Goal: Task Accomplishment & Management: Complete application form

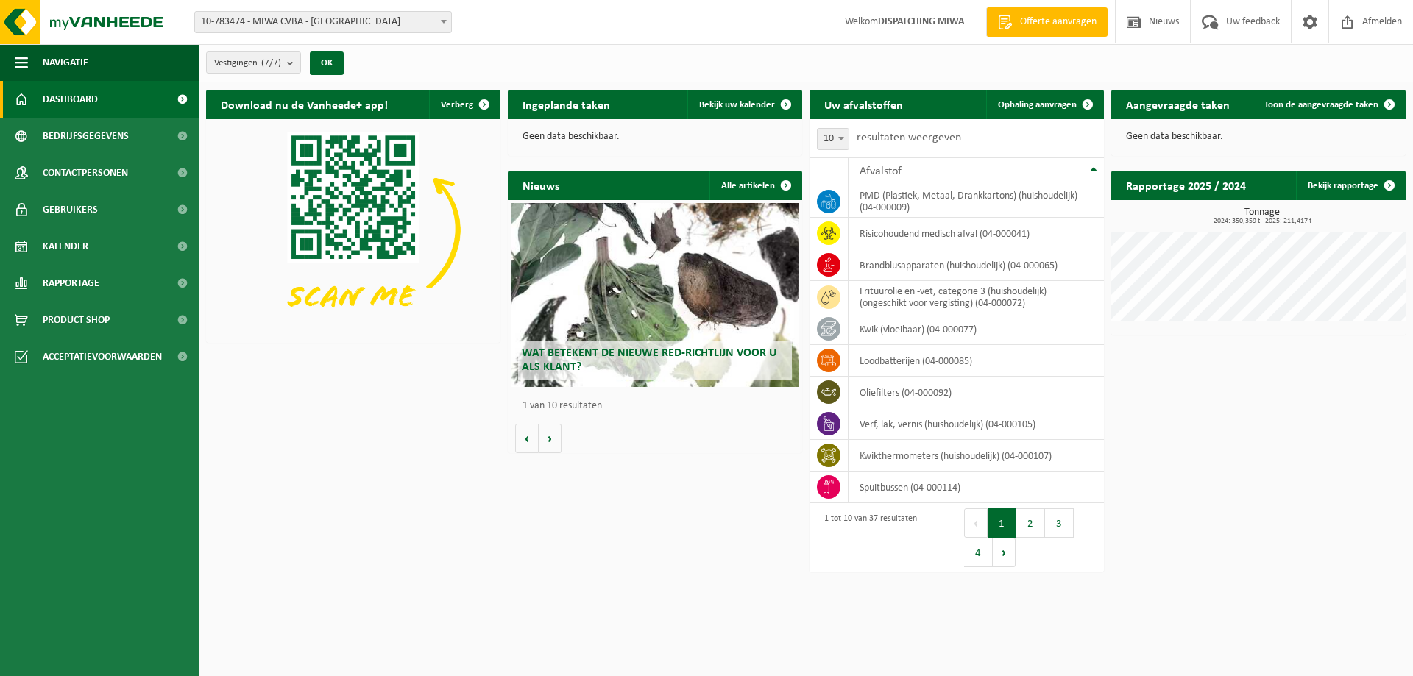
click at [445, 16] on span at bounding box center [443, 21] width 15 height 19
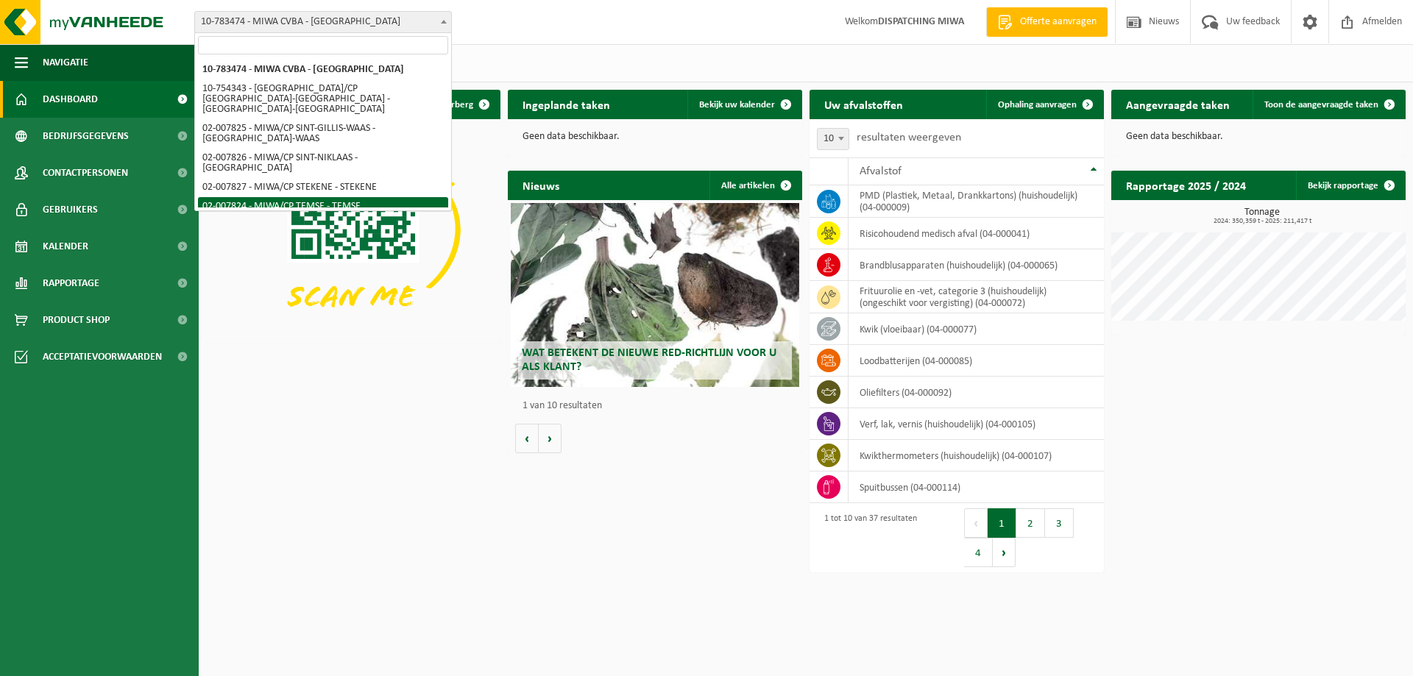
select select "27797"
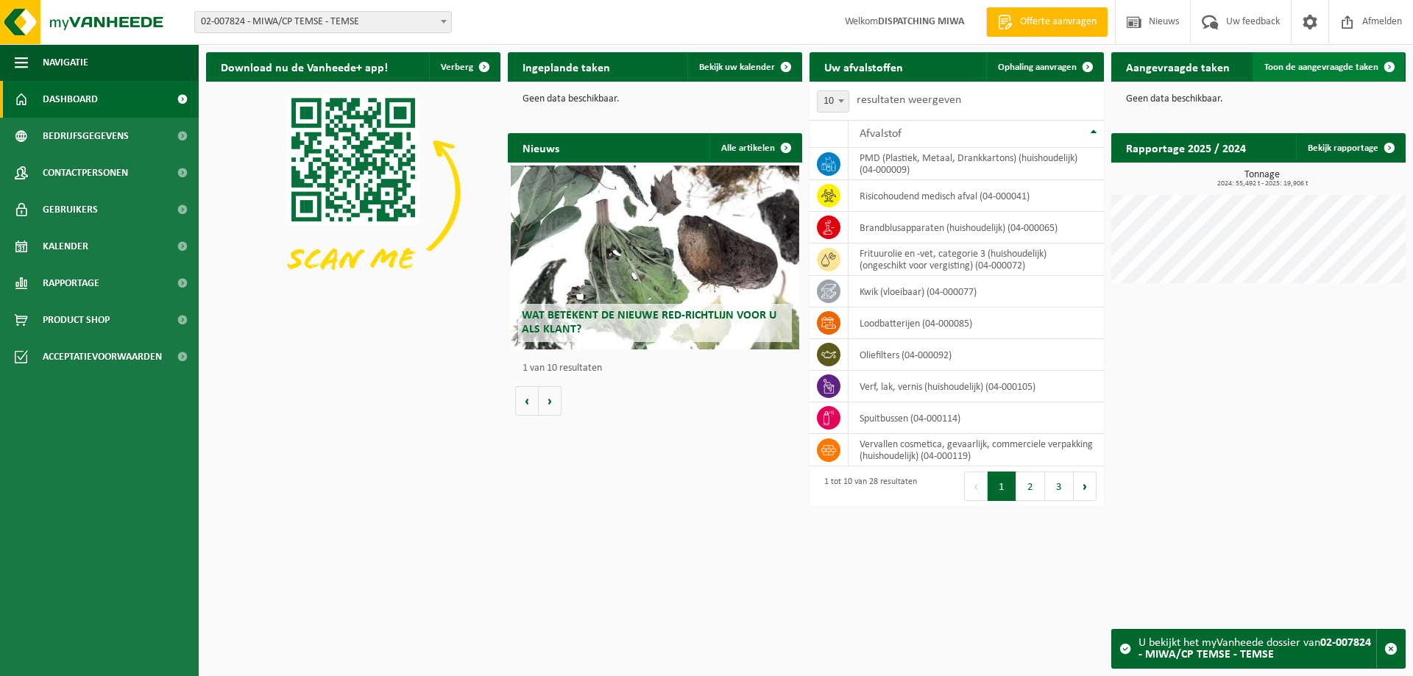
click at [1319, 63] on span "Toon de aangevraagde taken" at bounding box center [1322, 68] width 114 height 10
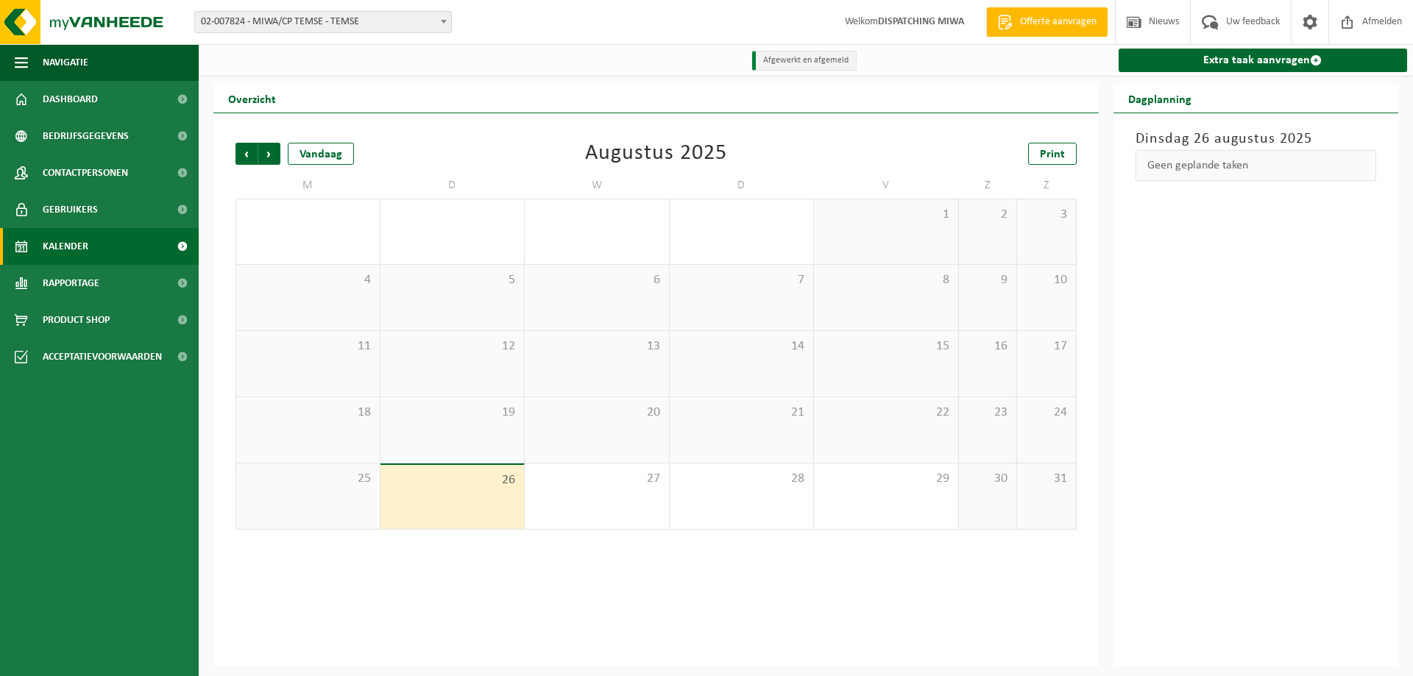
click at [461, 480] on span "26" at bounding box center [453, 481] width 130 height 16
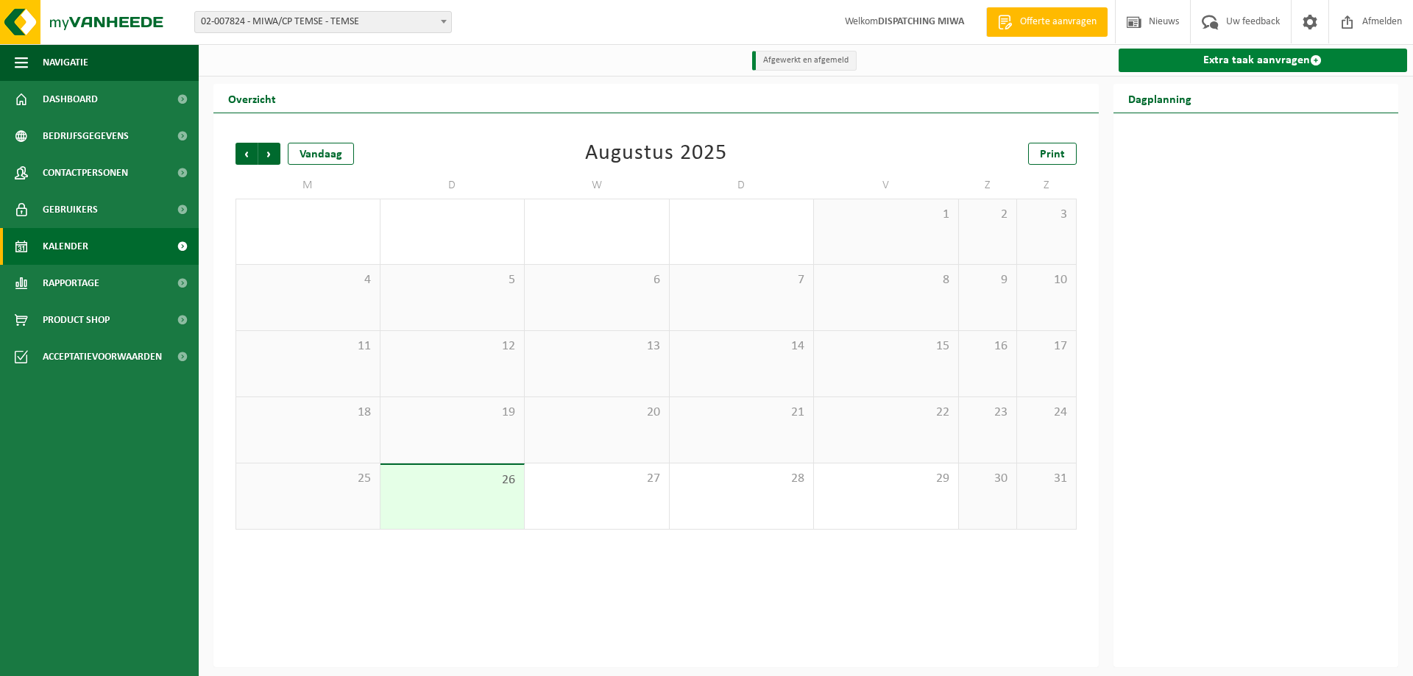
click at [1178, 61] on link "Extra taak aanvragen" at bounding box center [1263, 61] width 289 height 24
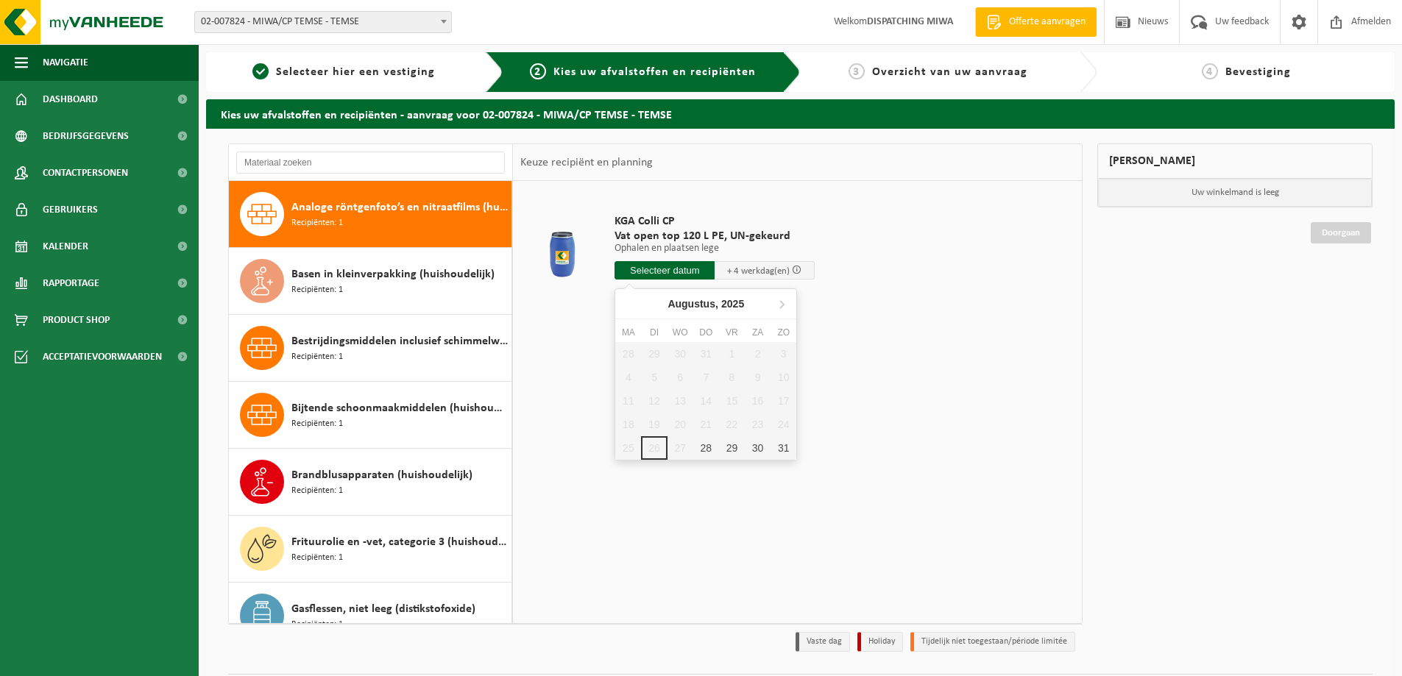
click at [676, 271] on input "text" at bounding box center [665, 270] width 100 height 18
click at [702, 442] on div "28" at bounding box center [706, 448] width 26 height 24
type input "Van 2025-08-28"
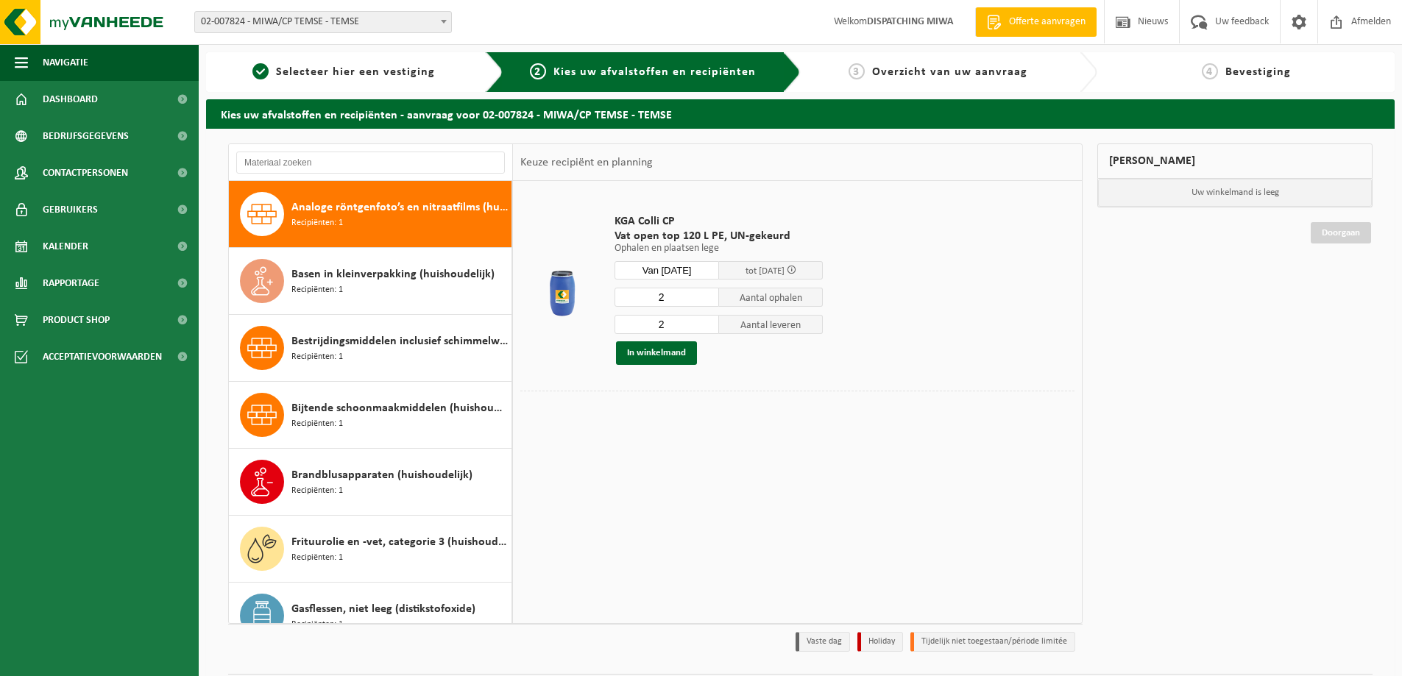
click at [671, 294] on input "2" at bounding box center [667, 297] width 105 height 19
type input "1"
click at [673, 324] on input "2" at bounding box center [667, 324] width 105 height 19
type input "1"
click at [657, 353] on button "In winkelmand" at bounding box center [656, 354] width 81 height 24
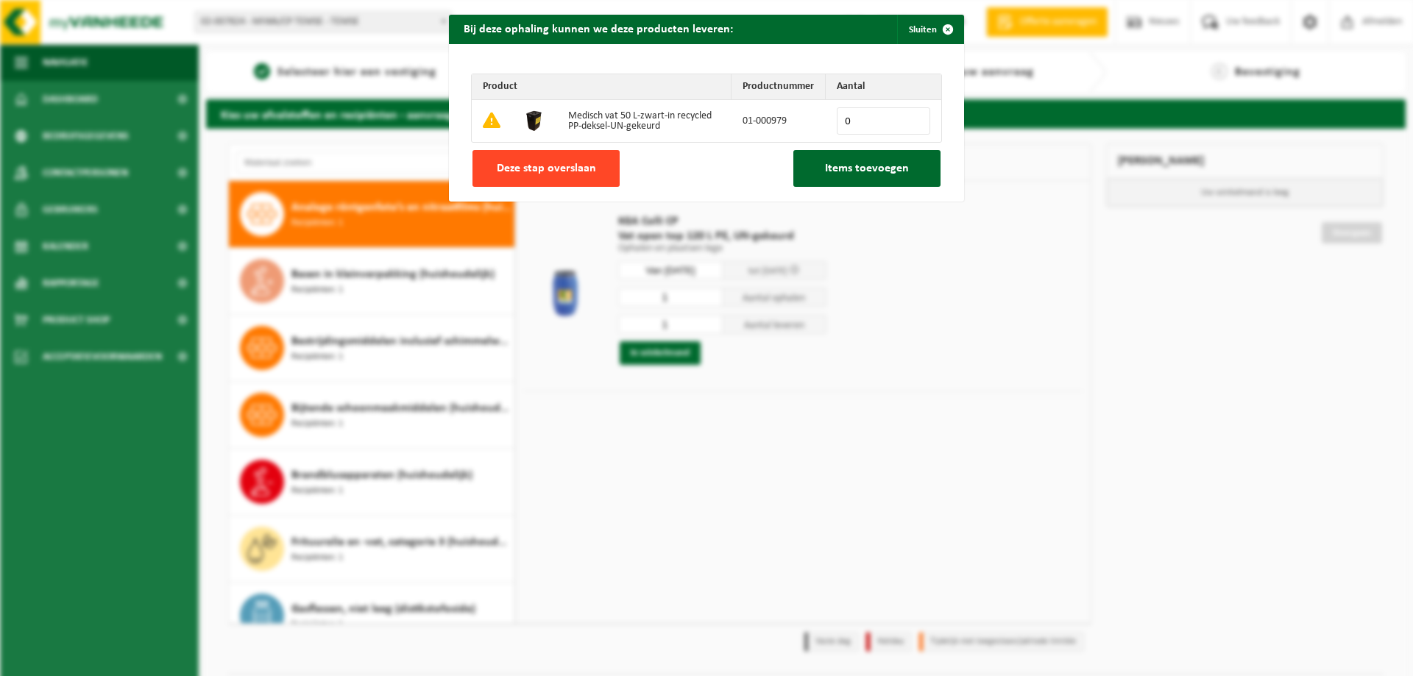
click at [531, 168] on span "Deze stap overslaan" at bounding box center [546, 169] width 99 height 12
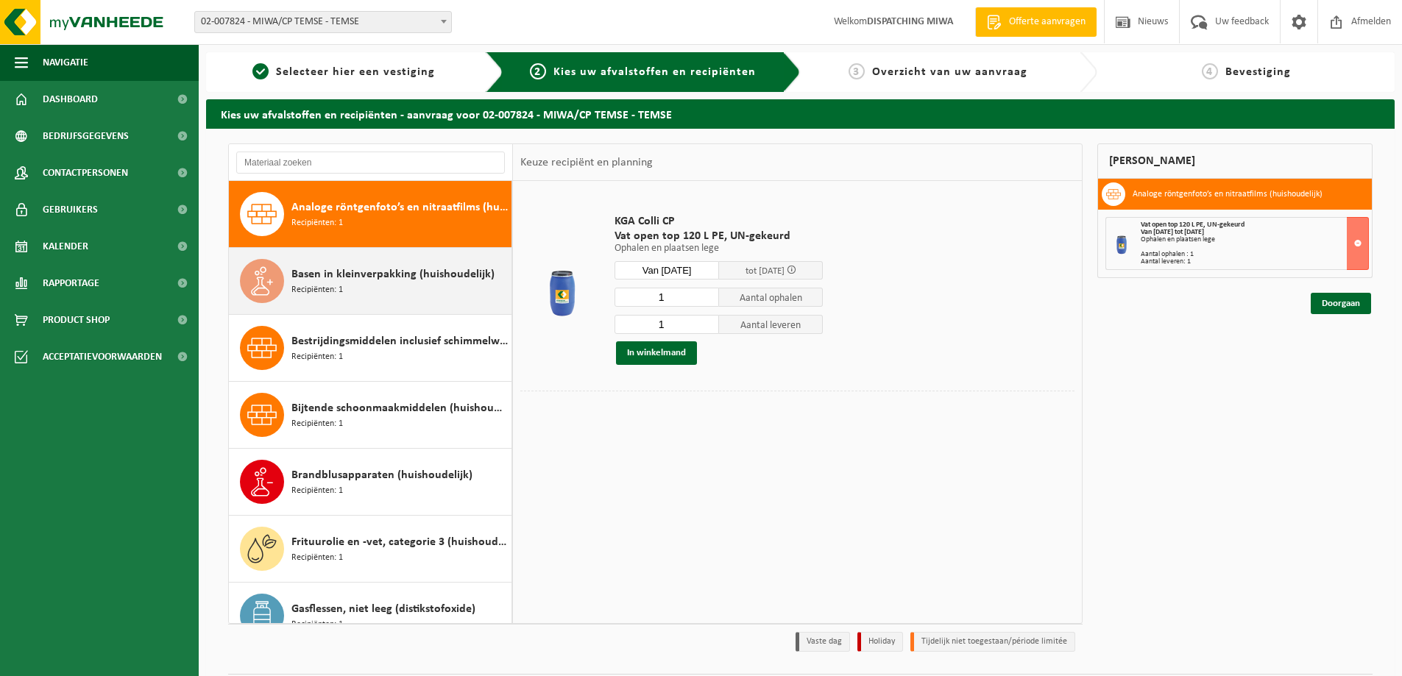
click at [333, 280] on span "Basen in kleinverpakking (huishoudelijk)" at bounding box center [392, 275] width 203 height 18
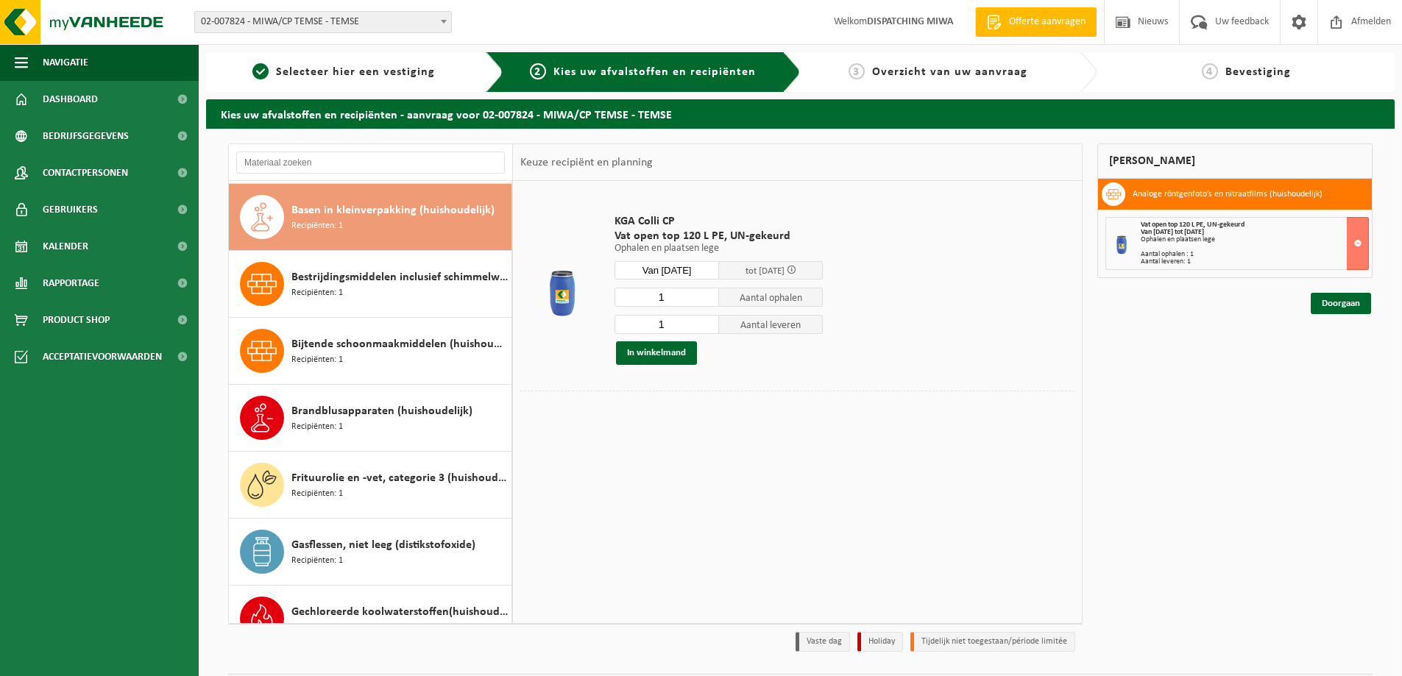
scroll to position [67, 0]
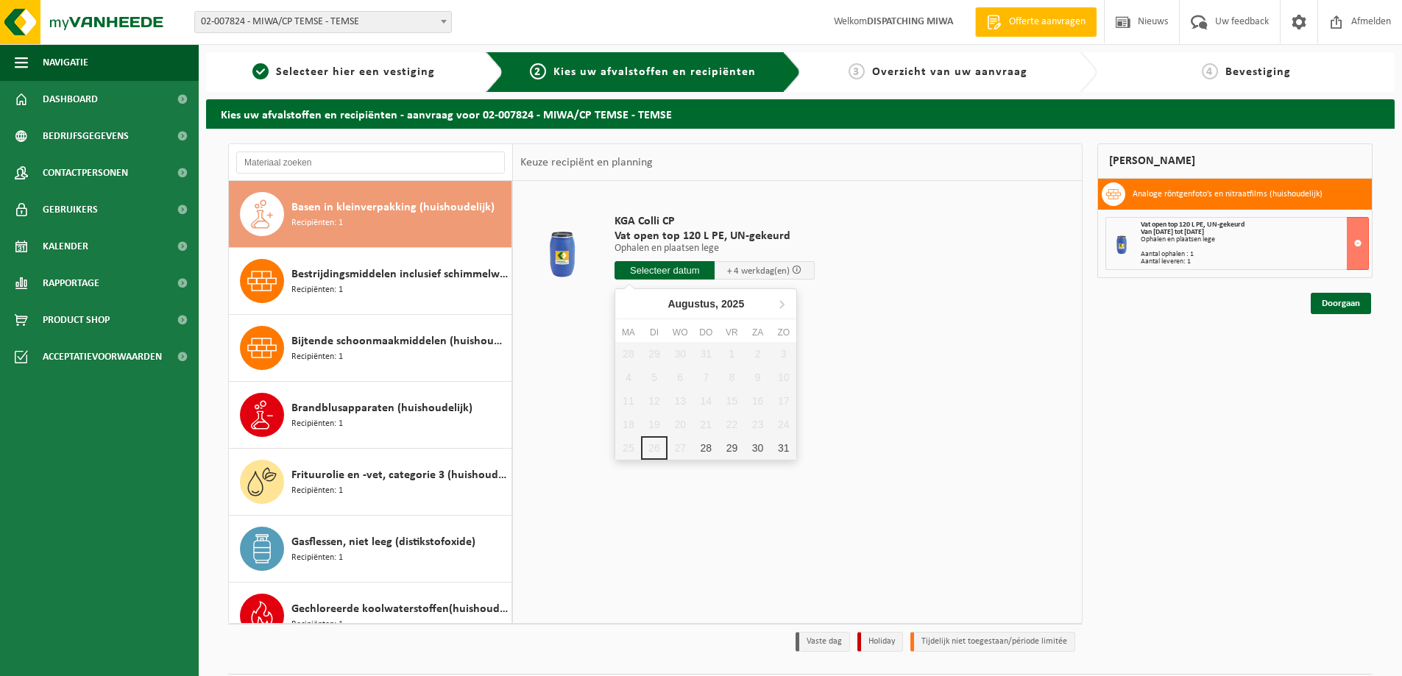
click at [662, 269] on input "text" at bounding box center [665, 270] width 100 height 18
click at [707, 446] on div "28" at bounding box center [706, 448] width 26 height 24
type input "Van 2025-08-28"
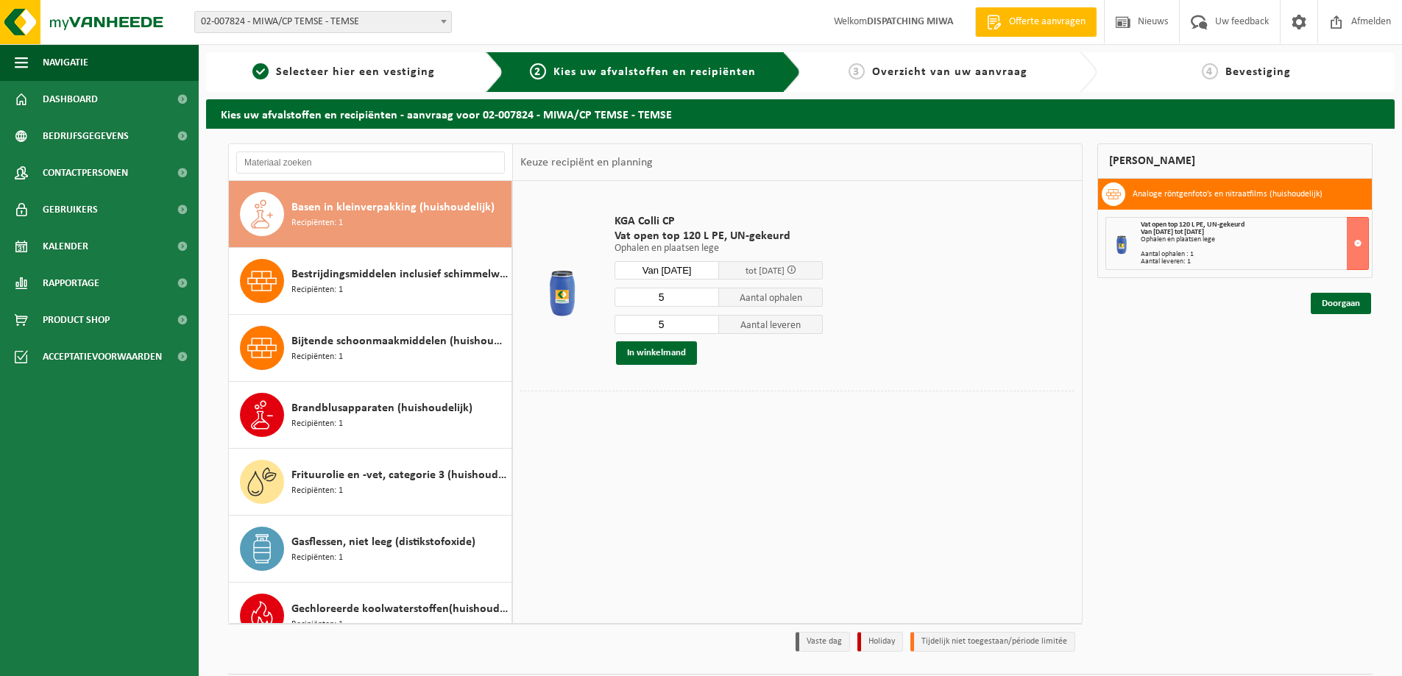
click at [684, 291] on input "5" at bounding box center [667, 297] width 105 height 19
type input "1"
click at [668, 324] on input "5" at bounding box center [667, 324] width 105 height 19
type input "1"
click at [638, 356] on button "In winkelmand" at bounding box center [656, 354] width 81 height 24
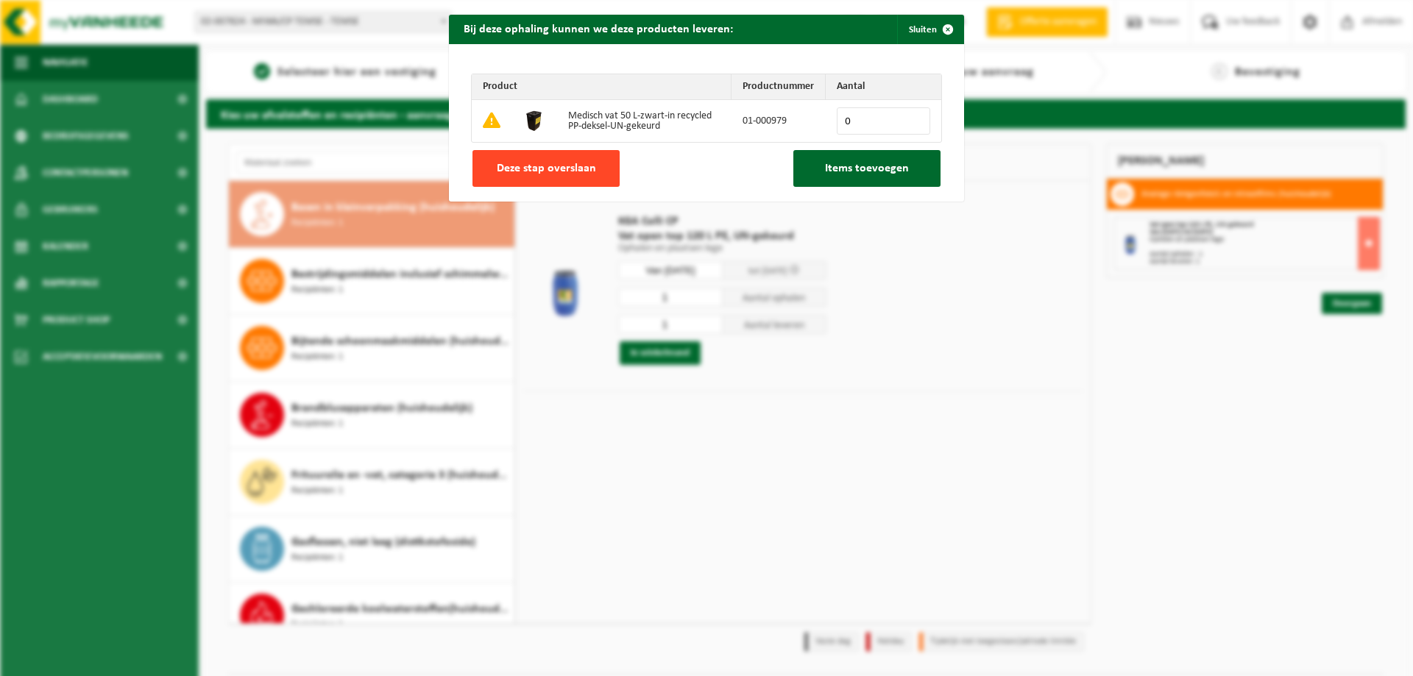
click at [540, 171] on span "Deze stap overslaan" at bounding box center [546, 169] width 99 height 12
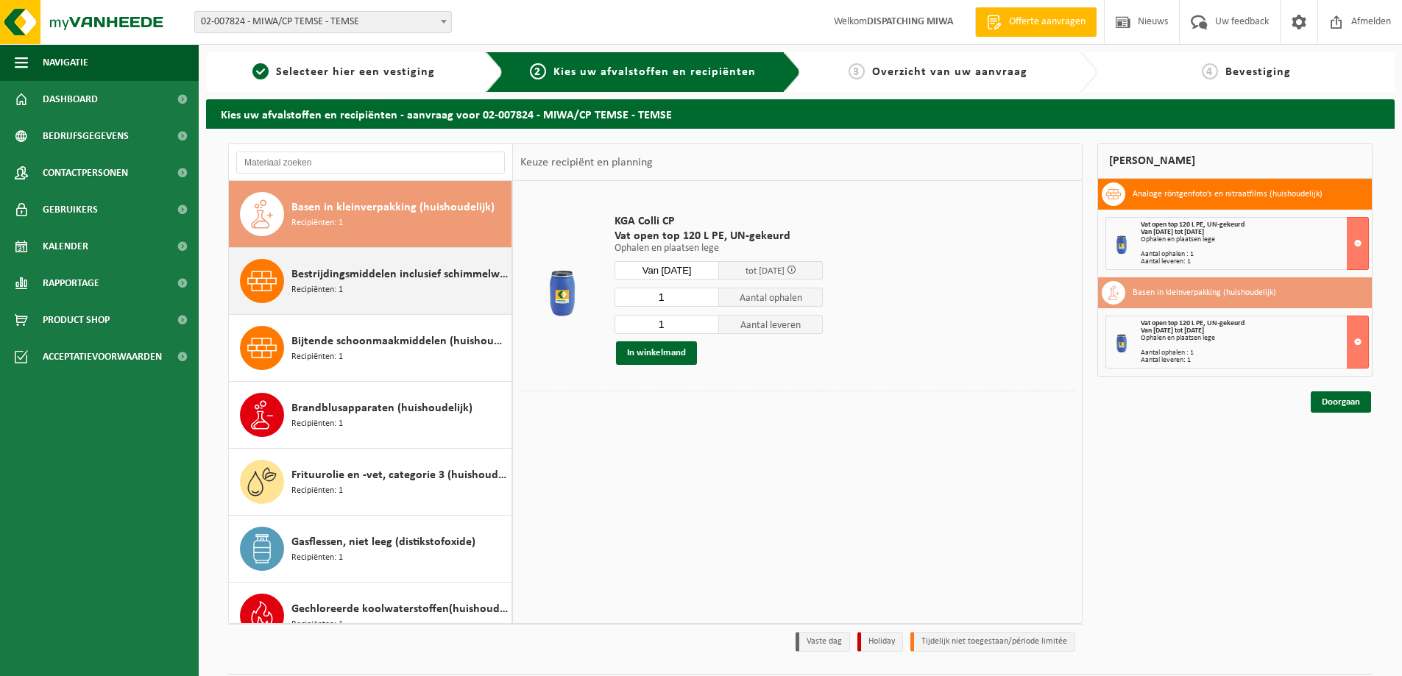
click at [317, 280] on span "Bestrijdingsmiddelen inclusief schimmelwerende beschermingsmiddelen (huishoudel…" at bounding box center [399, 275] width 216 height 18
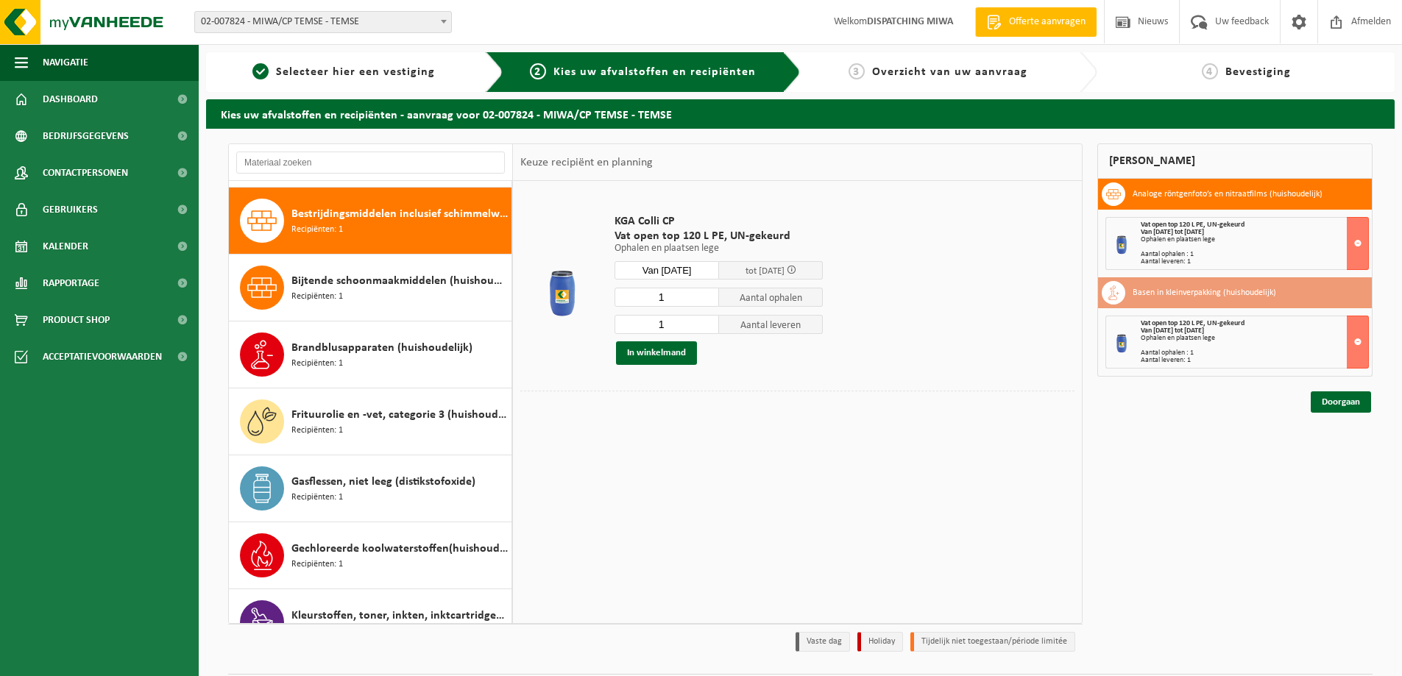
scroll to position [134, 0]
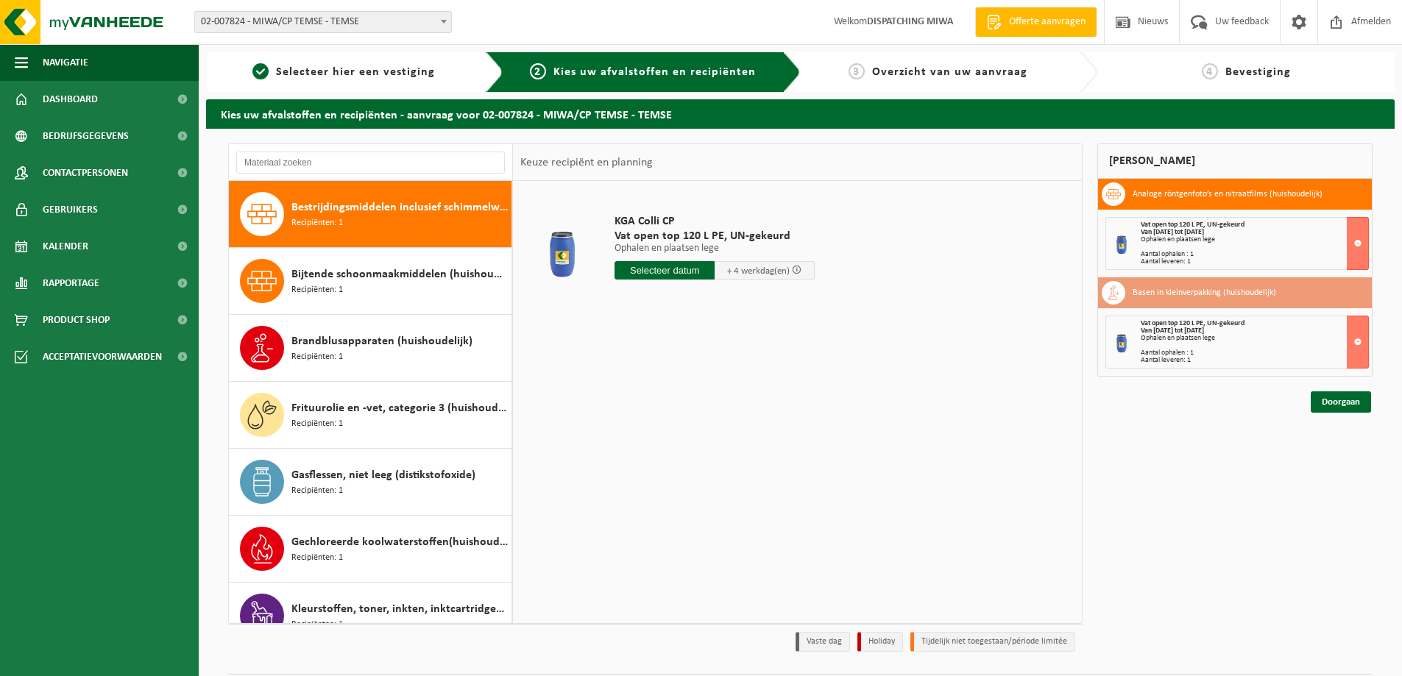
click at [642, 275] on input "text" at bounding box center [665, 270] width 100 height 18
click at [710, 445] on div "28" at bounding box center [706, 448] width 26 height 24
type input "Van 2025-08-28"
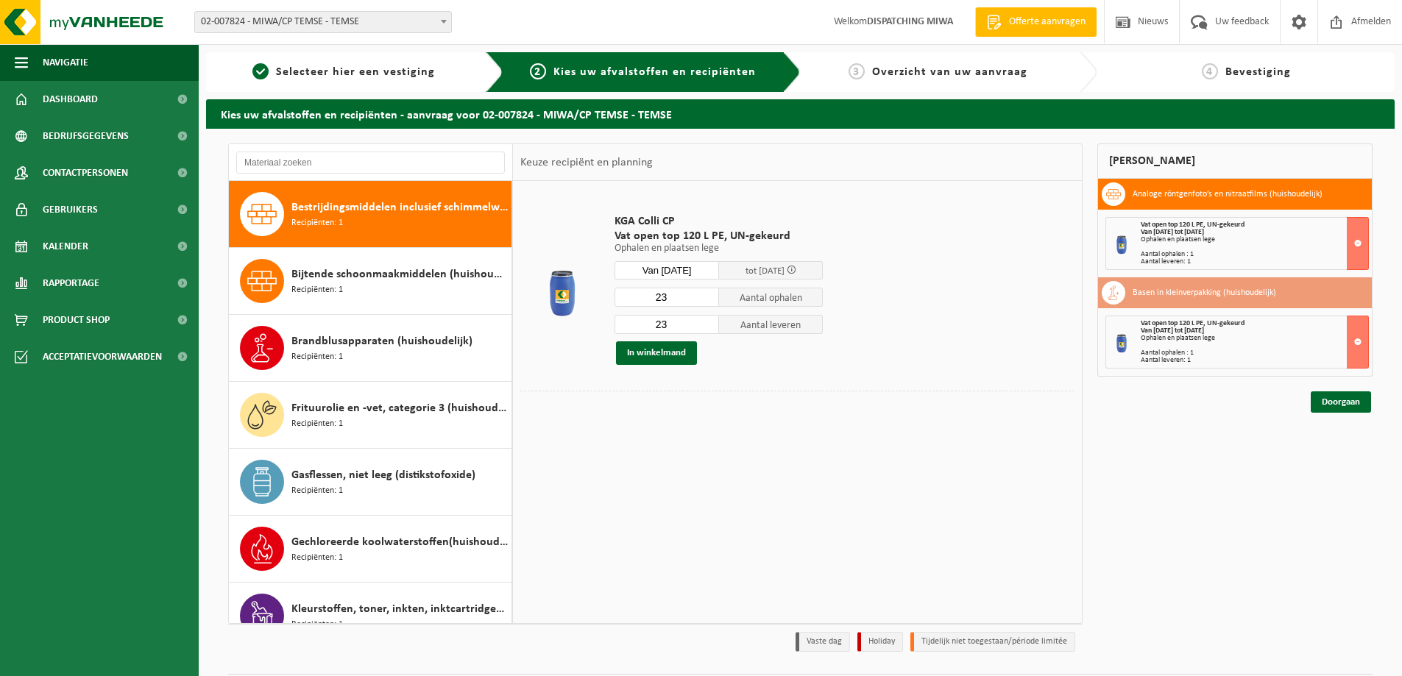
click at [668, 291] on input "23" at bounding box center [667, 297] width 105 height 19
type input "2"
type input "4"
click at [669, 322] on input "23" at bounding box center [667, 324] width 105 height 19
type input "2"
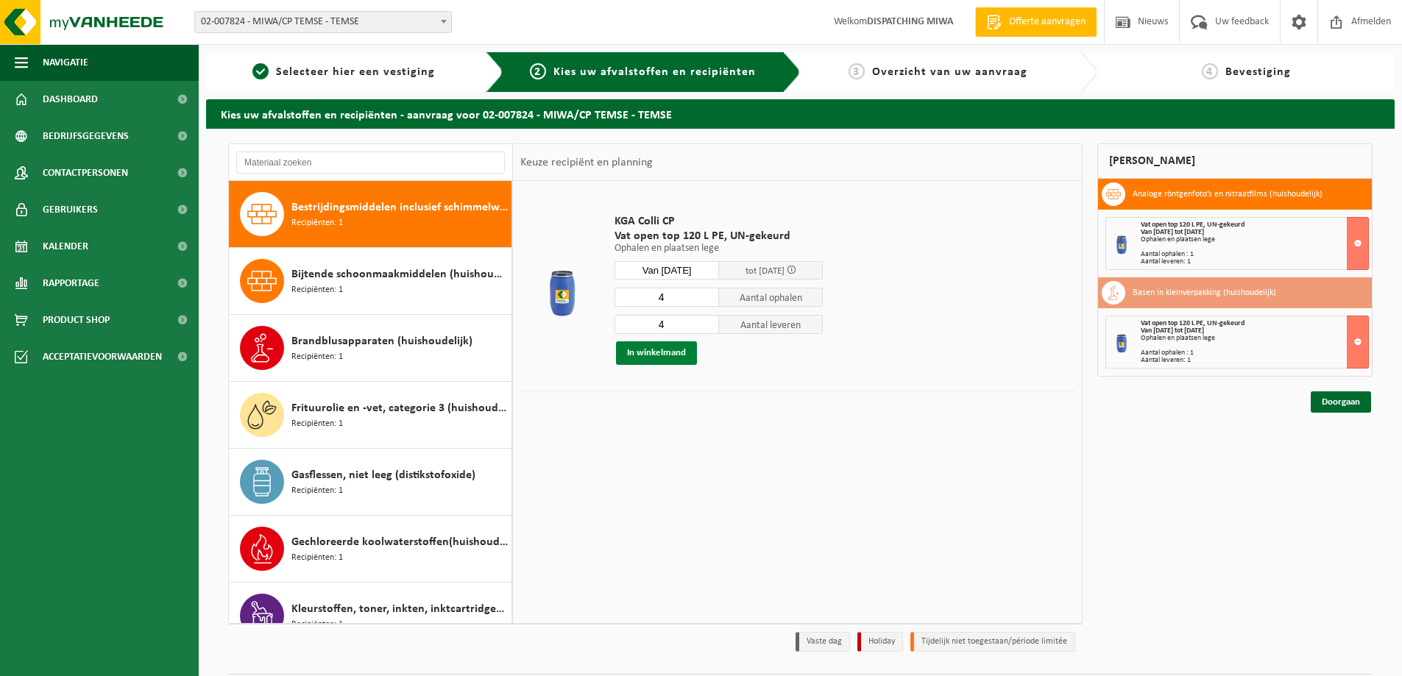
type input "4"
click at [662, 353] on button "In winkelmand" at bounding box center [656, 354] width 81 height 24
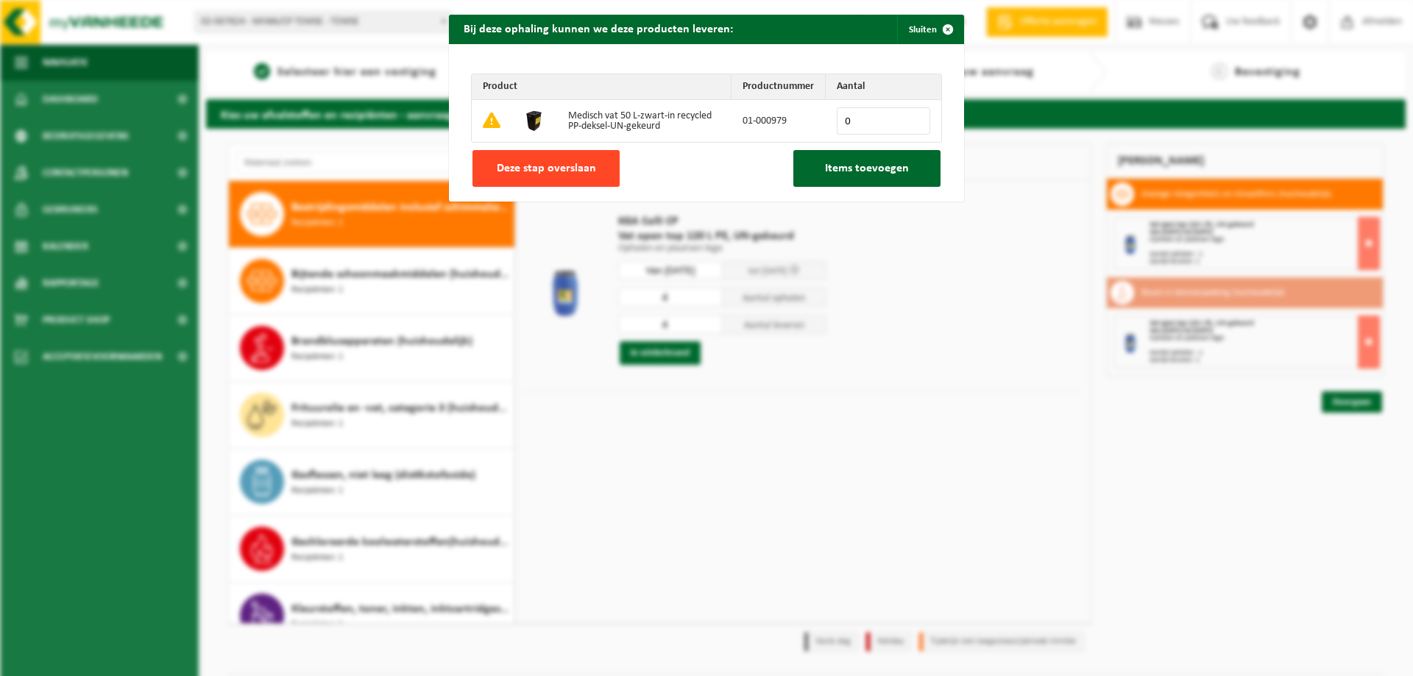
click at [569, 169] on span "Deze stap overslaan" at bounding box center [546, 169] width 99 height 12
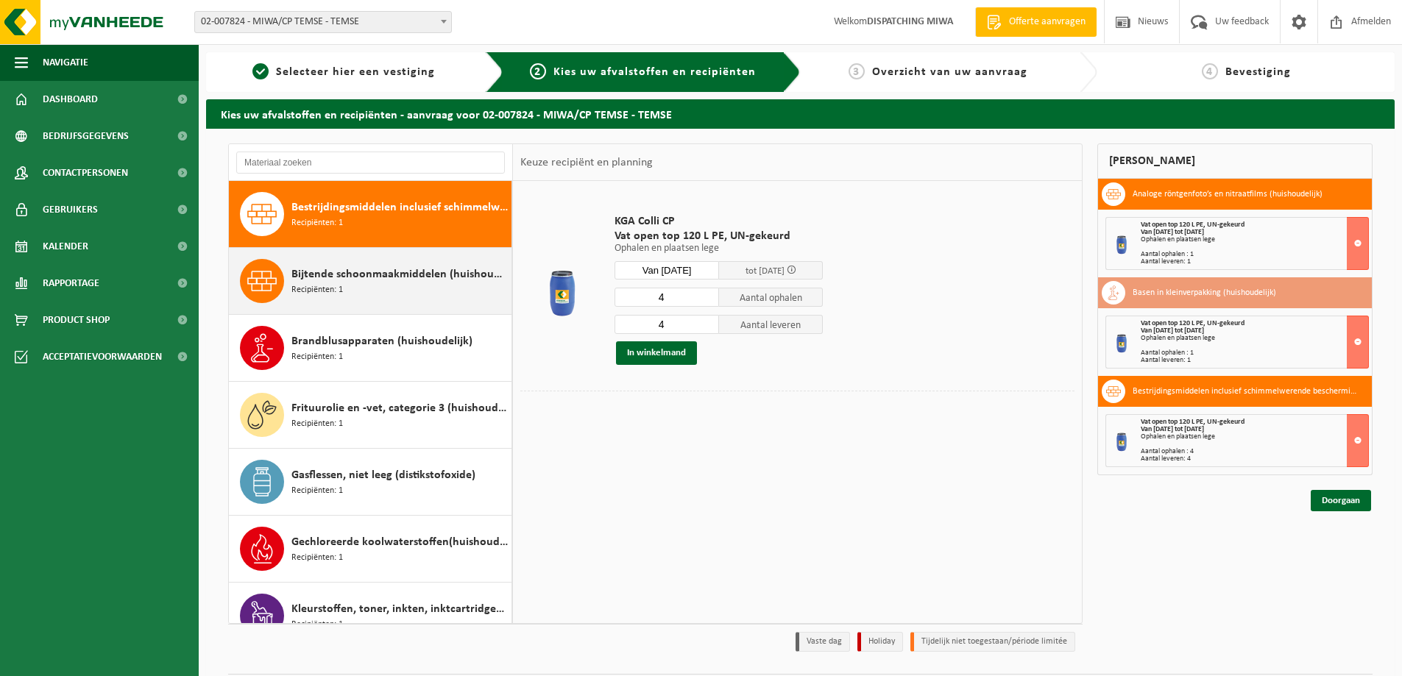
click at [303, 267] on span "Bijtende schoonmaakmiddelen (huishoudelijk)" at bounding box center [399, 275] width 216 height 18
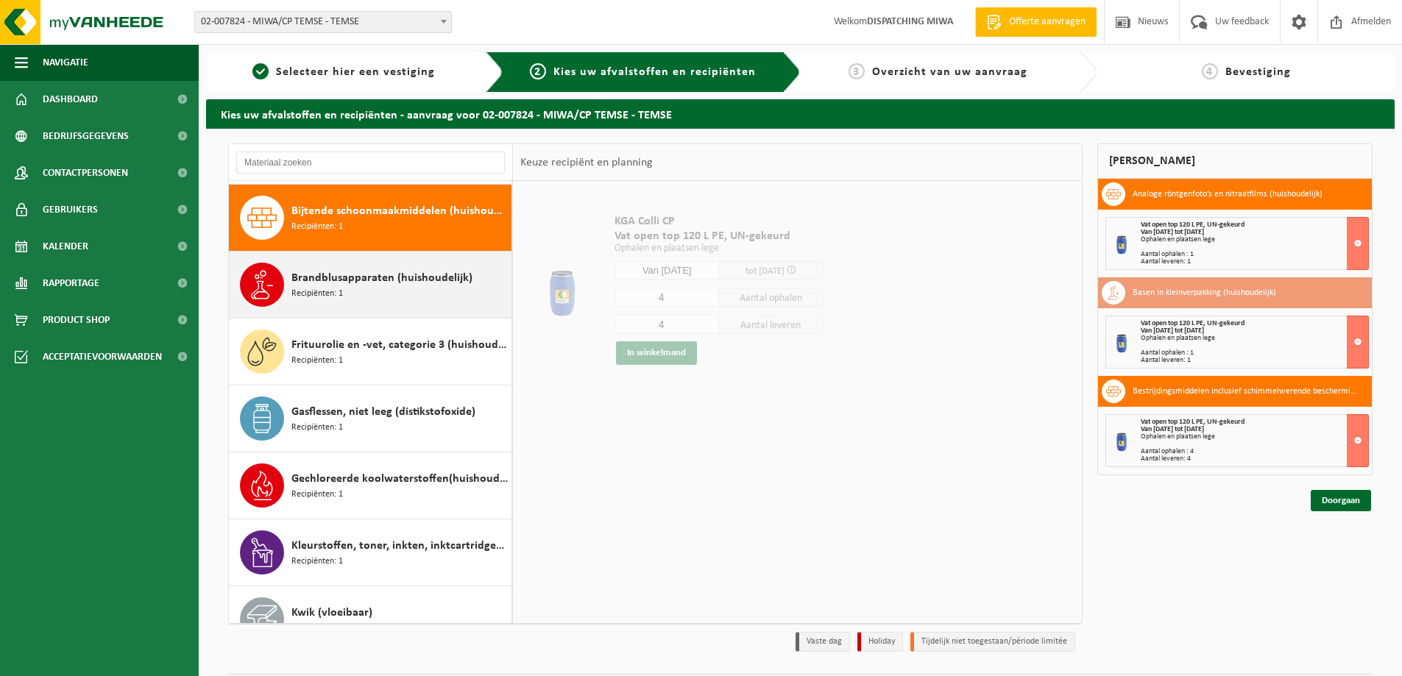
scroll to position [201, 0]
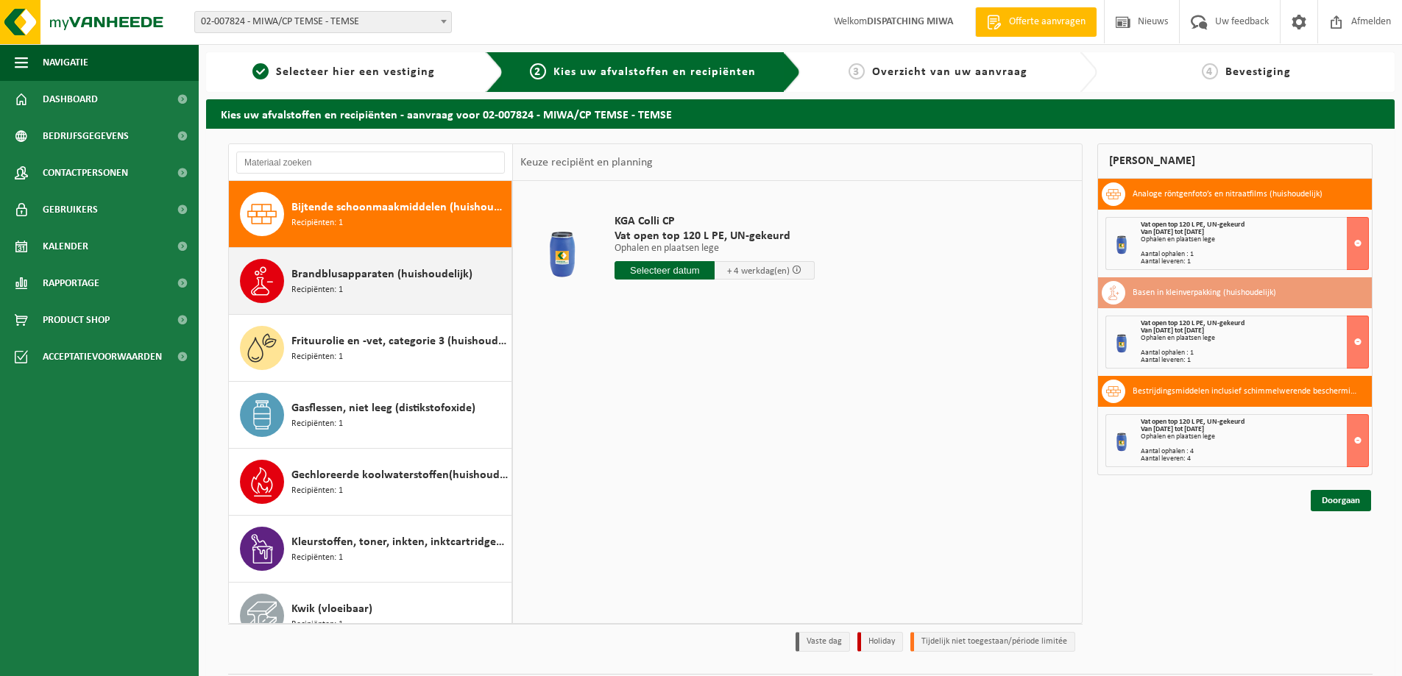
click at [302, 286] on span "Recipiënten: 1" at bounding box center [317, 290] width 52 height 14
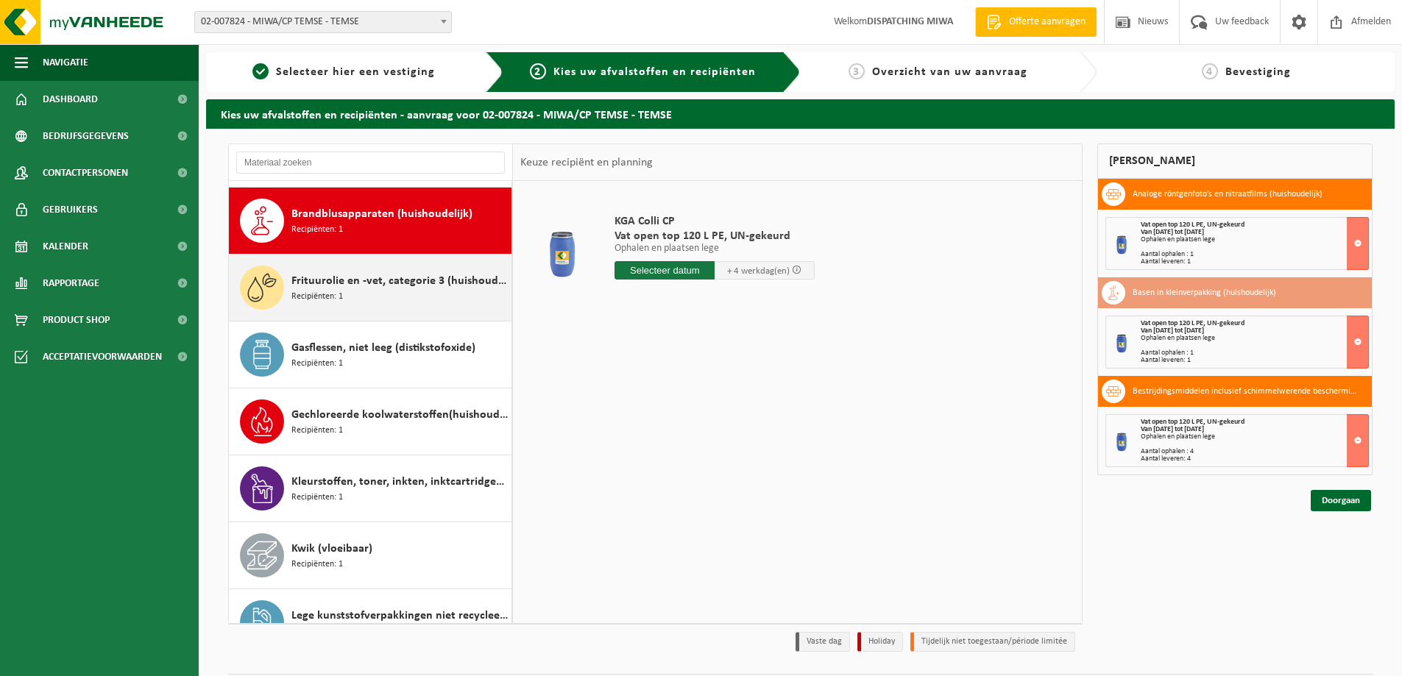
scroll to position [268, 0]
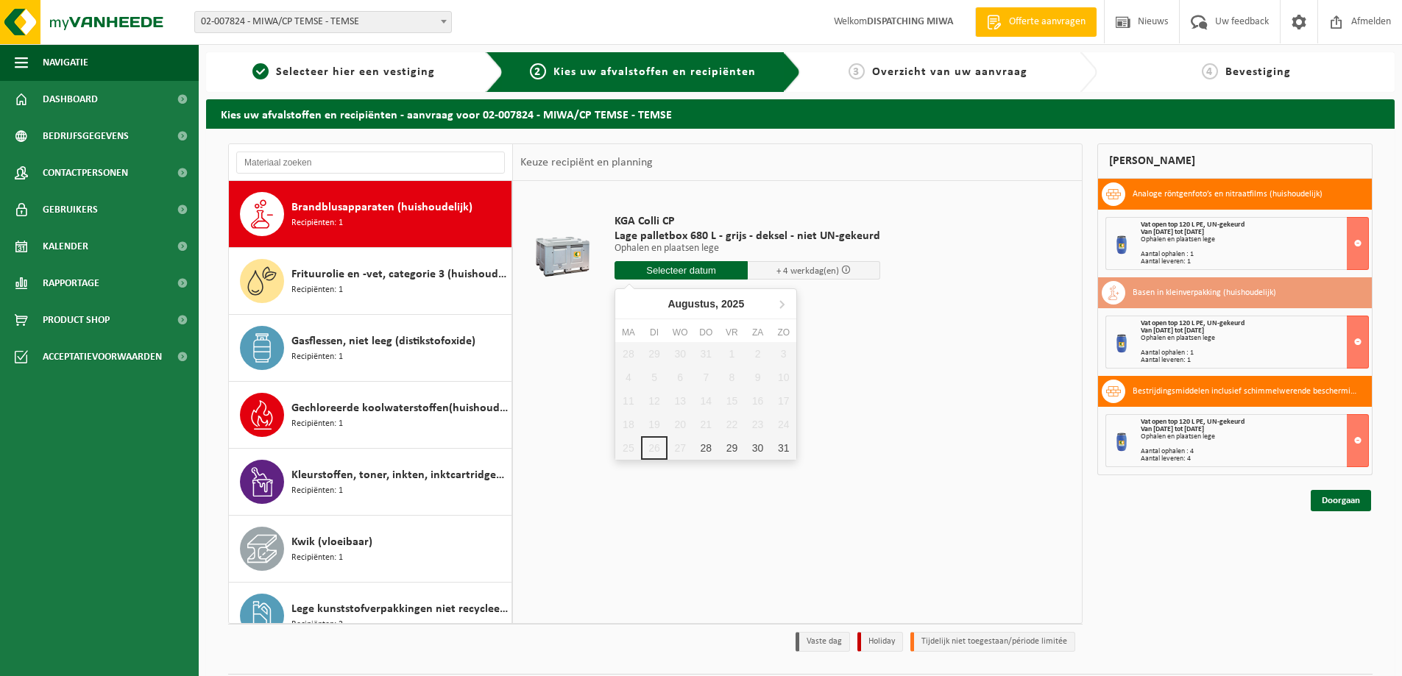
click at [643, 268] on input "text" at bounding box center [681, 270] width 133 height 18
click at [704, 450] on div "28" at bounding box center [706, 448] width 26 height 24
type input "Van 2025-08-28"
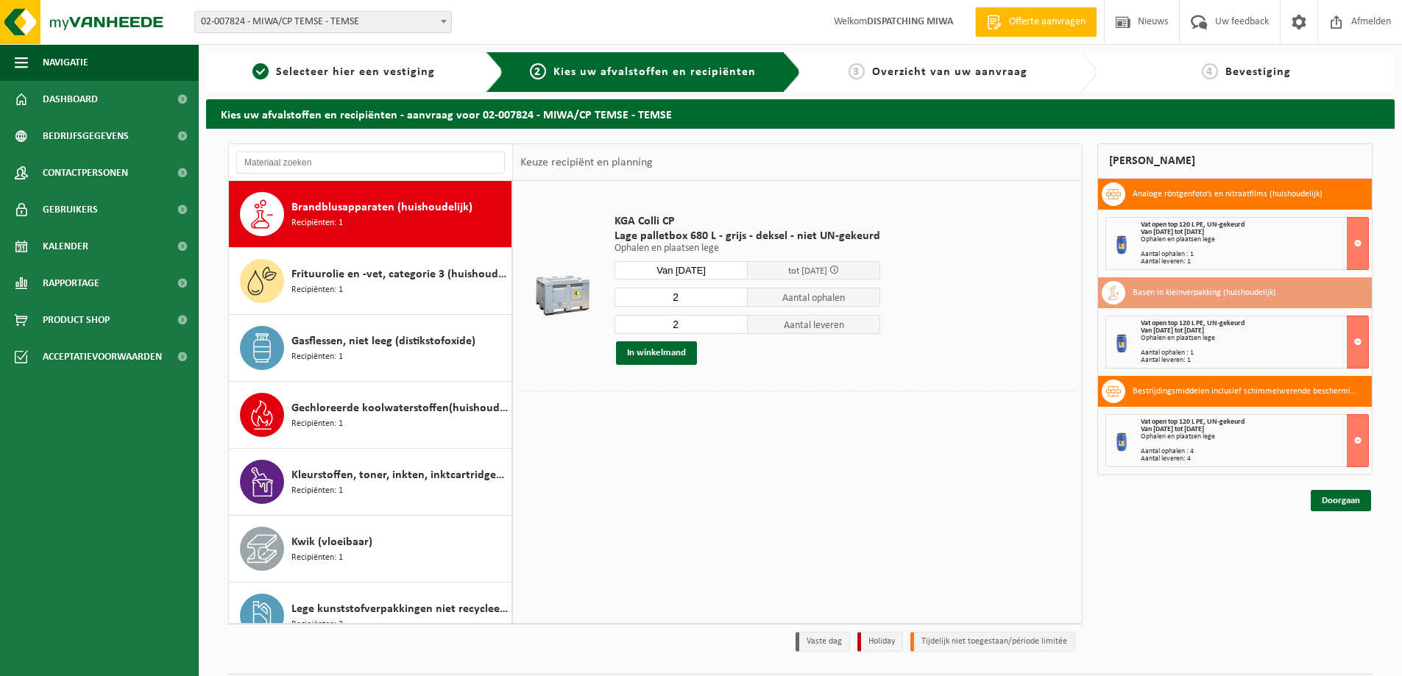
click at [693, 300] on input "2" at bounding box center [681, 297] width 133 height 19
type input "1"
click at [693, 333] on input "2" at bounding box center [681, 324] width 133 height 19
type input "1"
click at [656, 356] on button "In winkelmand" at bounding box center [656, 354] width 81 height 24
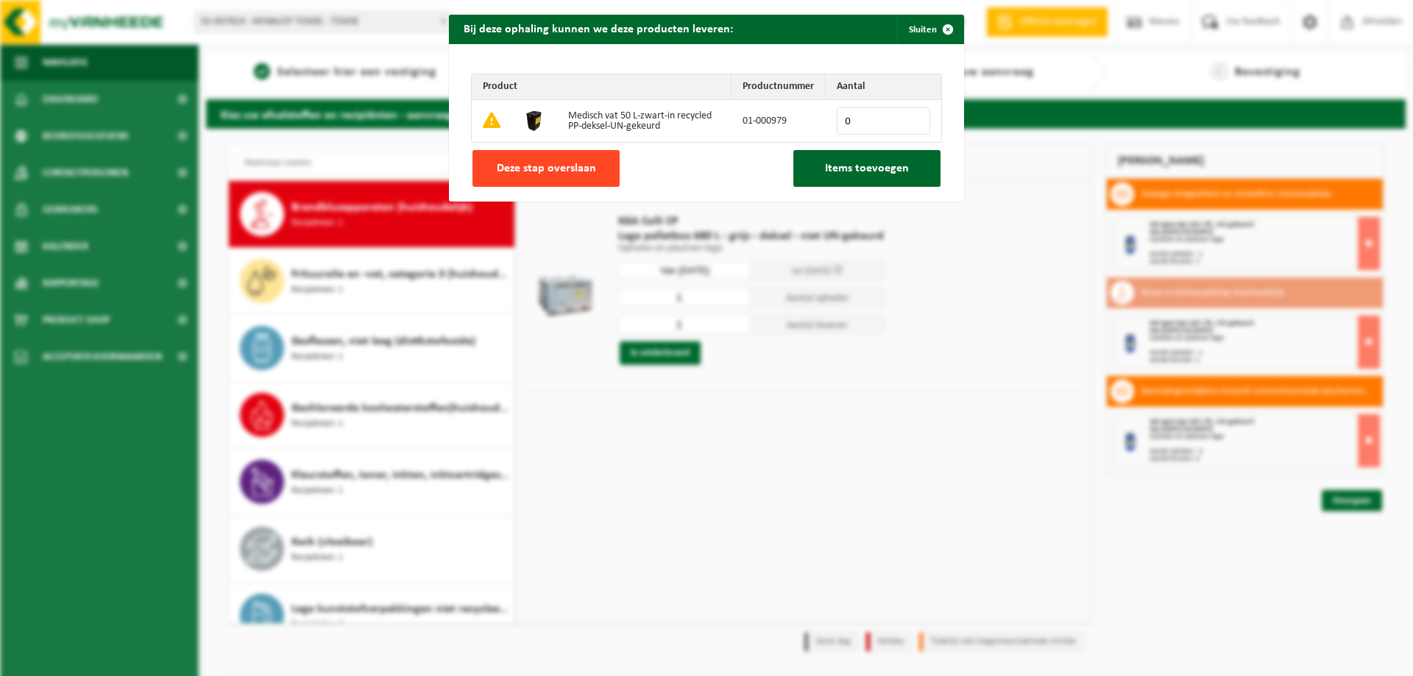
click at [532, 171] on span "Deze stap overslaan" at bounding box center [546, 169] width 99 height 12
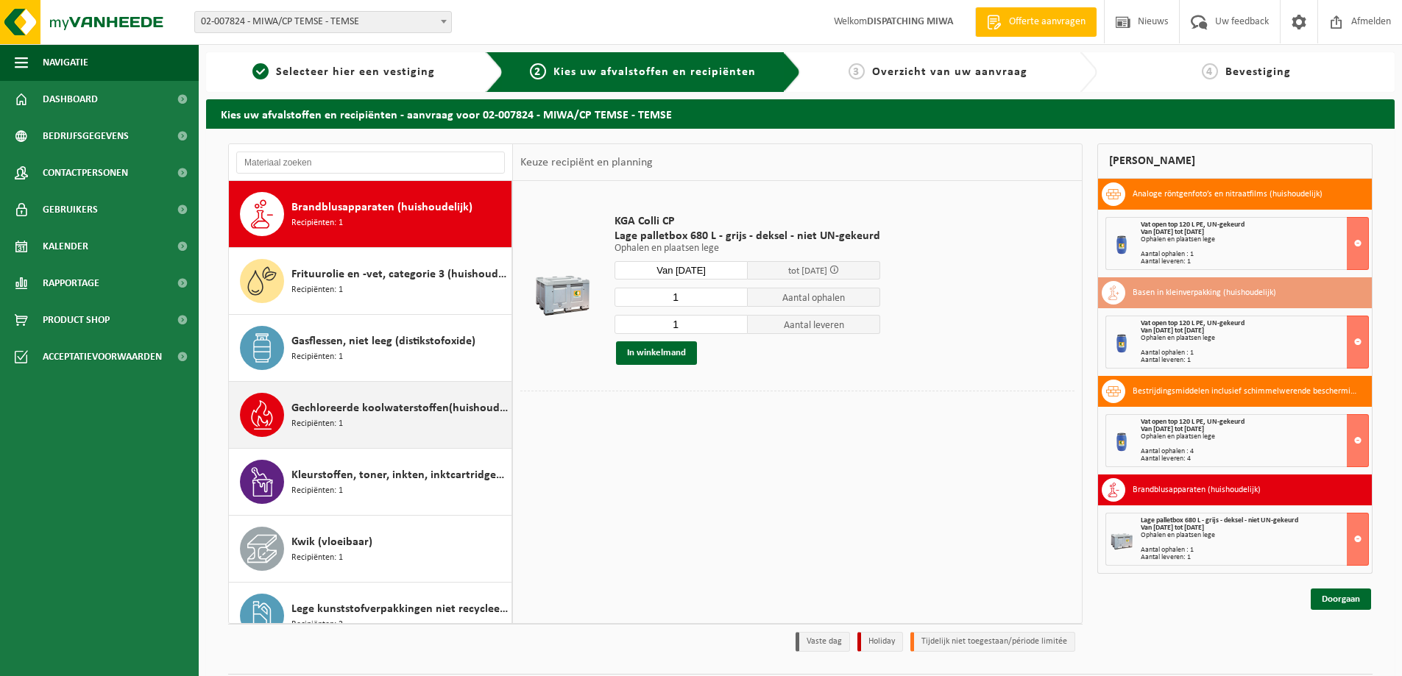
click at [321, 415] on span "Gechloreerde koolwaterstoffen(huishoudelijk)" at bounding box center [399, 409] width 216 height 18
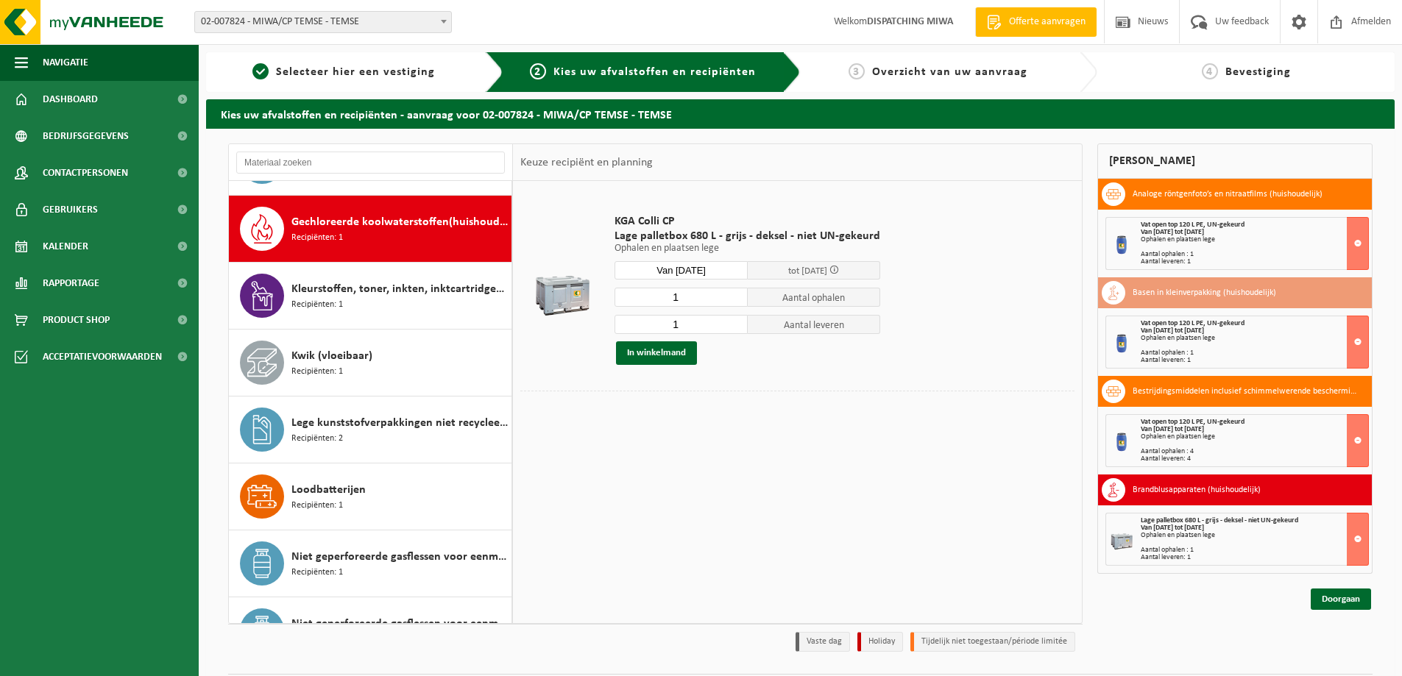
scroll to position [469, 0]
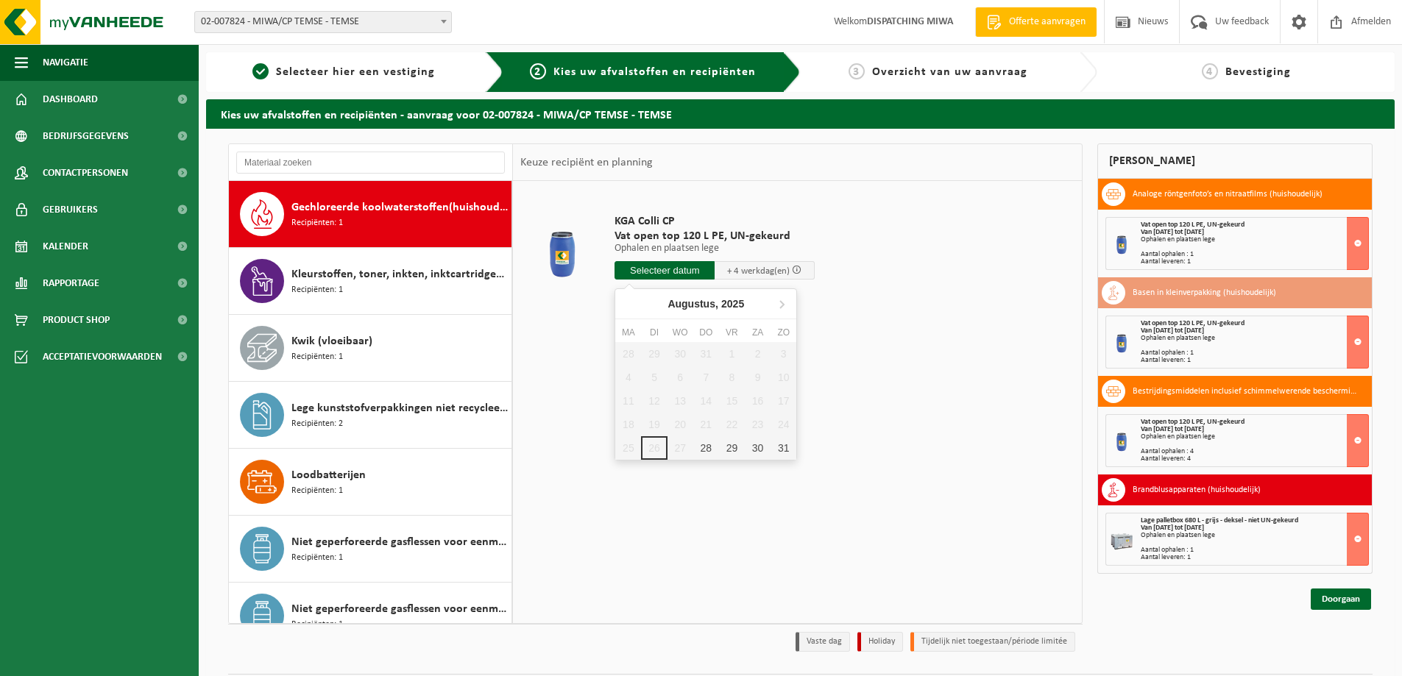
click at [631, 273] on input "text" at bounding box center [665, 270] width 100 height 18
click at [710, 442] on div "28" at bounding box center [706, 448] width 26 height 24
type input "Van 2025-08-28"
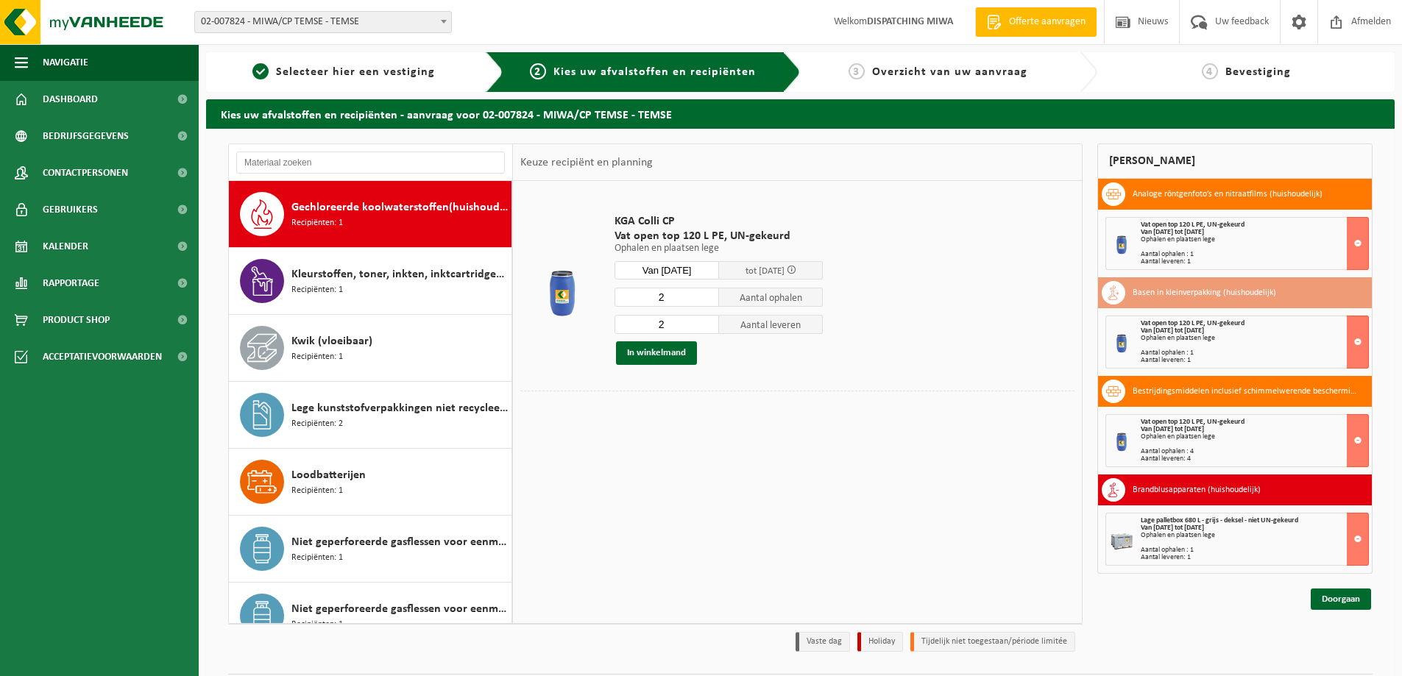
click at [680, 298] on input "2" at bounding box center [667, 297] width 105 height 19
type input "1"
click at [674, 326] on input "2" at bounding box center [667, 324] width 105 height 19
type input "1"
click at [661, 354] on button "In winkelmand" at bounding box center [656, 354] width 81 height 24
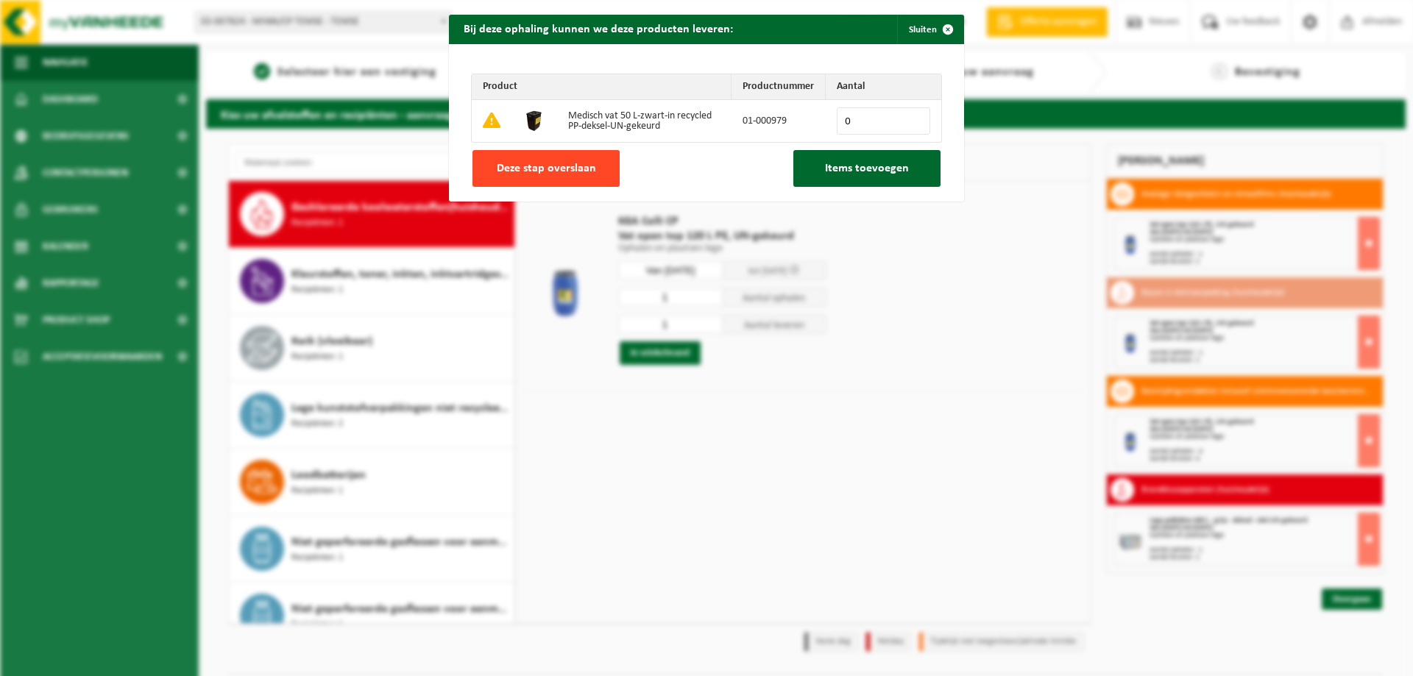
click at [567, 163] on span "Deze stap overslaan" at bounding box center [546, 169] width 99 height 12
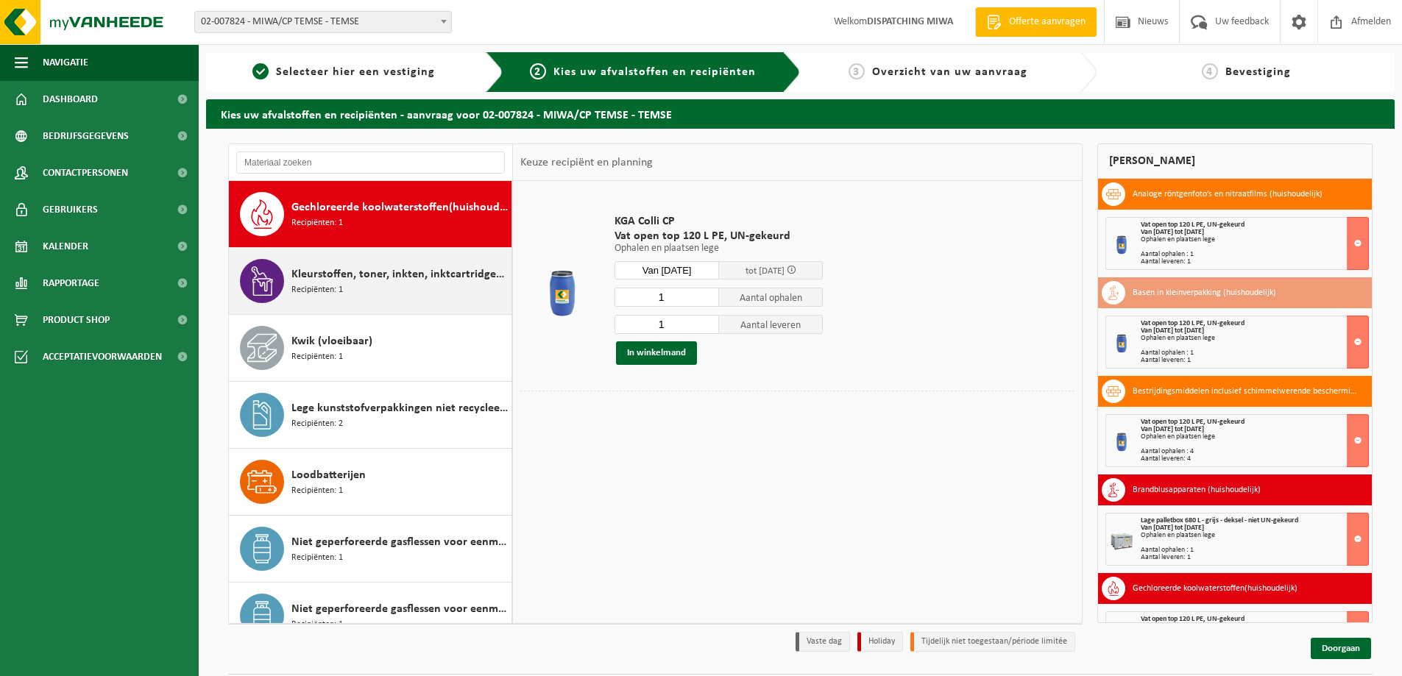
click at [371, 276] on span "Kleurstoffen, toner, inkten, inktcartridges (huishoudelijk)" at bounding box center [399, 275] width 216 height 18
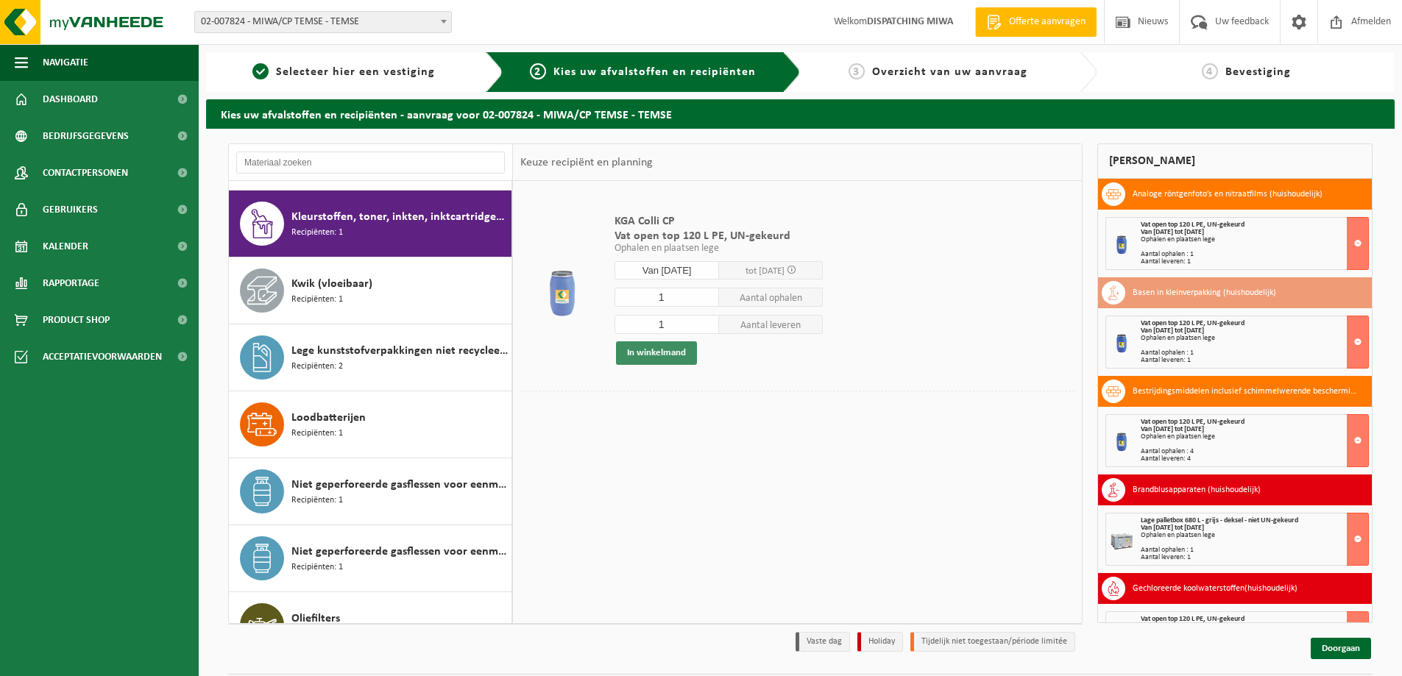
scroll to position [536, 0]
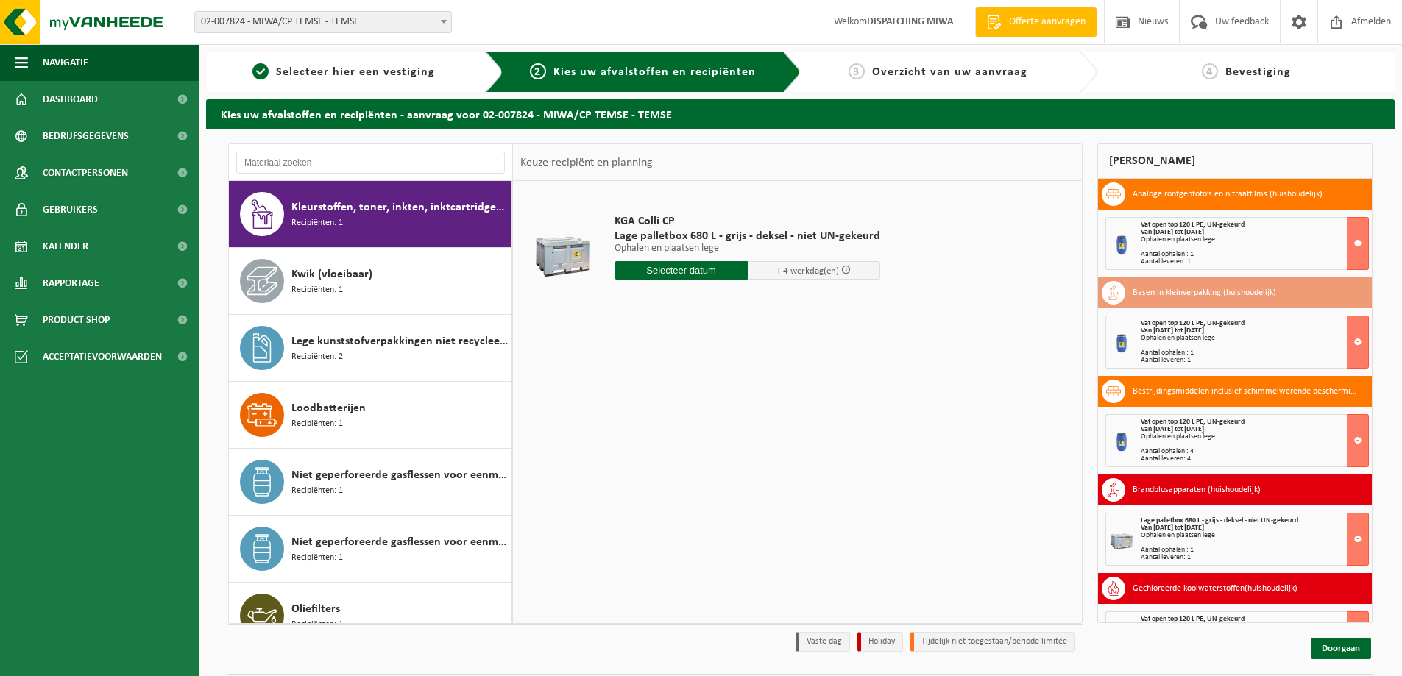
click at [371, 276] on div "Kwik (vloeibaar) Recipiënten: 1" at bounding box center [399, 281] width 216 height 44
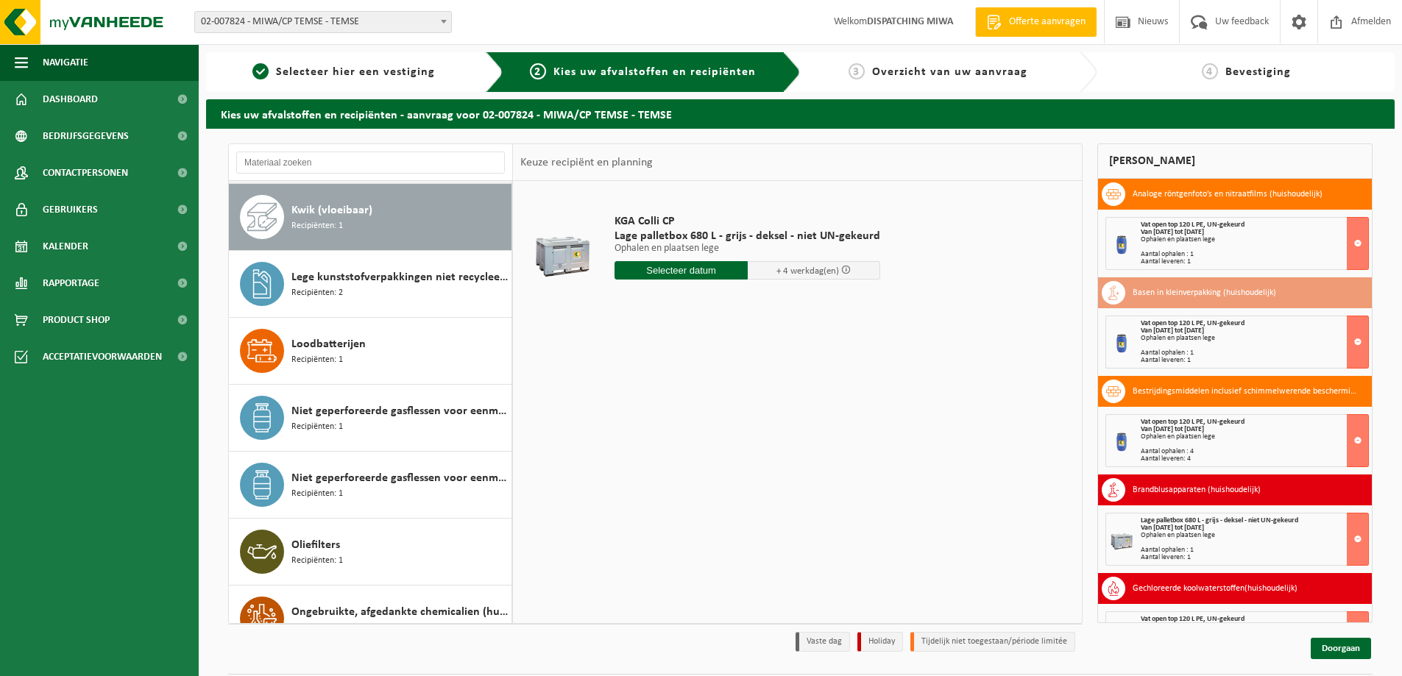
scroll to position [603, 0]
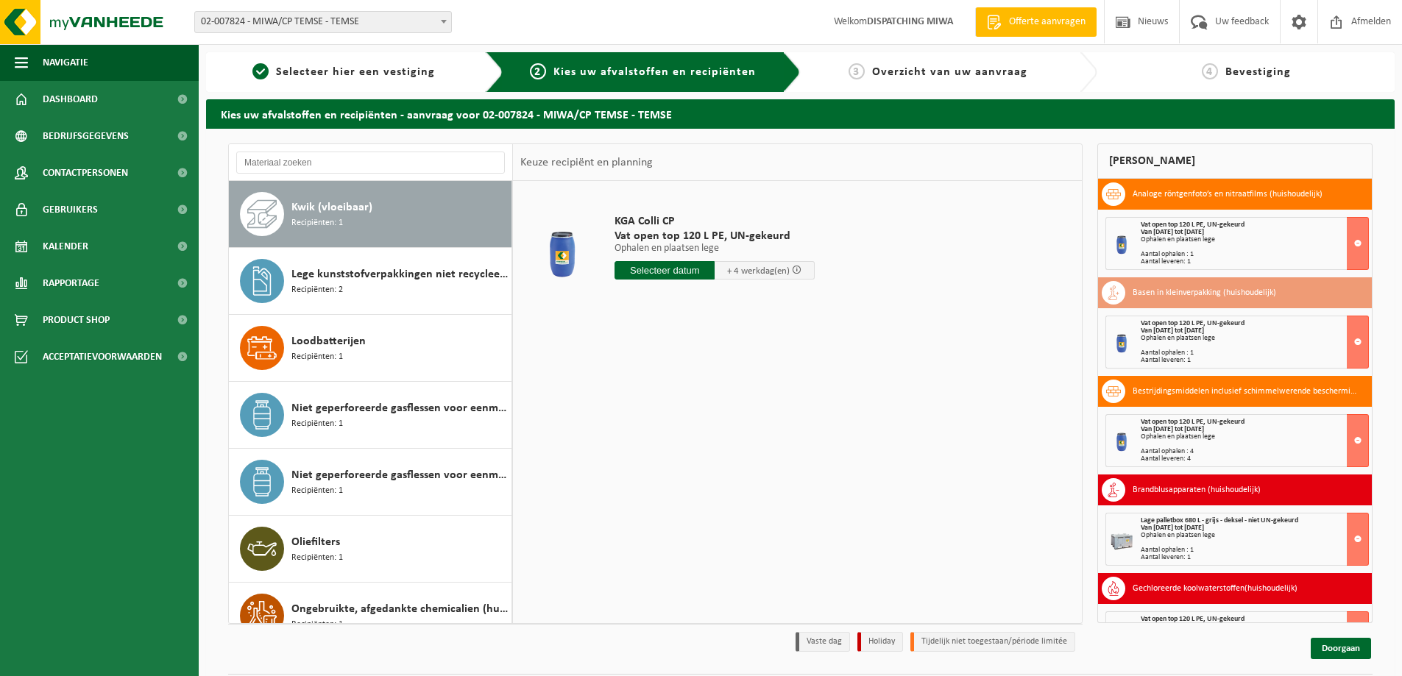
click at [371, 276] on span "Lege kunststofverpakkingen niet recycleerbaar" at bounding box center [399, 275] width 216 height 18
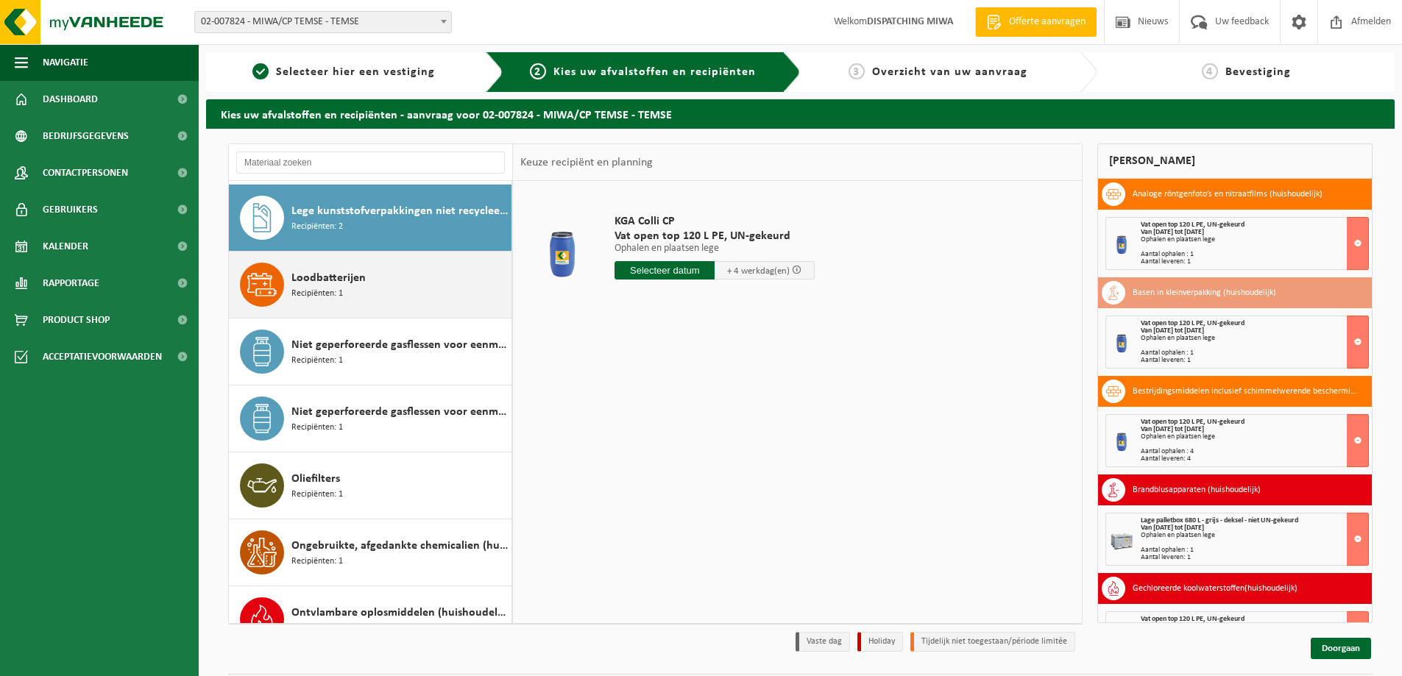
scroll to position [670, 0]
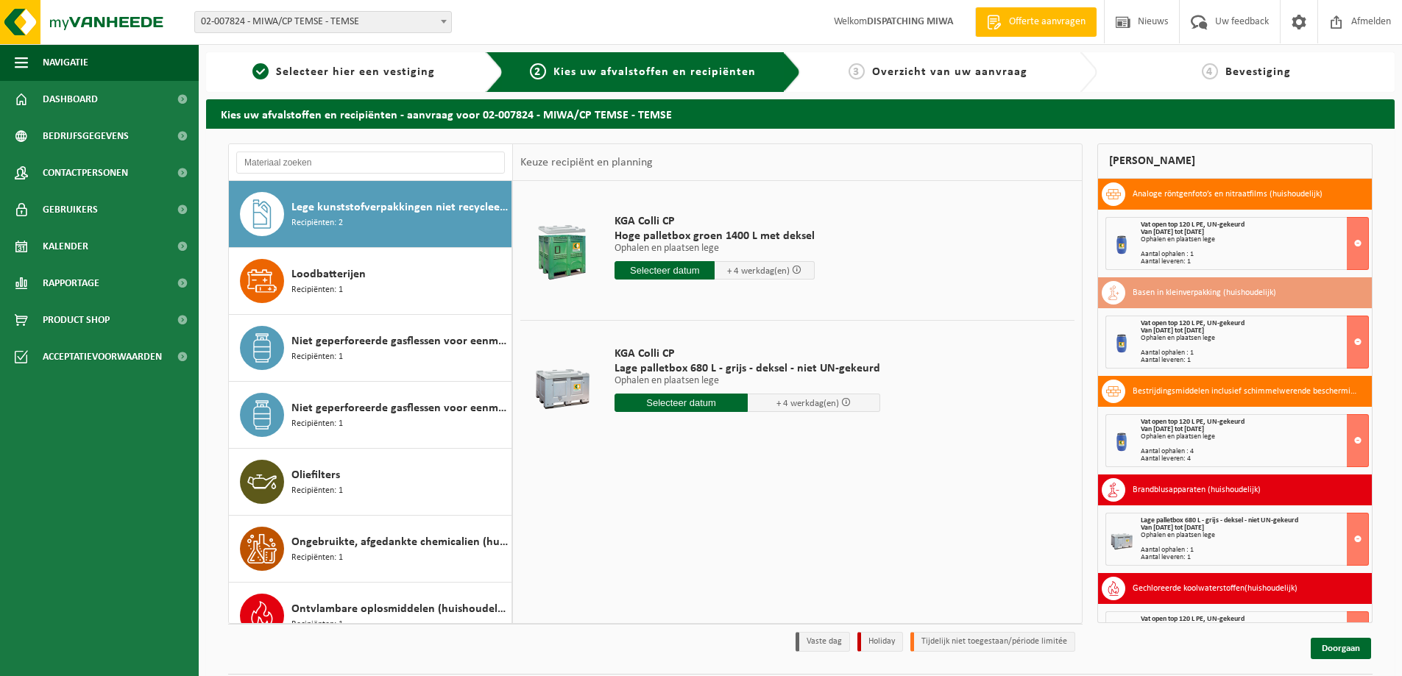
click at [675, 269] on input "text" at bounding box center [665, 270] width 100 height 18
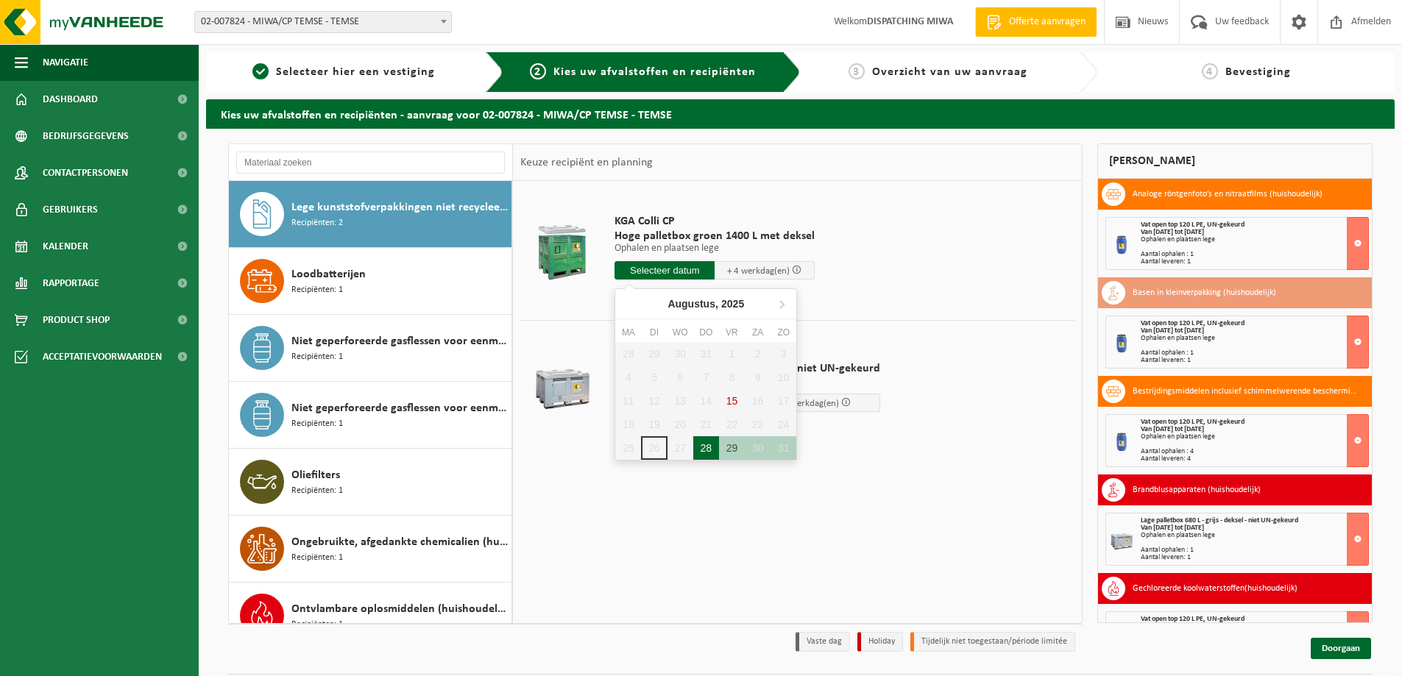
click at [701, 450] on div "28" at bounding box center [706, 448] width 26 height 24
type input "Van 2025-08-28"
type input "2025-08-28"
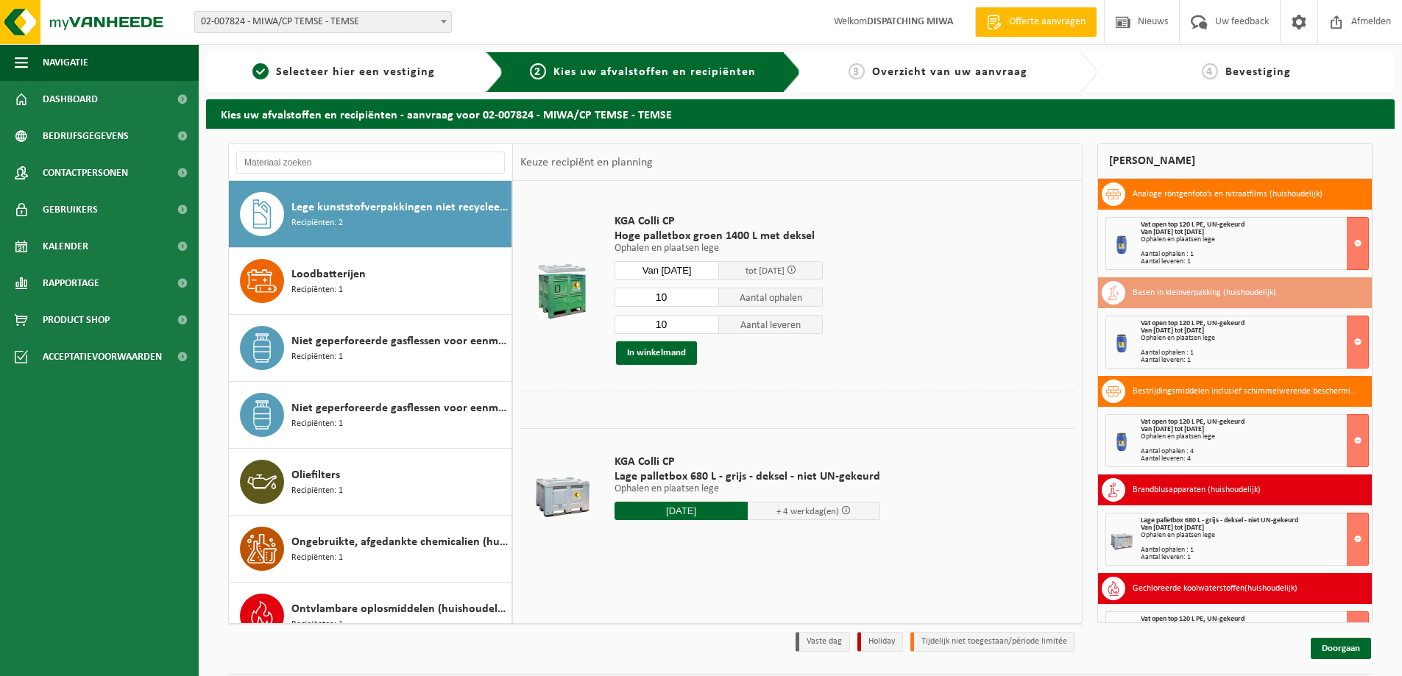
click at [679, 300] on input "10" at bounding box center [667, 297] width 105 height 19
type input "1"
type input "4"
click at [682, 322] on input "10" at bounding box center [667, 324] width 105 height 19
type input "1"
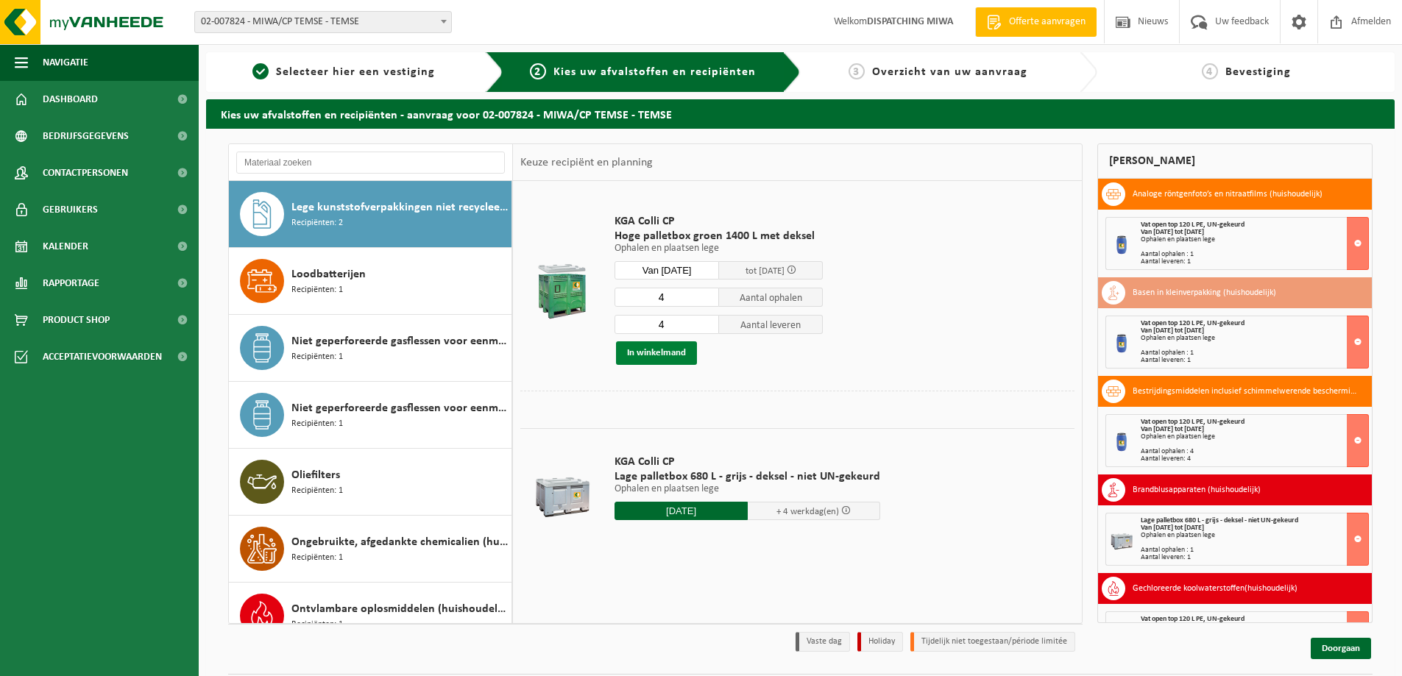
type input "4"
click at [668, 350] on button "In winkelmand" at bounding box center [656, 354] width 81 height 24
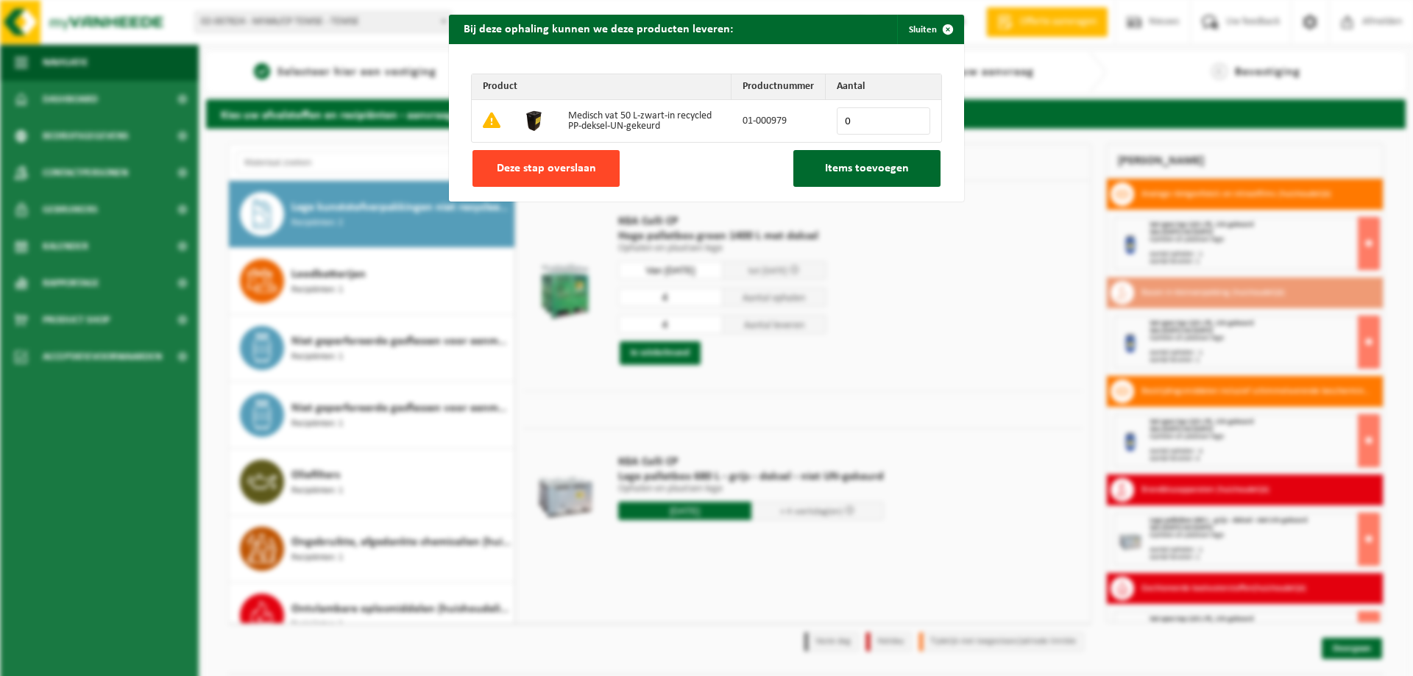
click at [565, 171] on span "Deze stap overslaan" at bounding box center [546, 169] width 99 height 12
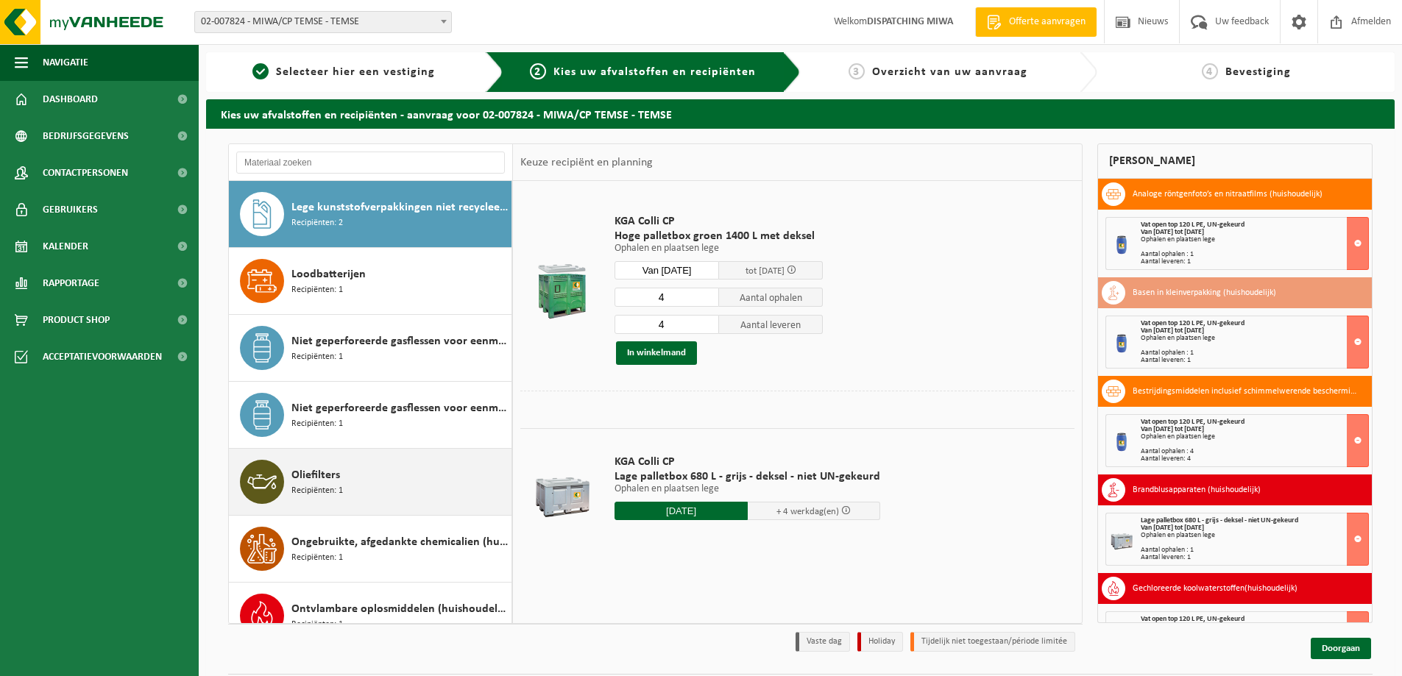
click at [327, 479] on span "Oliefilters" at bounding box center [315, 476] width 49 height 18
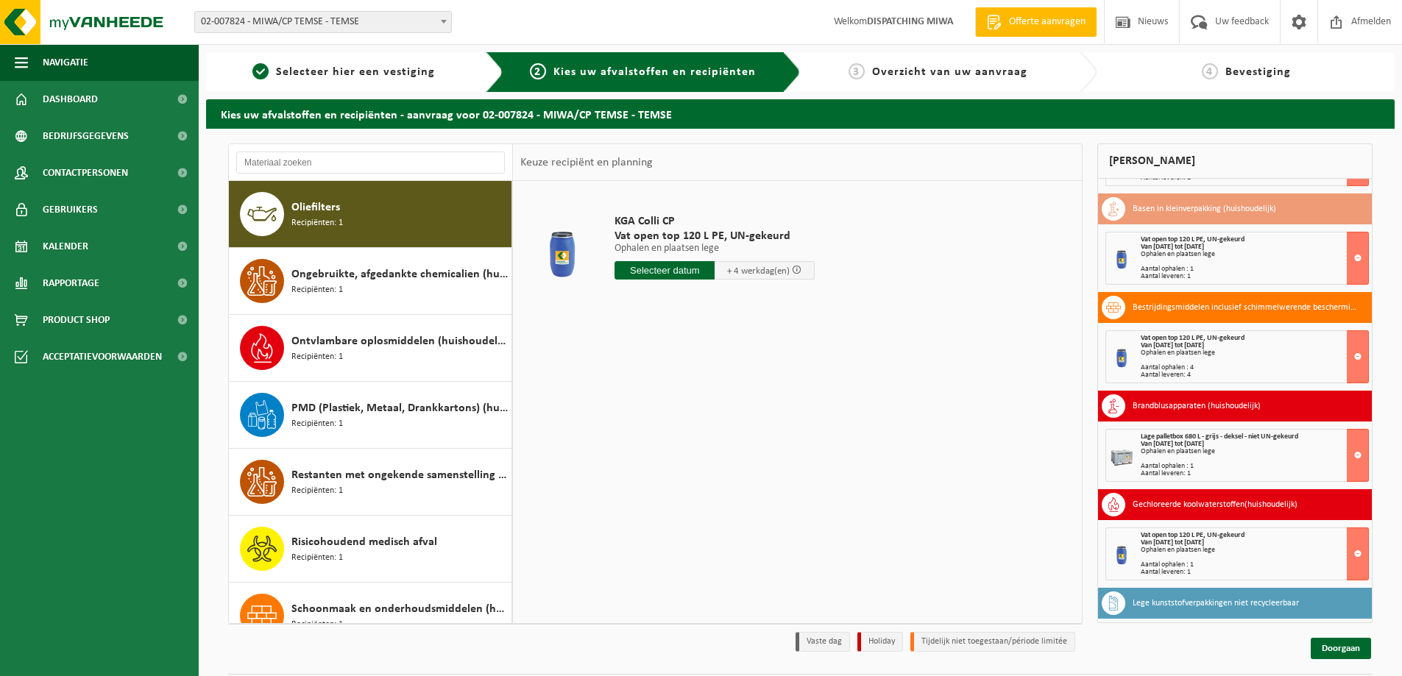
scroll to position [148, 0]
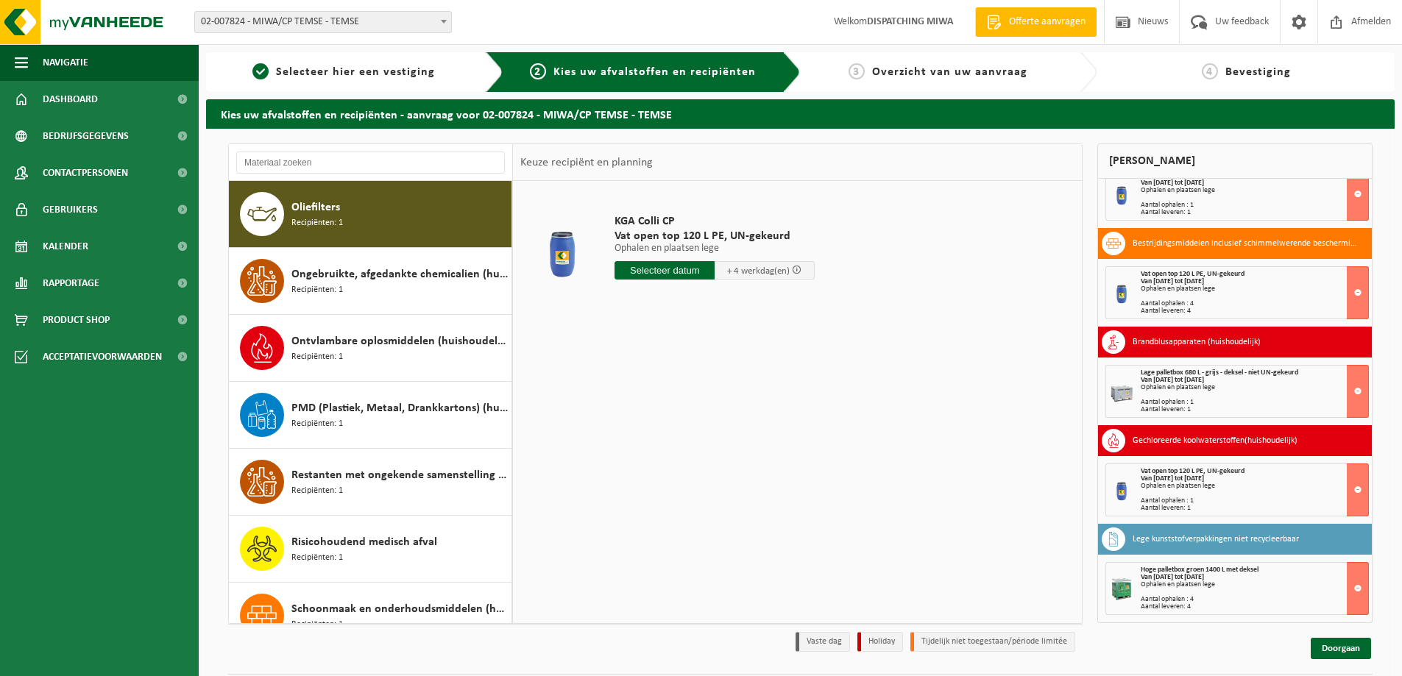
click at [642, 270] on input "text" at bounding box center [665, 270] width 100 height 18
click at [706, 448] on div "28" at bounding box center [706, 448] width 26 height 24
type input "Van 2025-08-28"
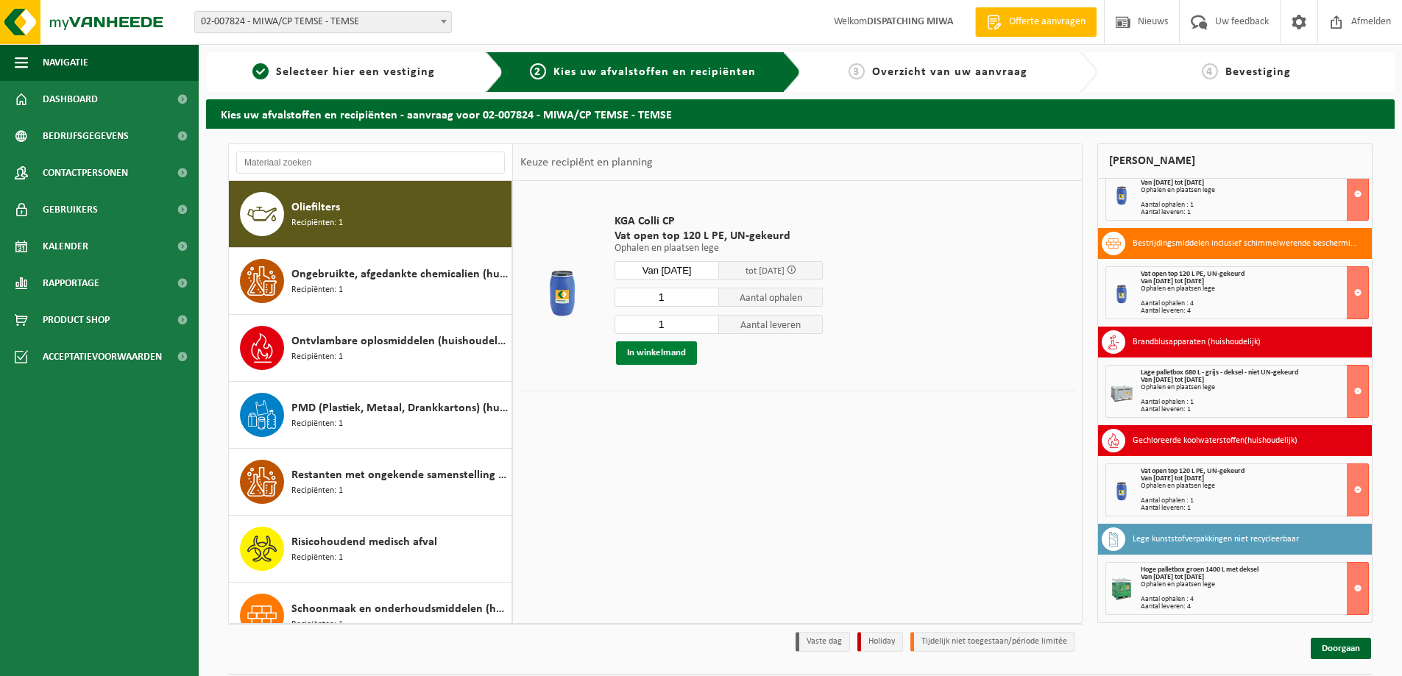
click at [650, 347] on button "In winkelmand" at bounding box center [656, 354] width 81 height 24
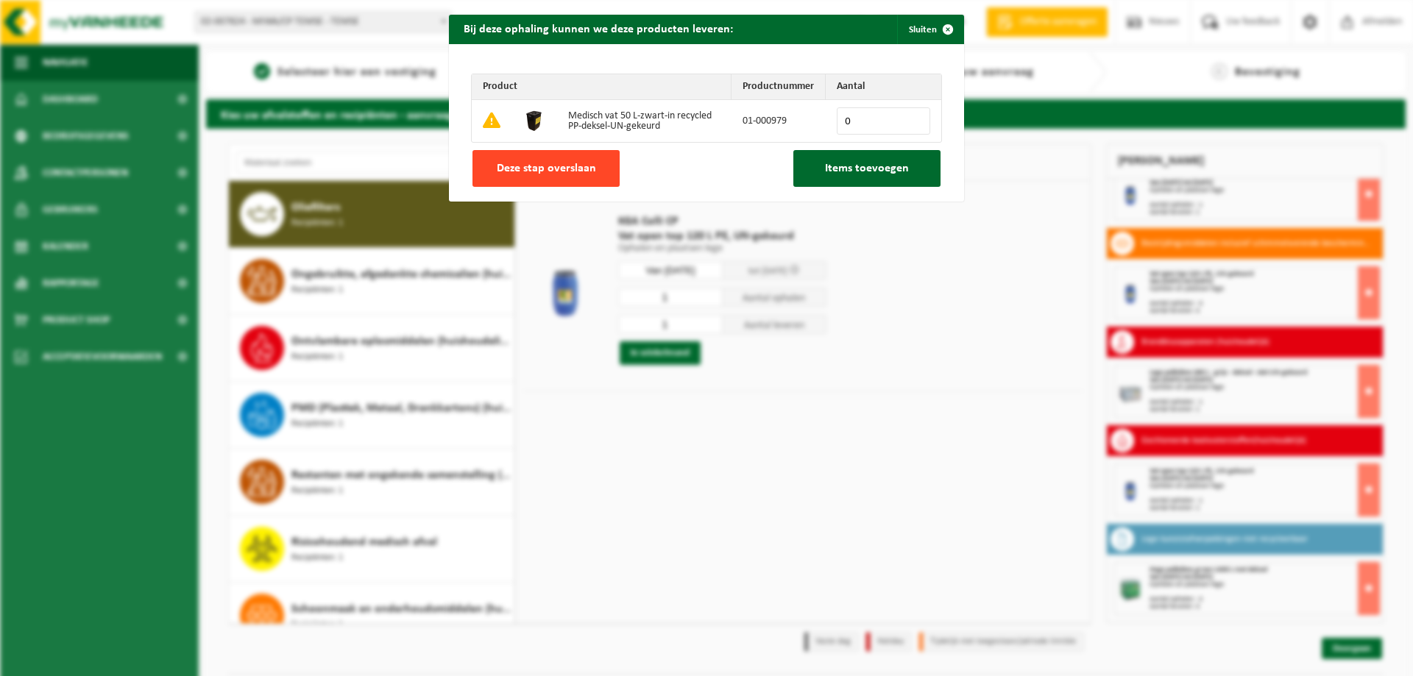
click at [547, 166] on span "Deze stap overslaan" at bounding box center [546, 169] width 99 height 12
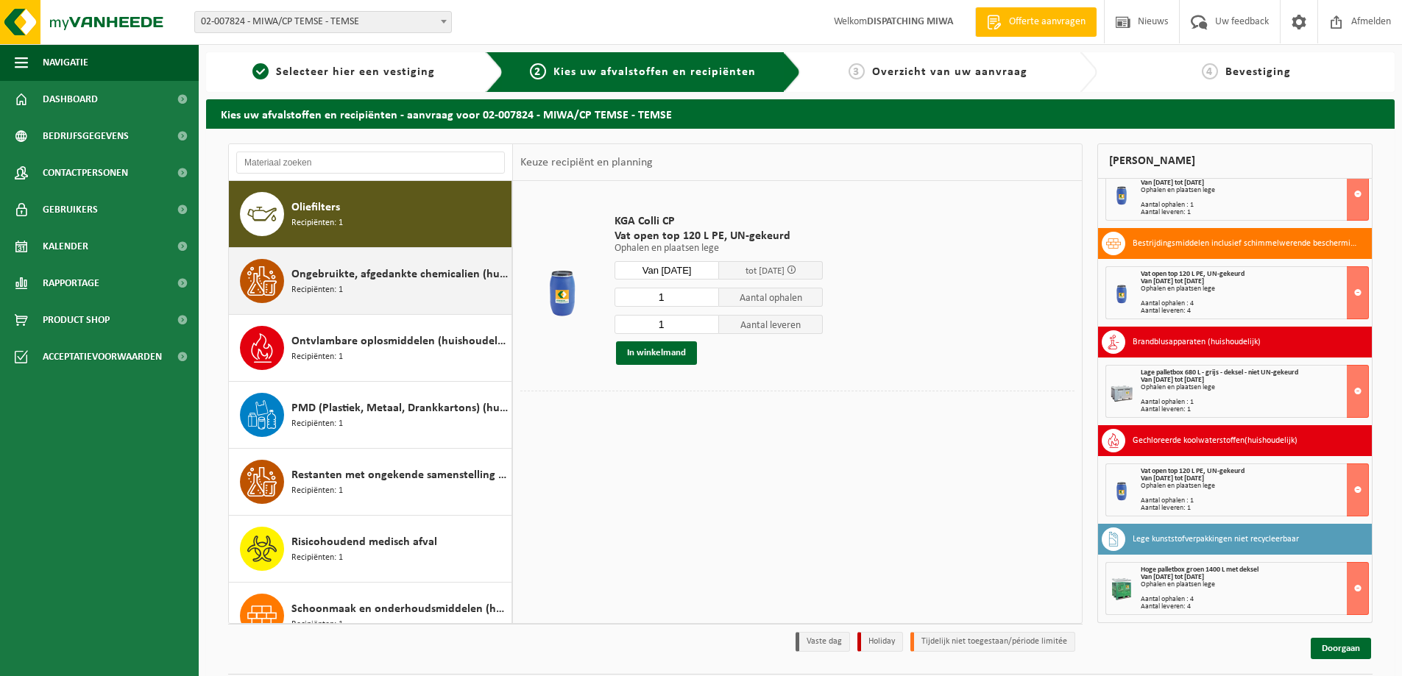
click at [308, 286] on span "Recipiënten: 1" at bounding box center [317, 290] width 52 height 14
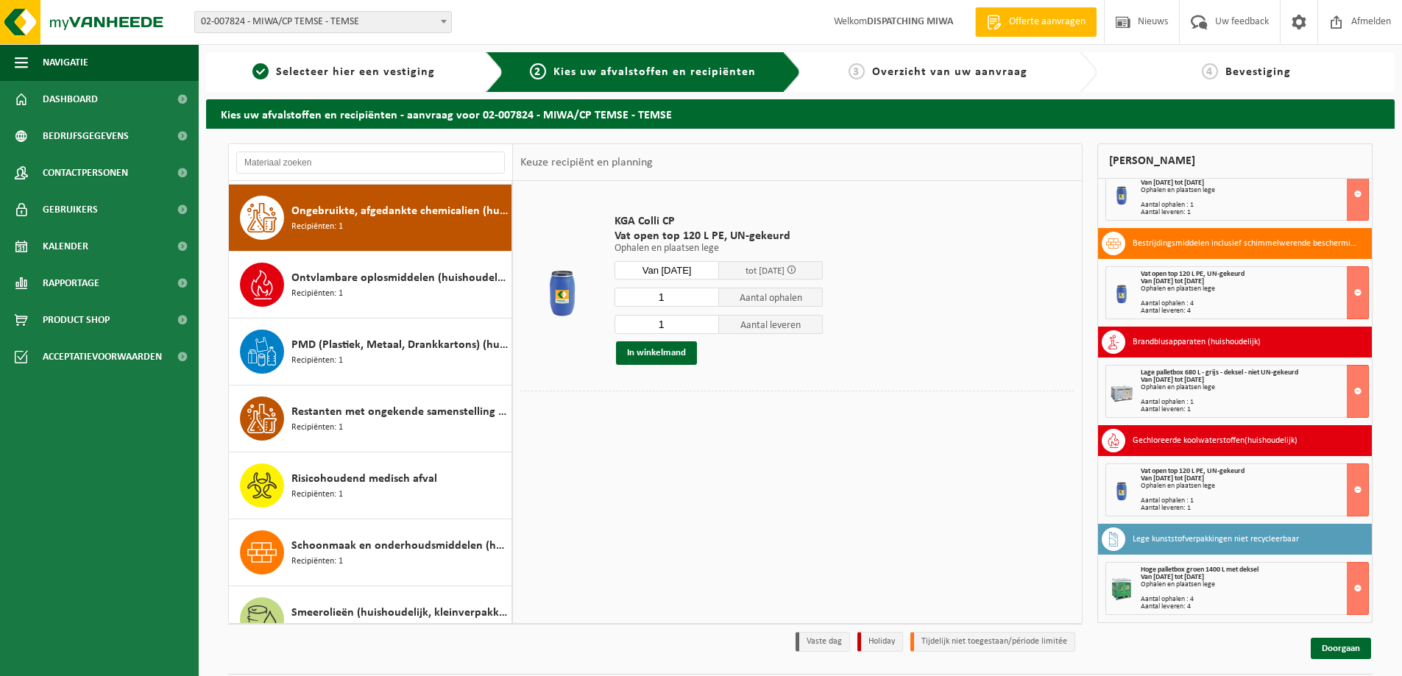
scroll to position [1005, 0]
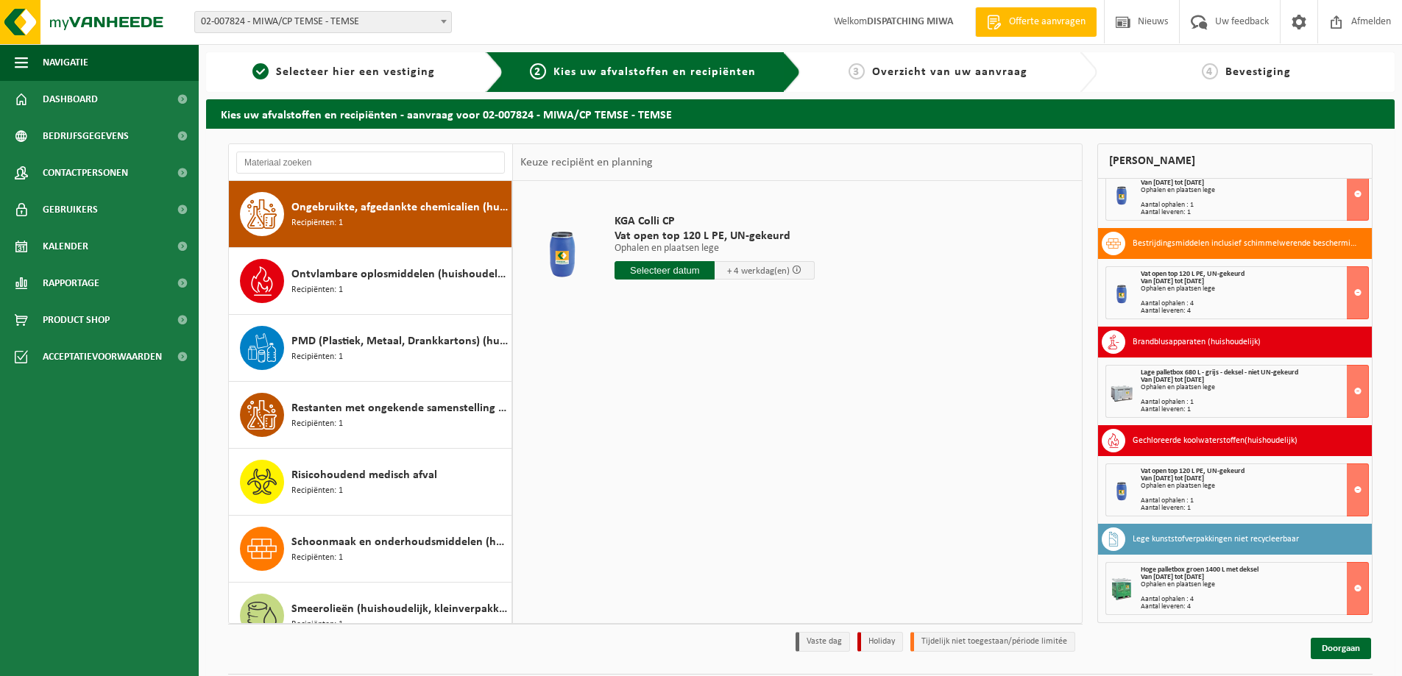
click at [308, 286] on span "Recipiënten: 1" at bounding box center [317, 290] width 52 height 14
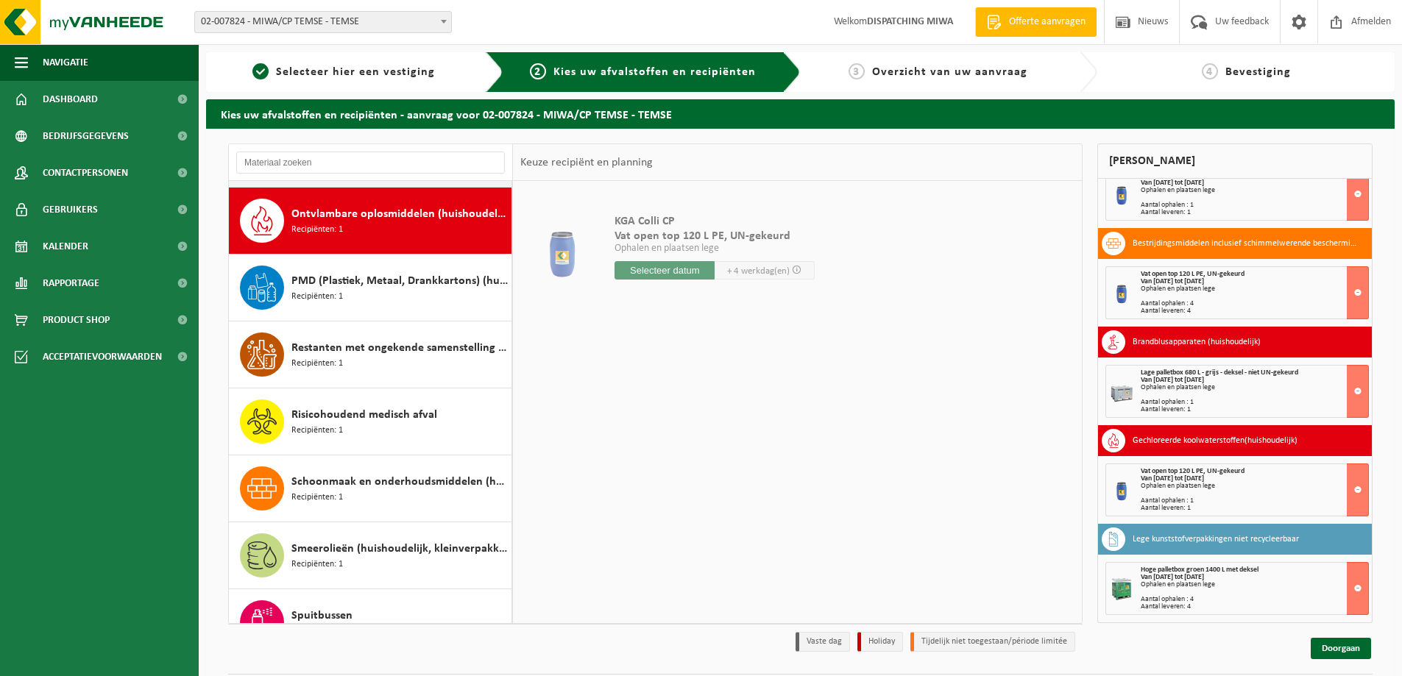
scroll to position [1072, 0]
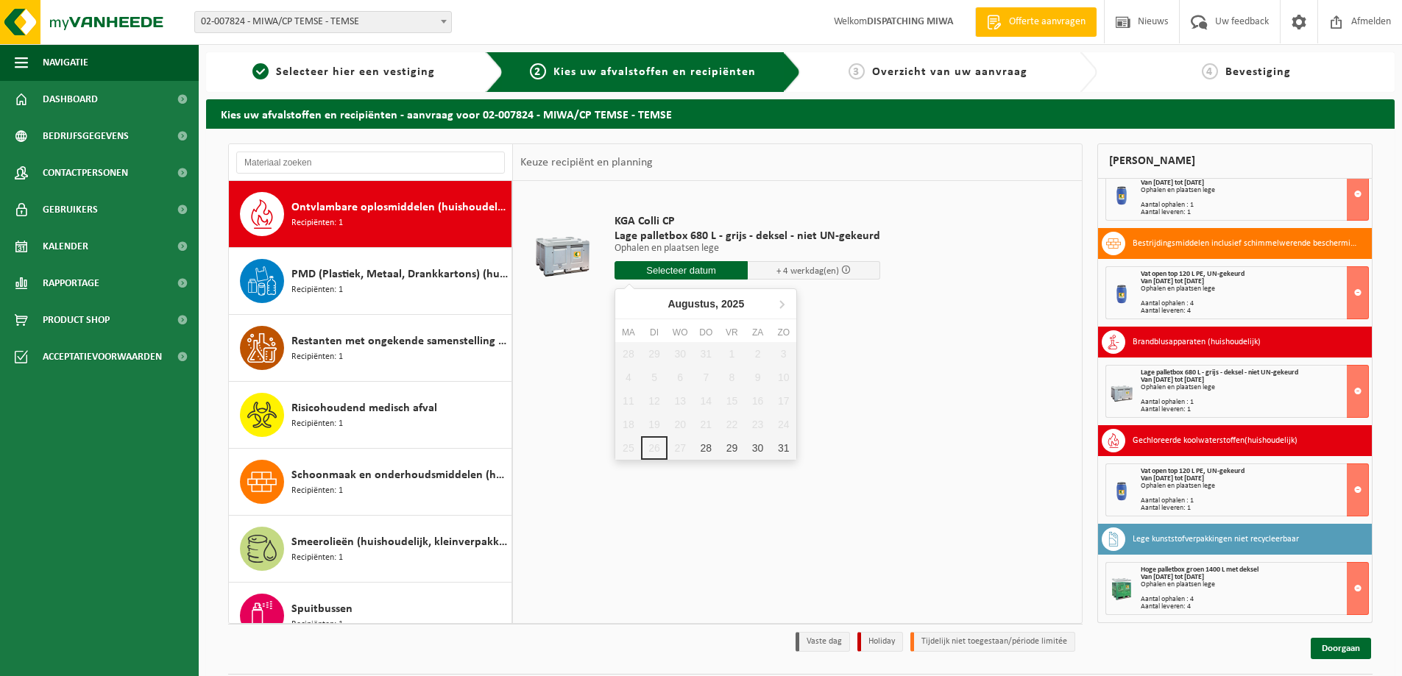
click at [633, 270] on input "text" at bounding box center [681, 270] width 133 height 18
click at [706, 445] on div "28" at bounding box center [706, 448] width 26 height 24
type input "Van 2025-08-28"
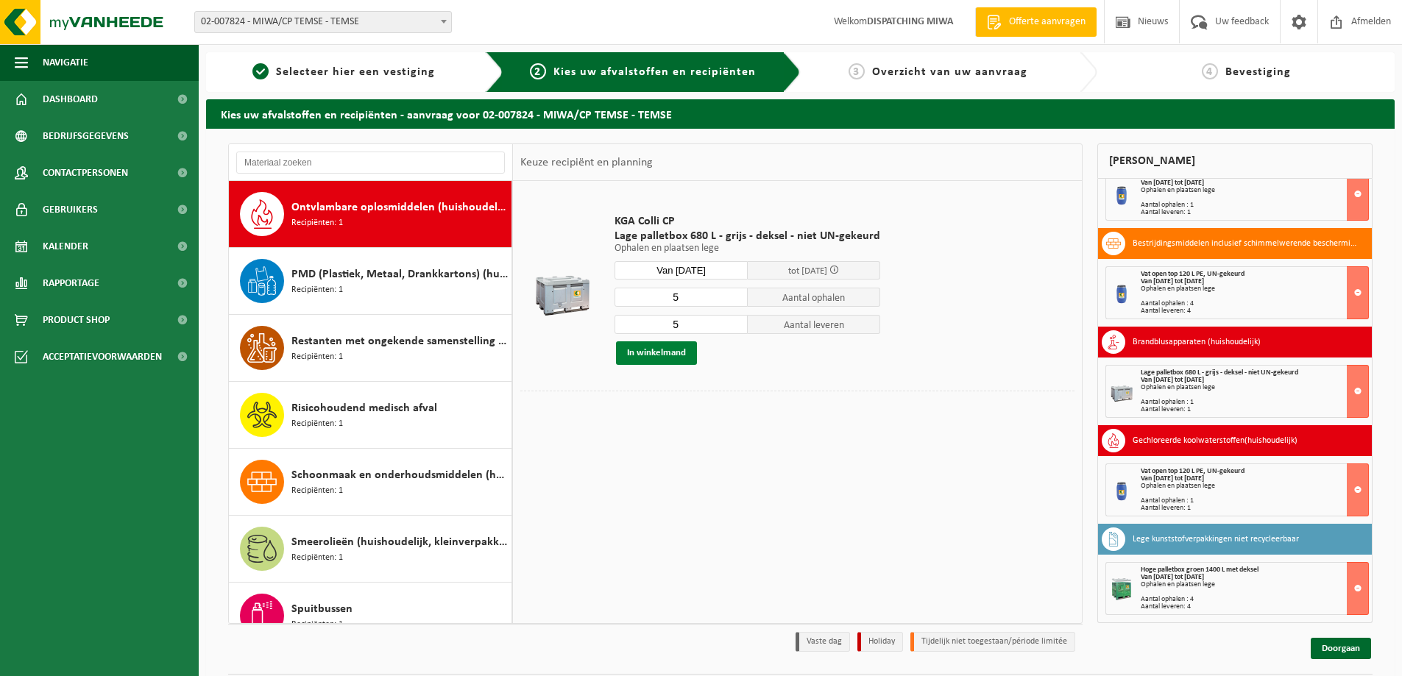
click at [681, 353] on button "In winkelmand" at bounding box center [656, 354] width 81 height 24
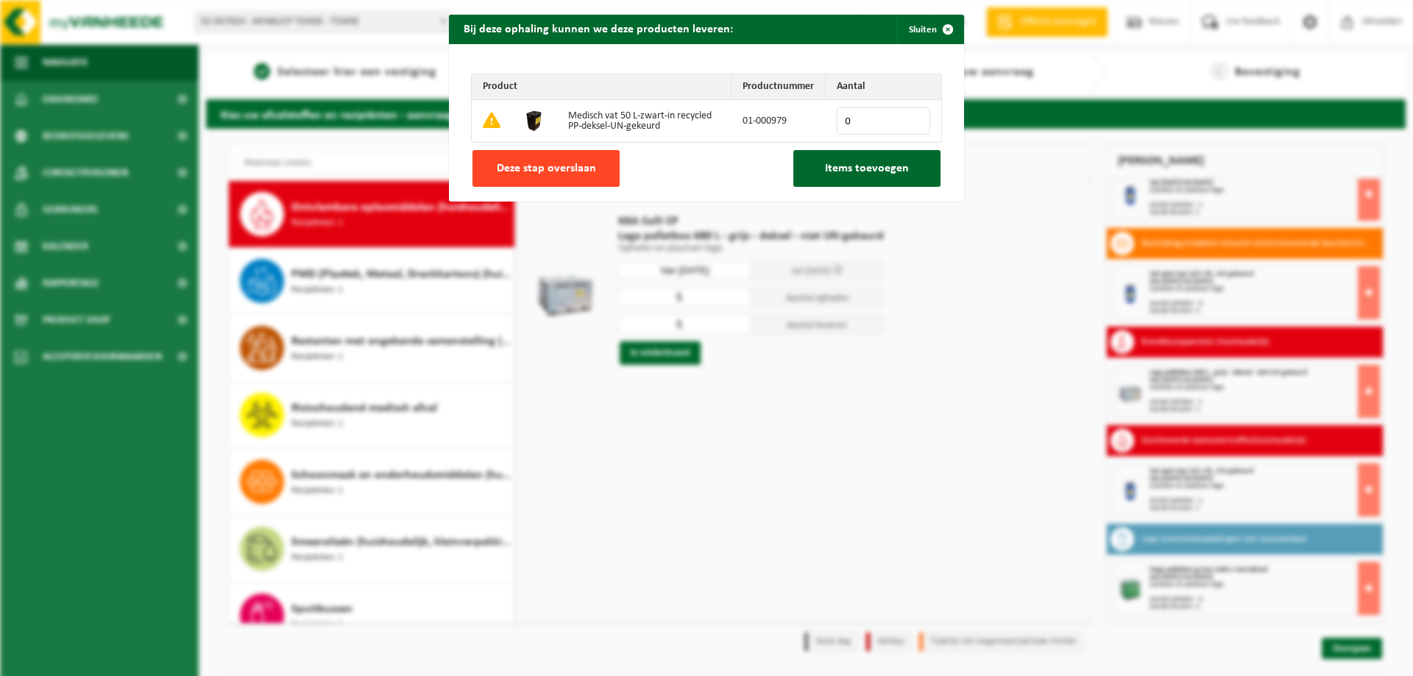
click at [570, 172] on span "Deze stap overslaan" at bounding box center [546, 169] width 99 height 12
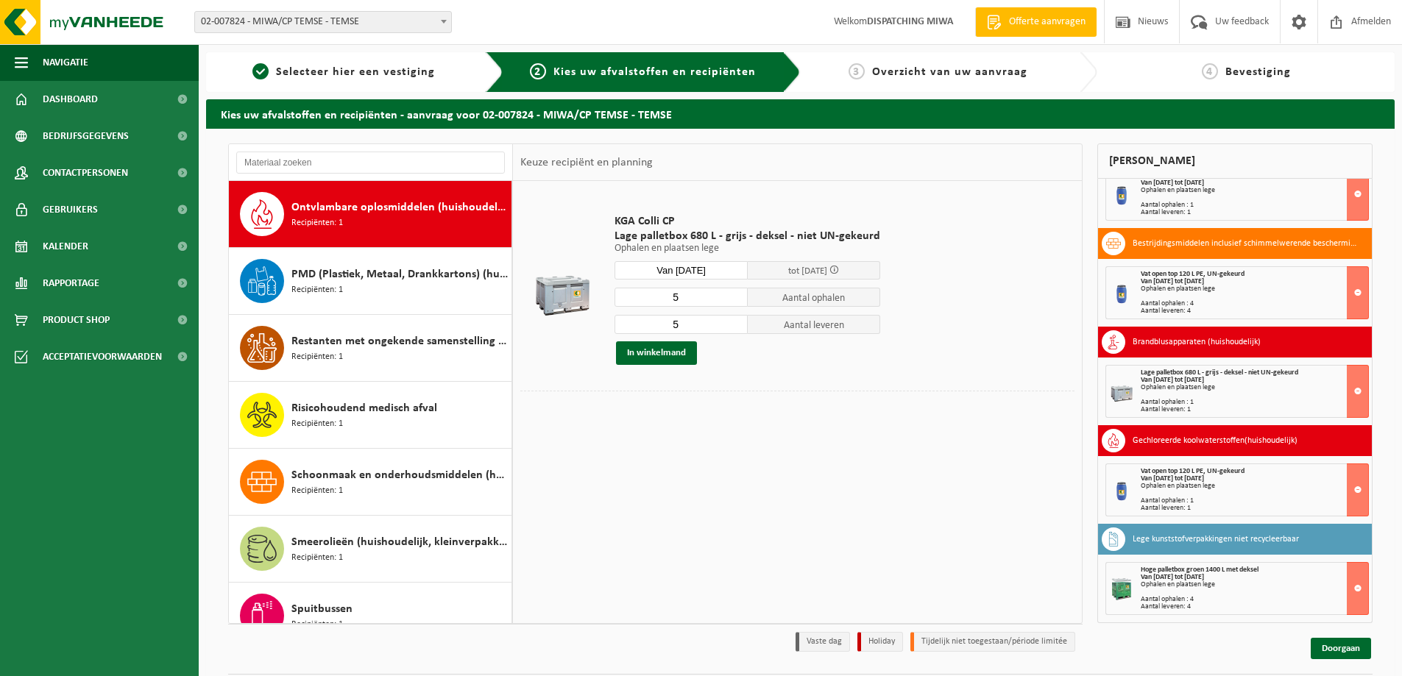
scroll to position [345, 0]
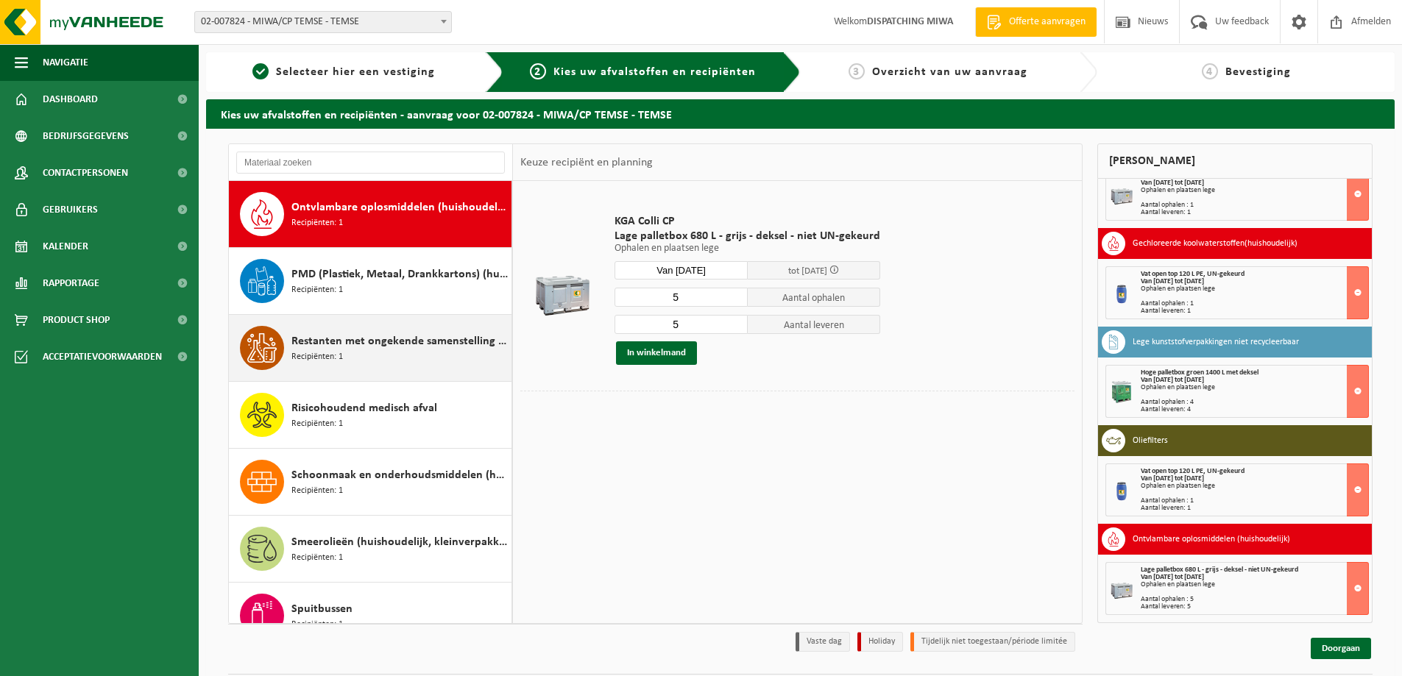
click at [329, 355] on span "Recipiënten: 1" at bounding box center [317, 357] width 52 height 14
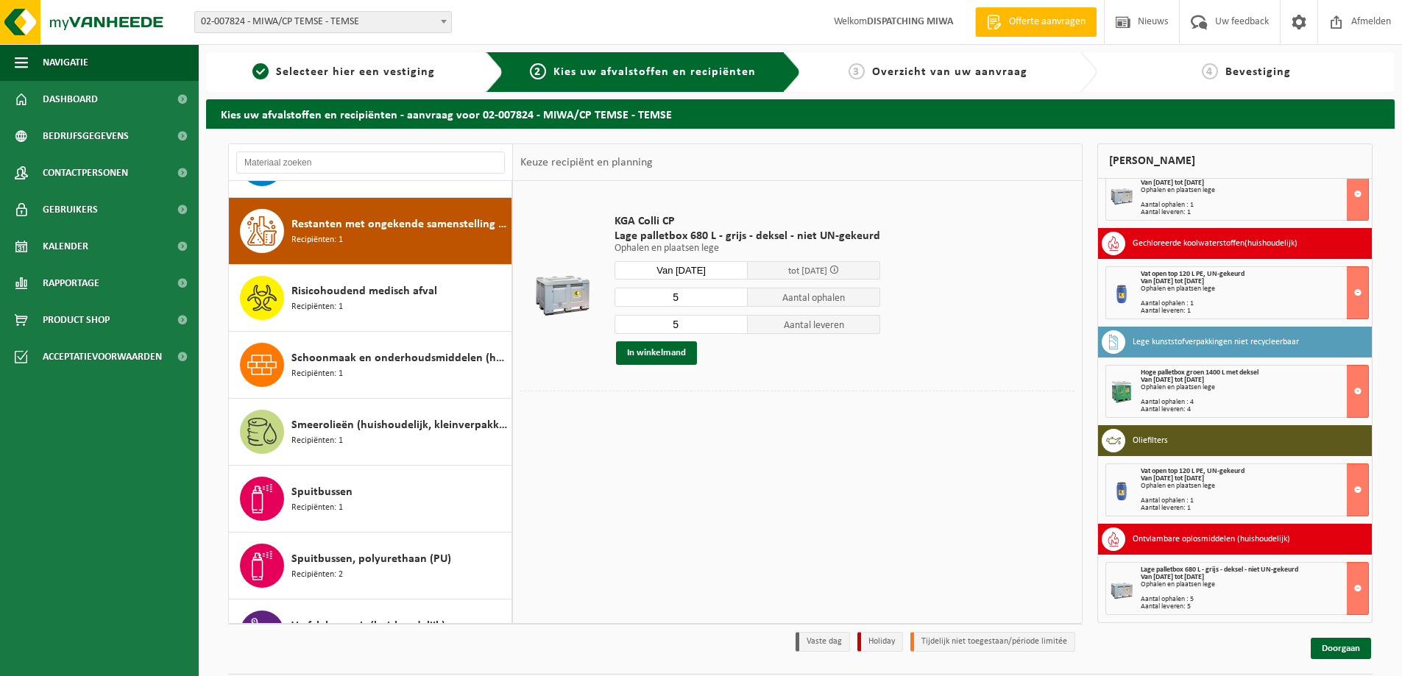
scroll to position [1206, 0]
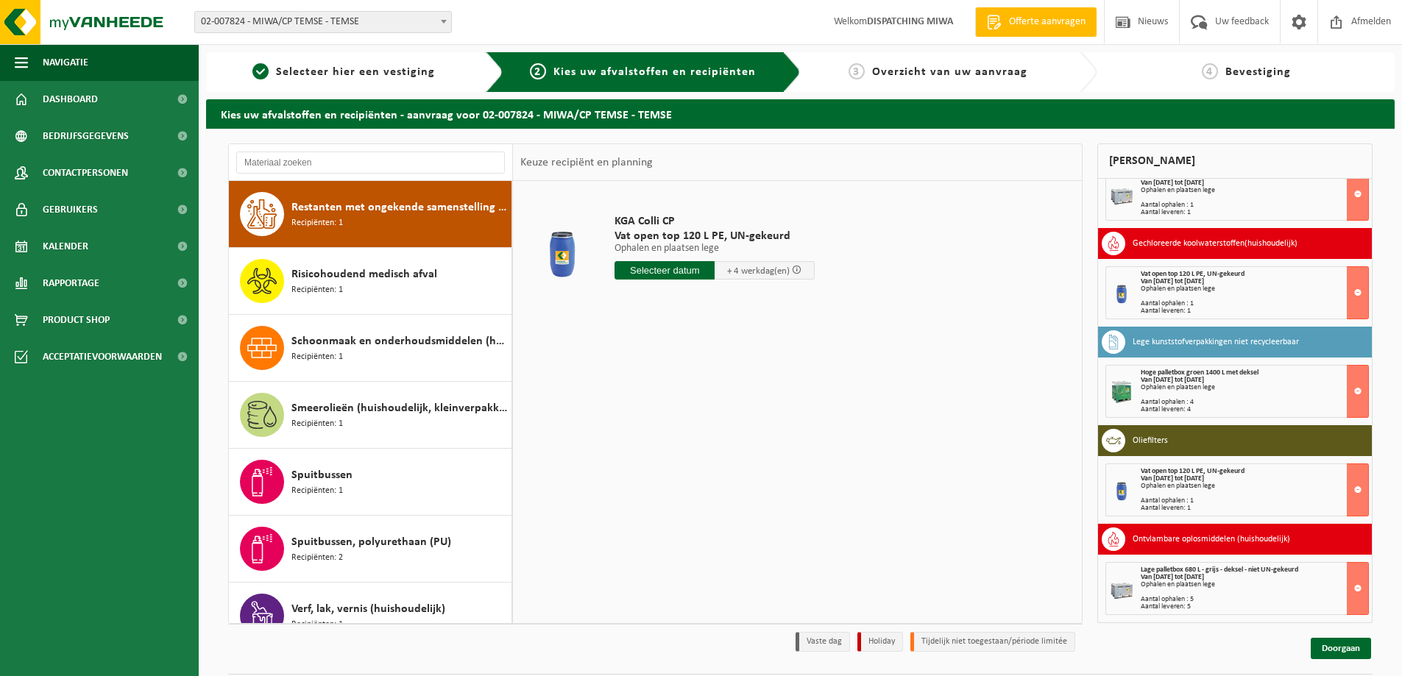
click at [639, 272] on input "text" at bounding box center [665, 270] width 100 height 18
click at [704, 449] on div "28" at bounding box center [706, 448] width 26 height 24
type input "Van 2025-08-28"
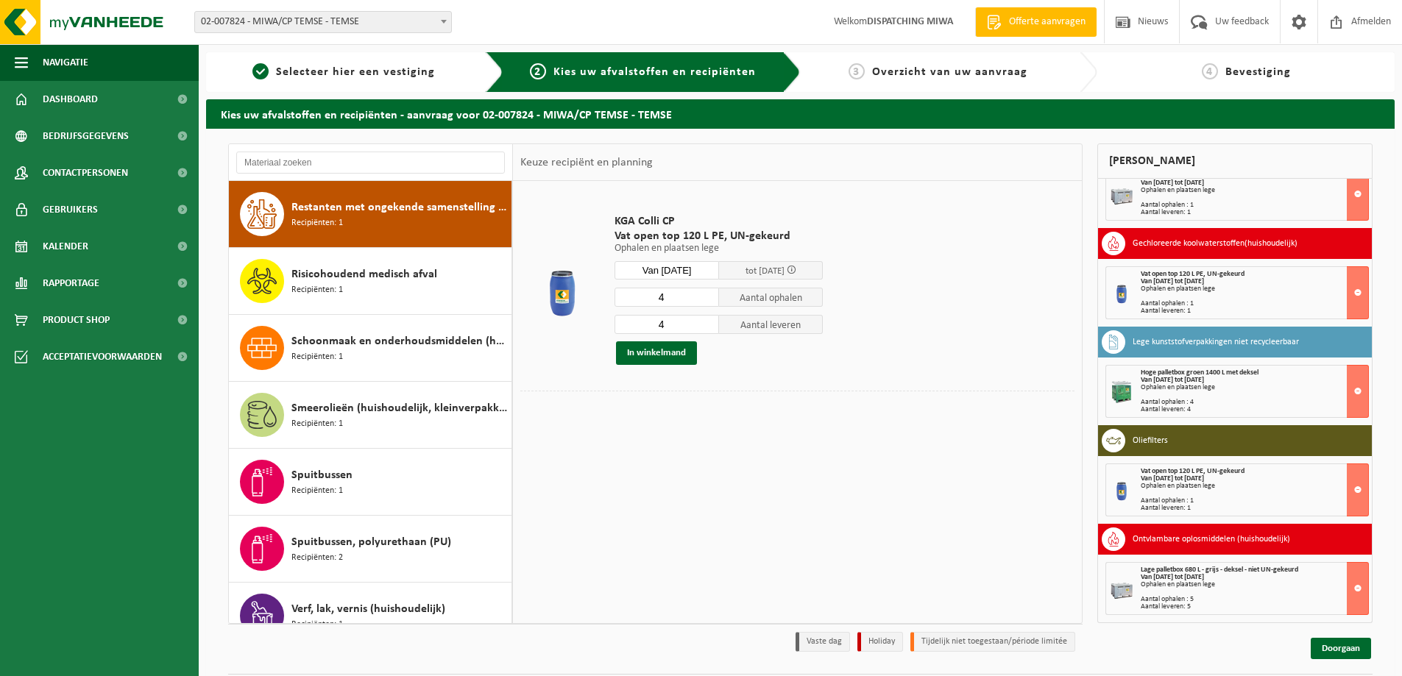
click at [669, 302] on input "4" at bounding box center [667, 297] width 105 height 19
type input "1"
click at [665, 322] on input "4" at bounding box center [667, 324] width 105 height 19
type input "1"
click at [641, 353] on button "In winkelmand" at bounding box center [656, 354] width 81 height 24
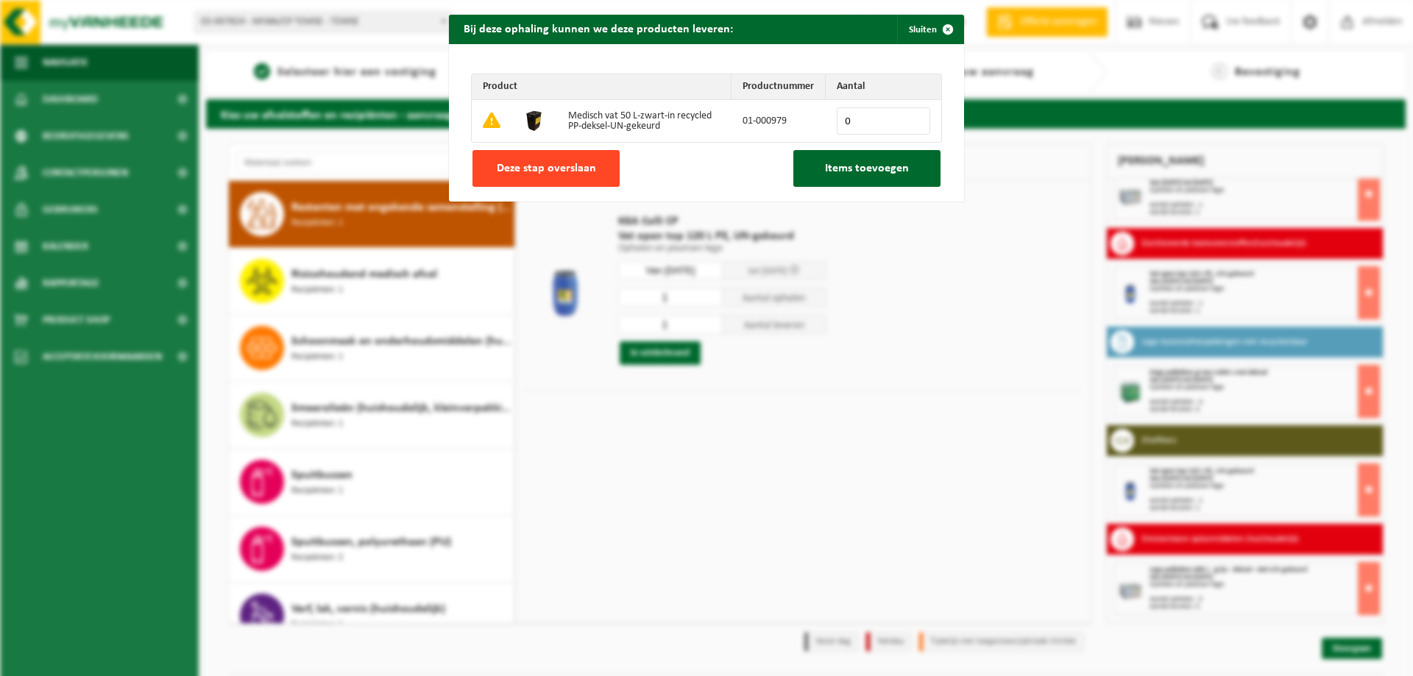
click at [553, 175] on button "Deze stap overslaan" at bounding box center [546, 168] width 147 height 37
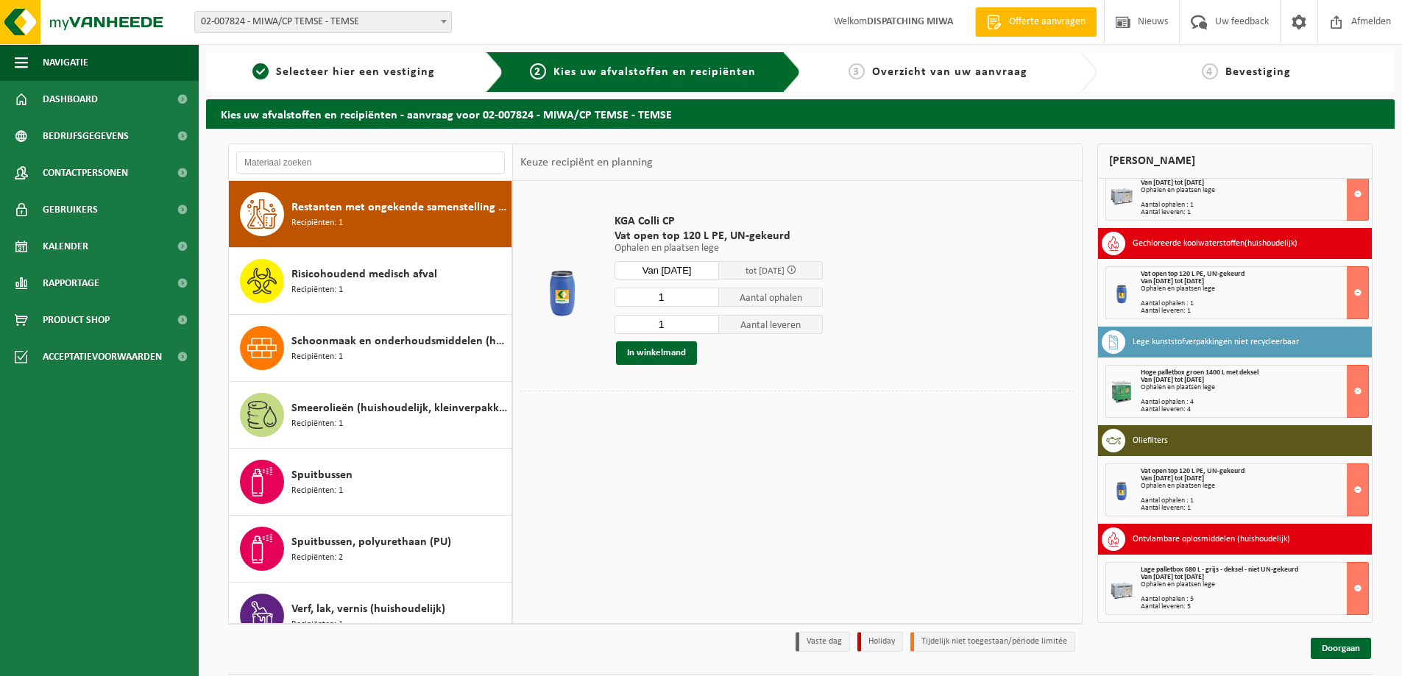
scroll to position [444, 0]
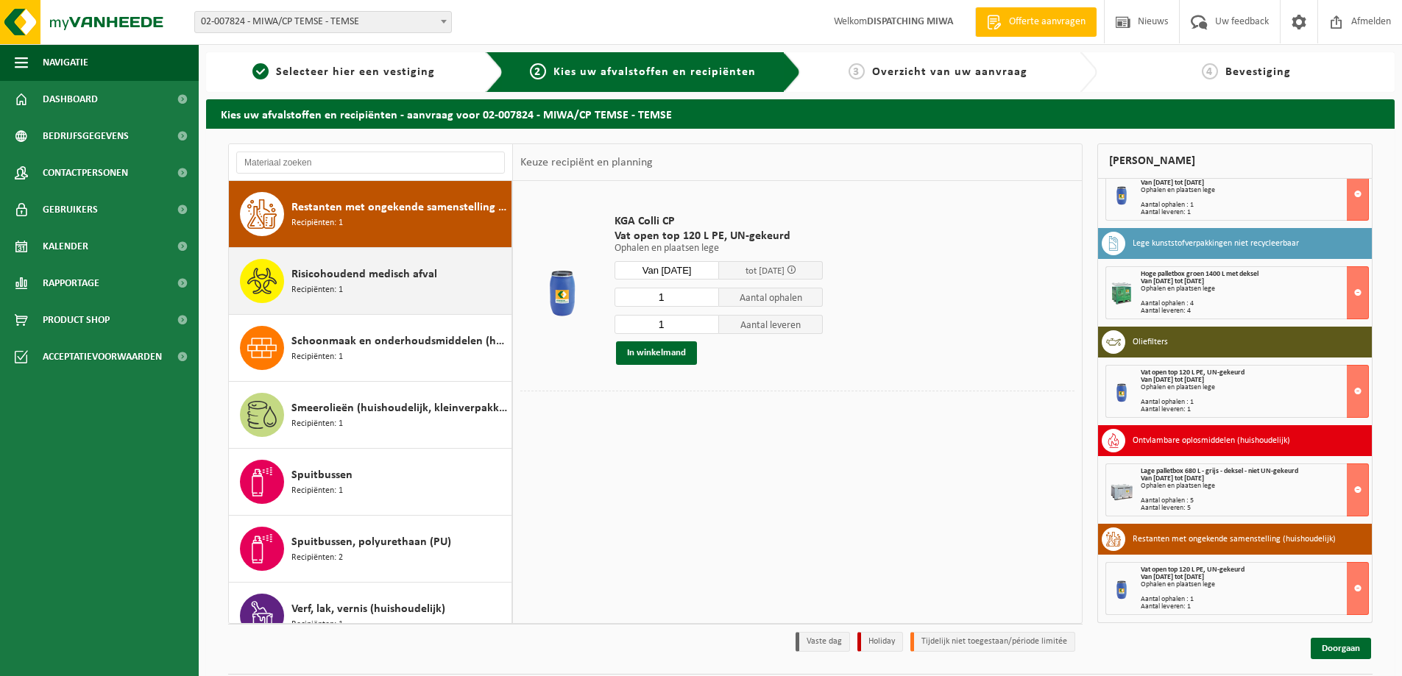
click at [358, 288] on div "Risicohoudend medisch afval Recipiënten: 1" at bounding box center [399, 281] width 216 height 44
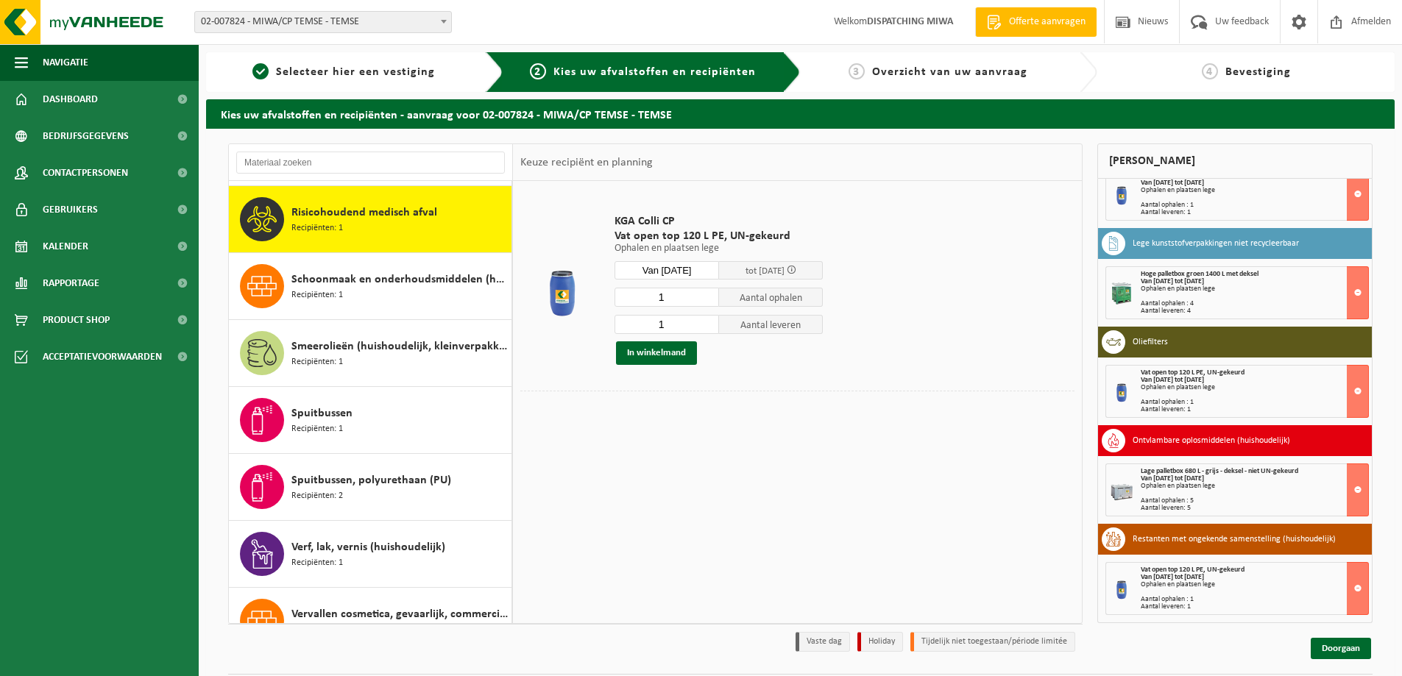
scroll to position [1273, 0]
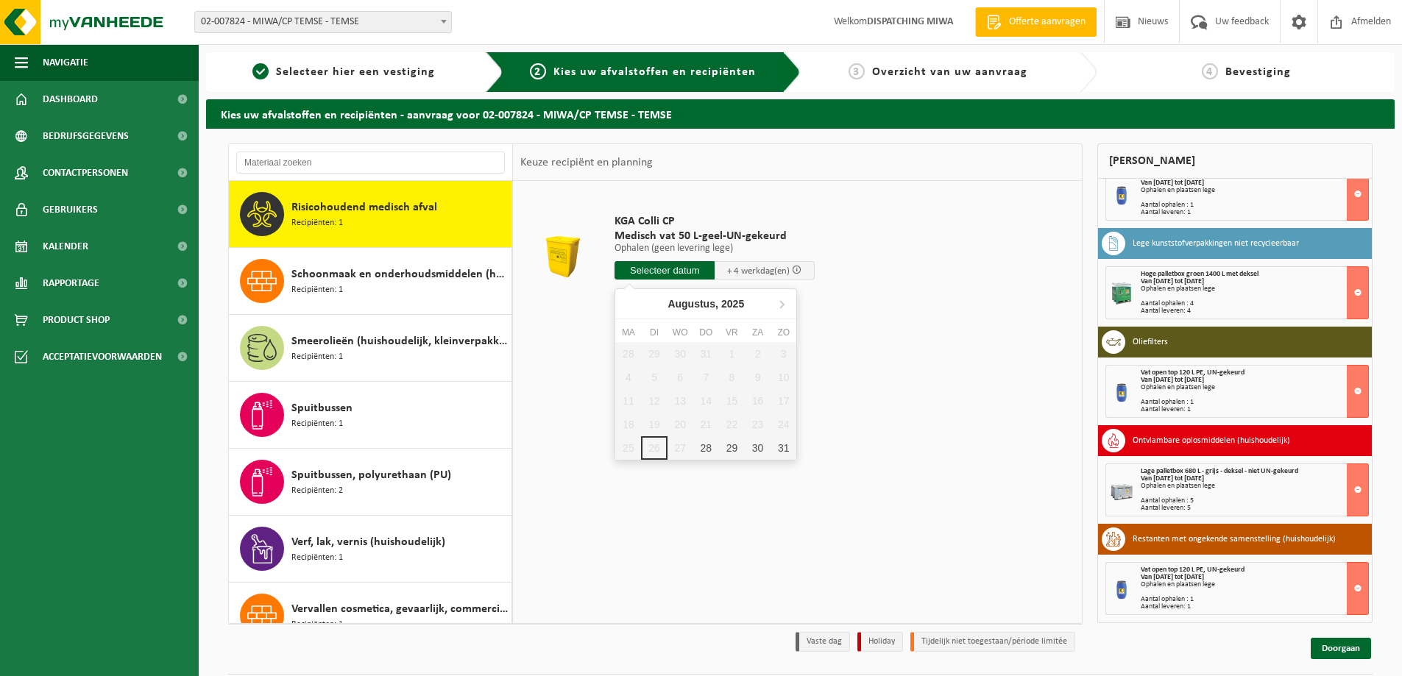
click at [668, 266] on input "text" at bounding box center [665, 270] width 100 height 18
click at [700, 444] on div "28" at bounding box center [706, 448] width 26 height 24
type input "Van 2025-08-28"
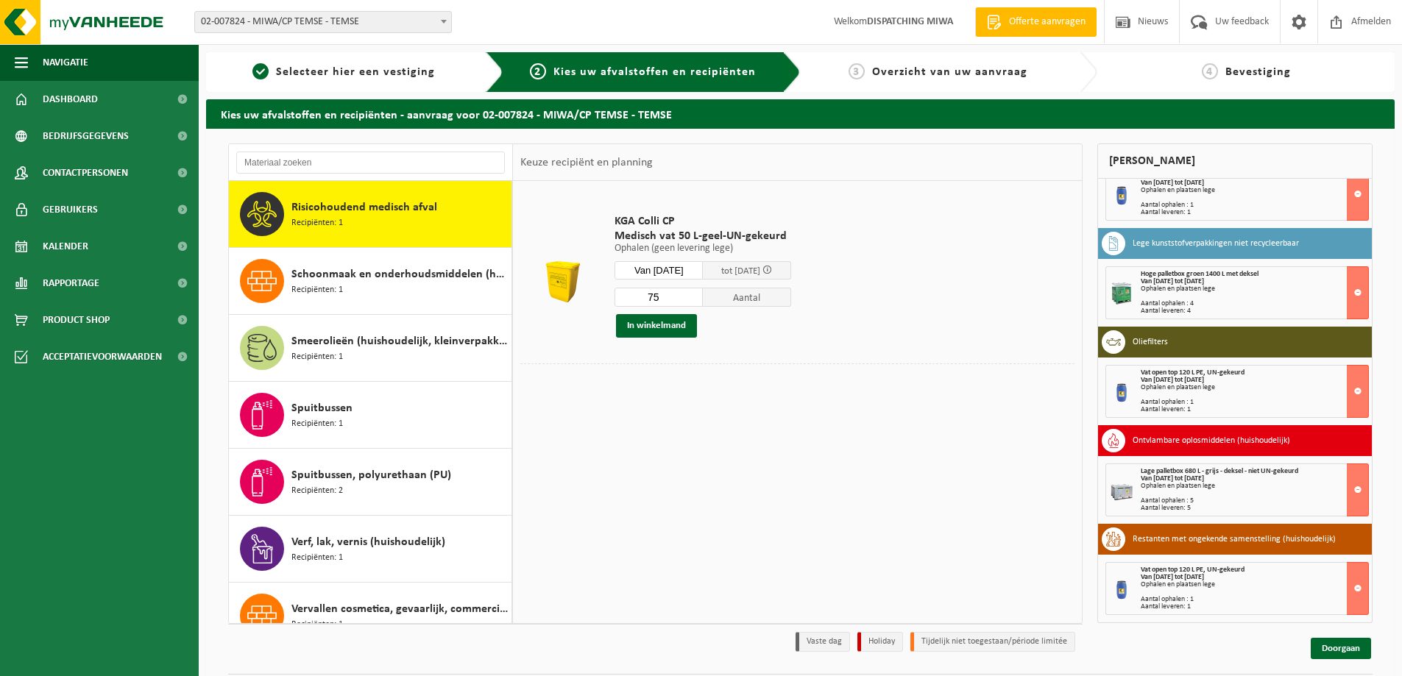
click at [676, 299] on input "75" at bounding box center [659, 297] width 88 height 19
type input "7"
type input "4"
click at [635, 322] on button "In winkelmand" at bounding box center [656, 326] width 81 height 24
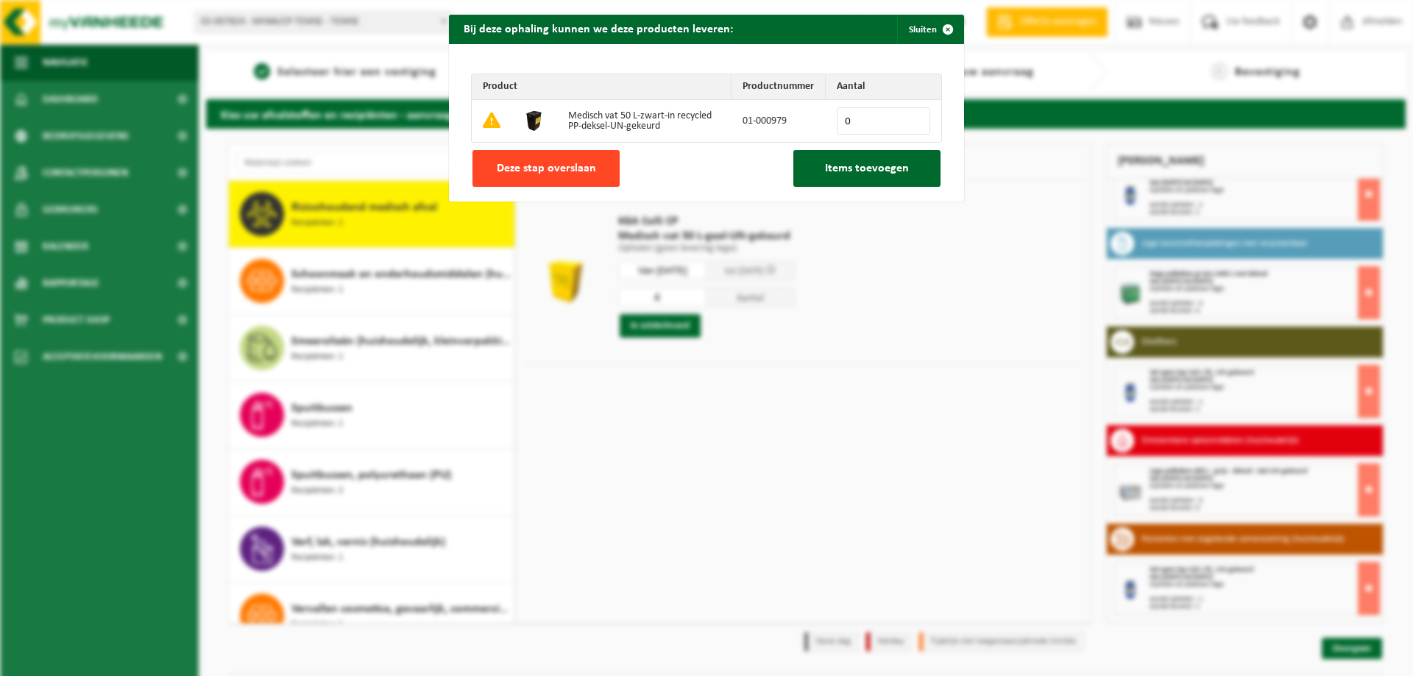
click at [568, 165] on span "Deze stap overslaan" at bounding box center [546, 169] width 99 height 12
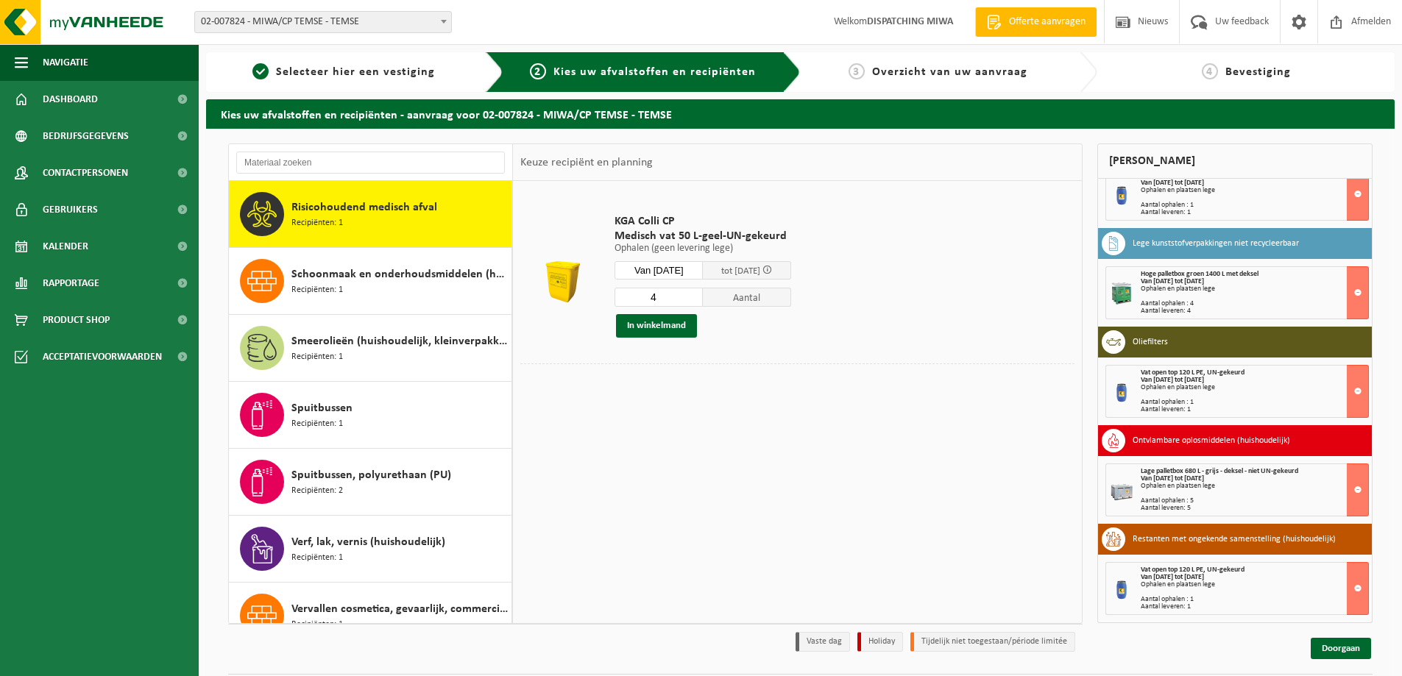
scroll to position [535, 0]
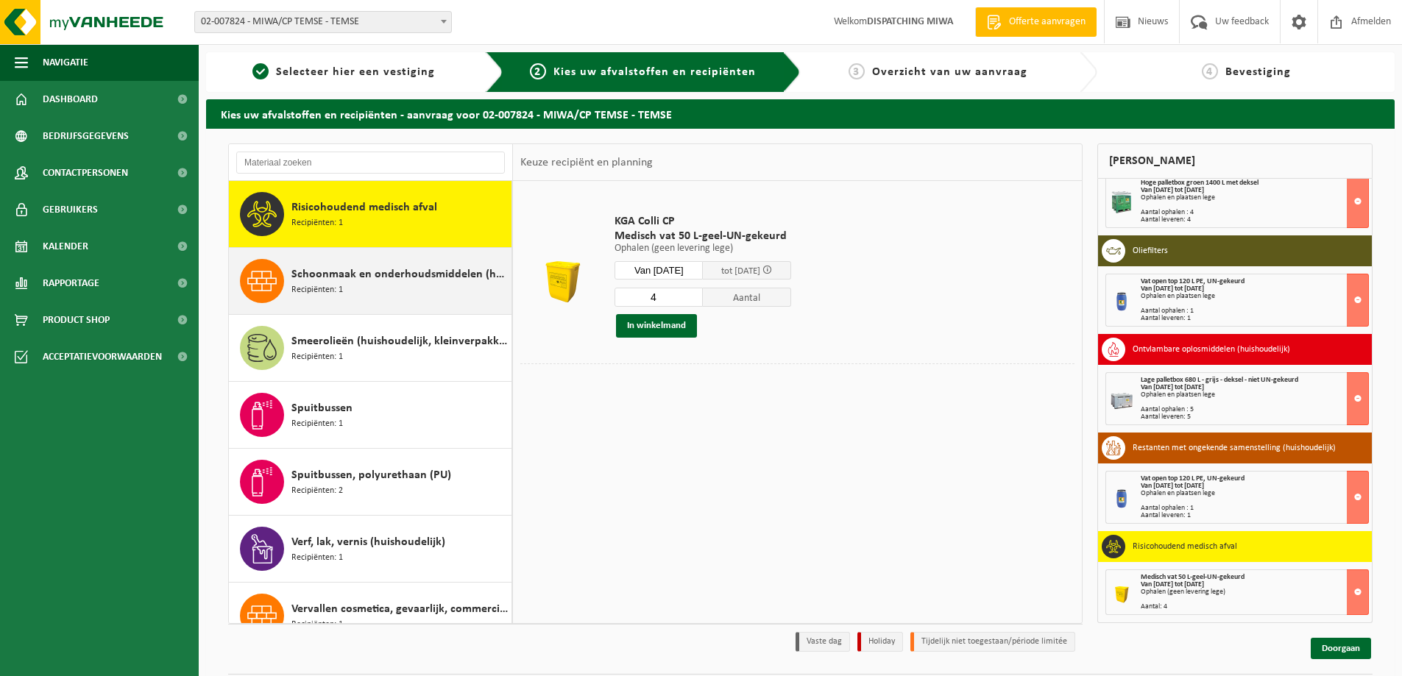
click at [382, 272] on span "Schoonmaak en onderhoudsmiddelen (huishoudelijk)" at bounding box center [399, 275] width 216 height 18
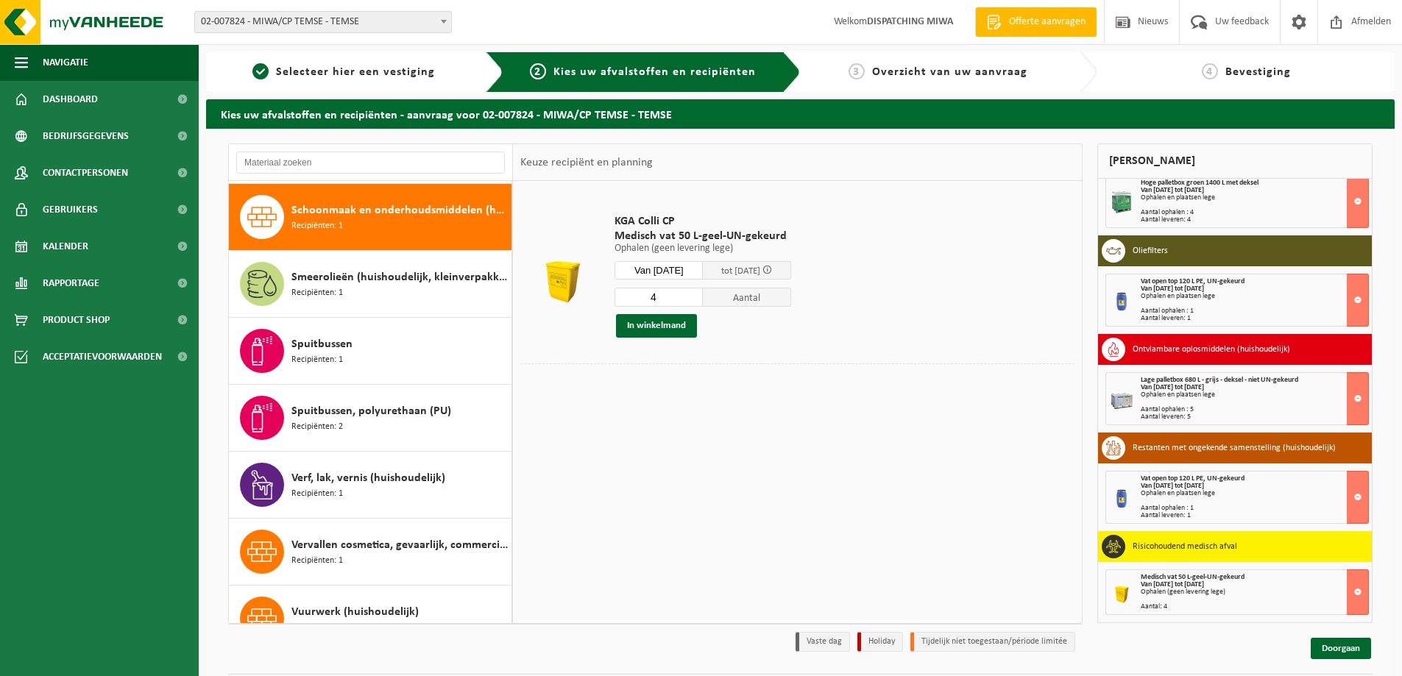
scroll to position [1340, 0]
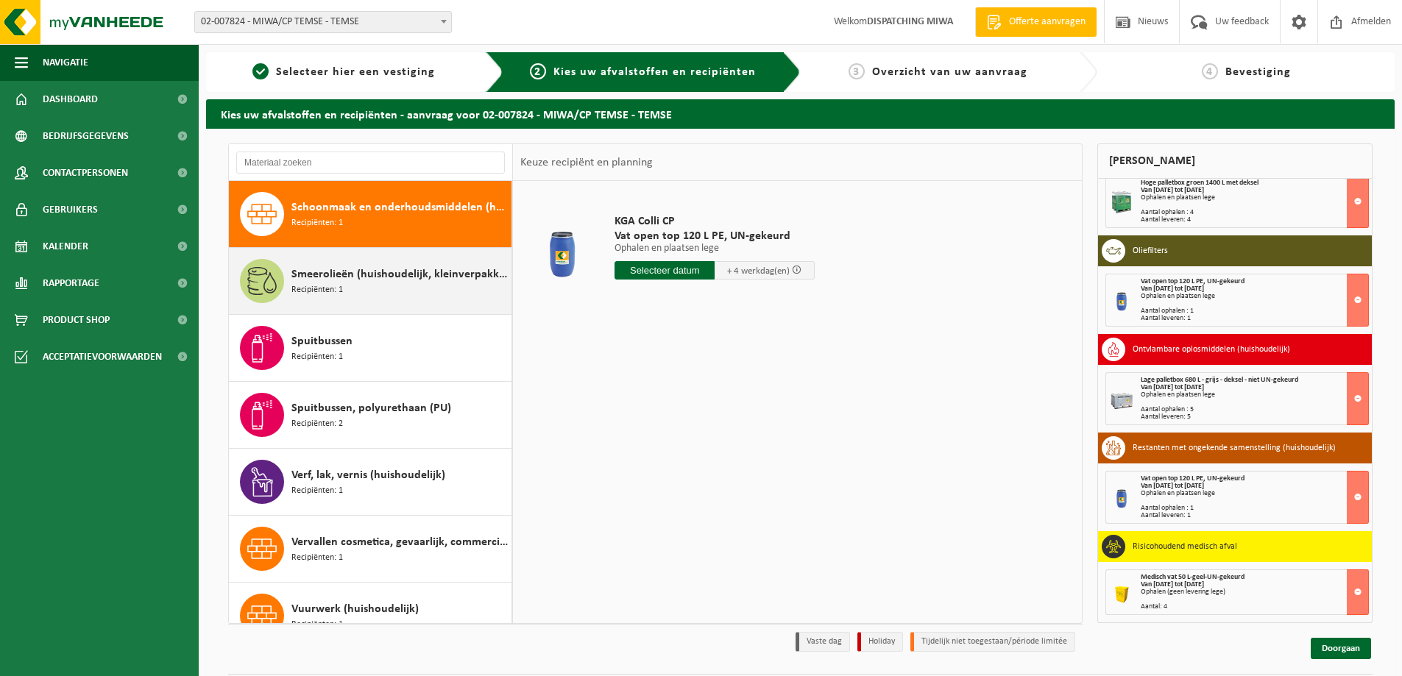
click at [364, 283] on span "Smeerolieën (huishoudelijk, kleinverpakking)" at bounding box center [399, 275] width 216 height 18
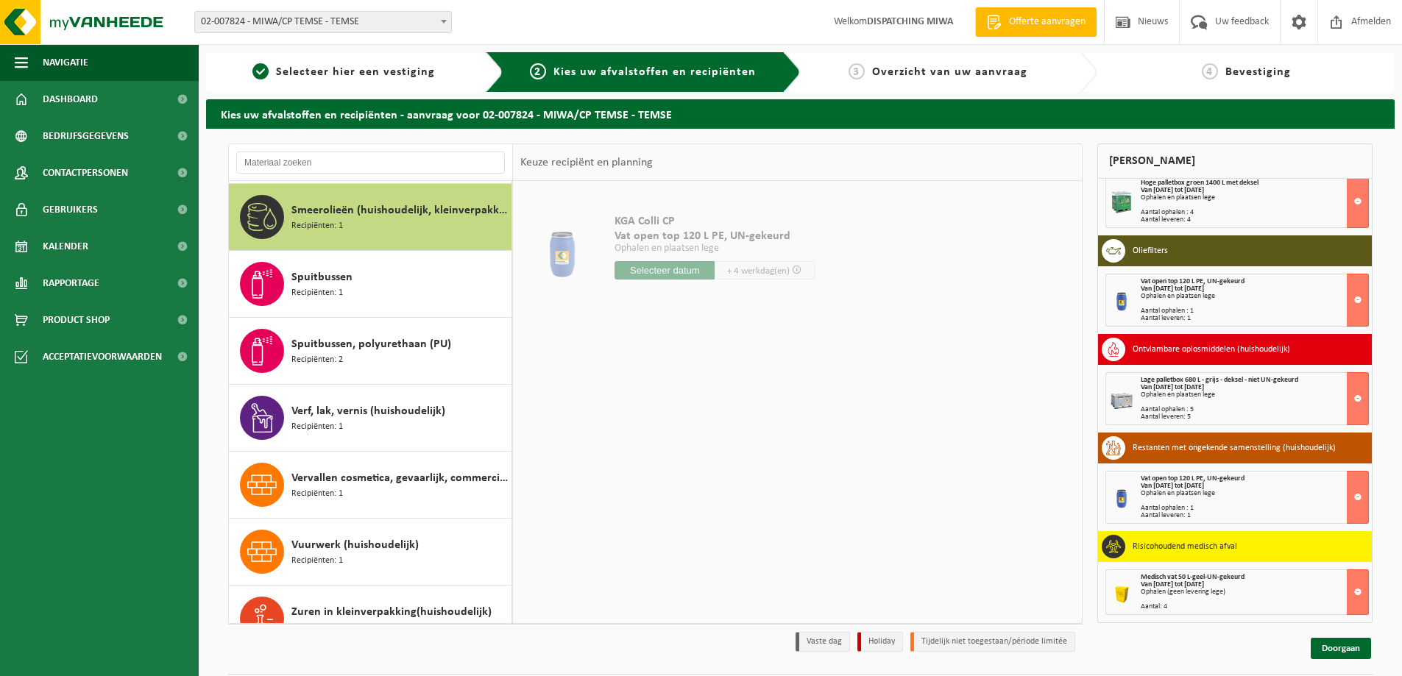
scroll to position [1407, 0]
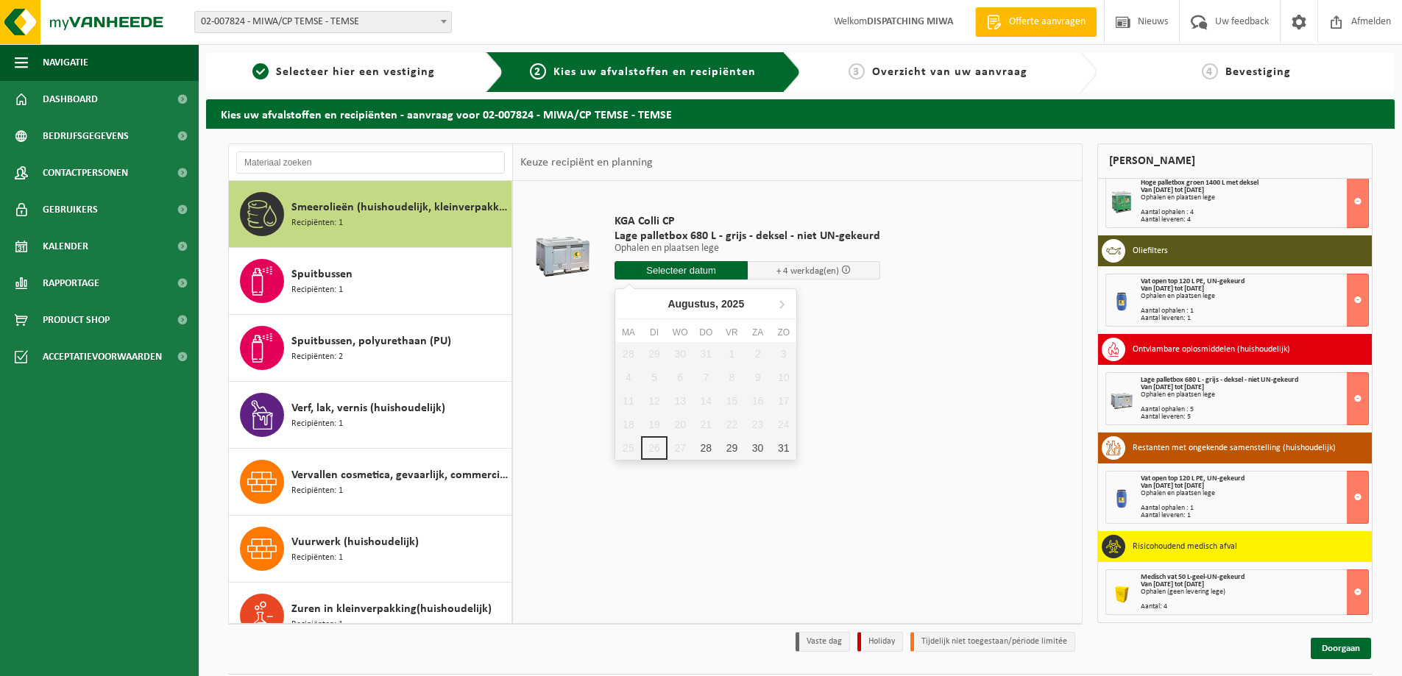
click at [653, 270] on input "text" at bounding box center [681, 270] width 133 height 18
click at [710, 446] on div "28" at bounding box center [706, 448] width 26 height 24
type input "Van 2025-08-28"
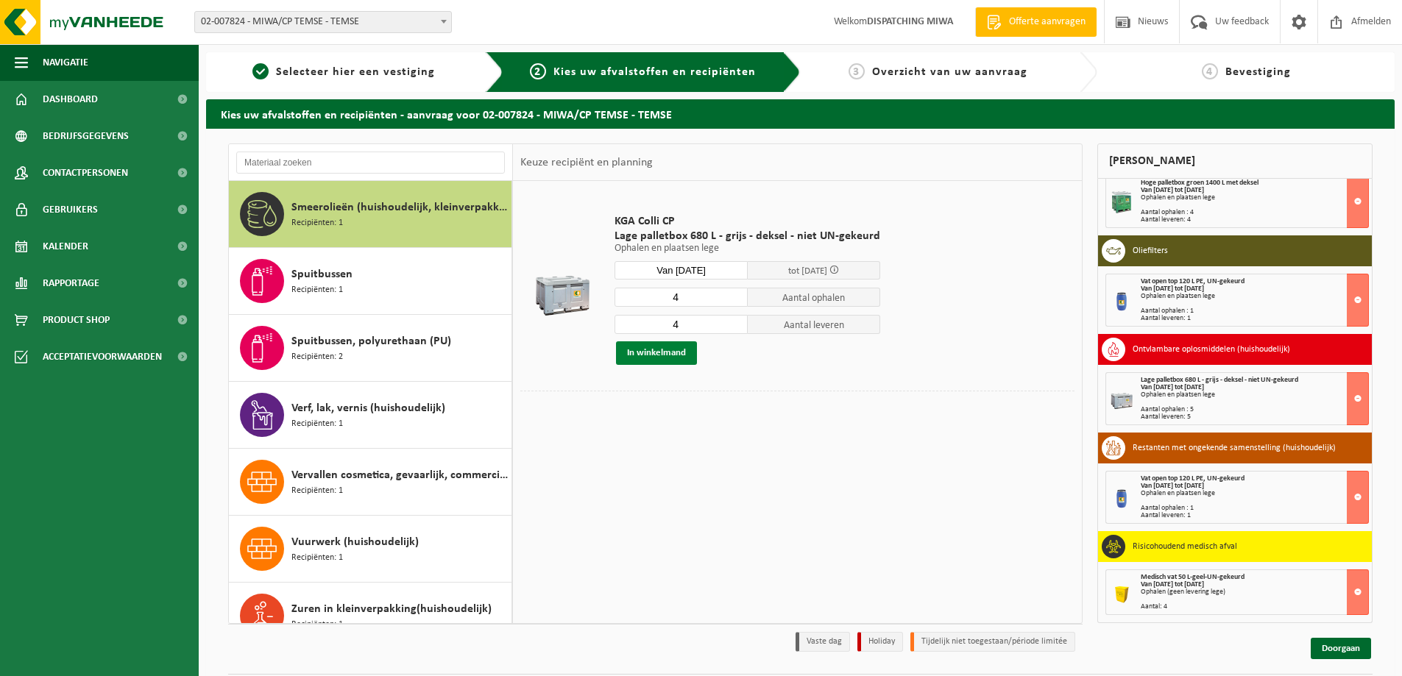
click at [648, 348] on button "In winkelmand" at bounding box center [656, 354] width 81 height 24
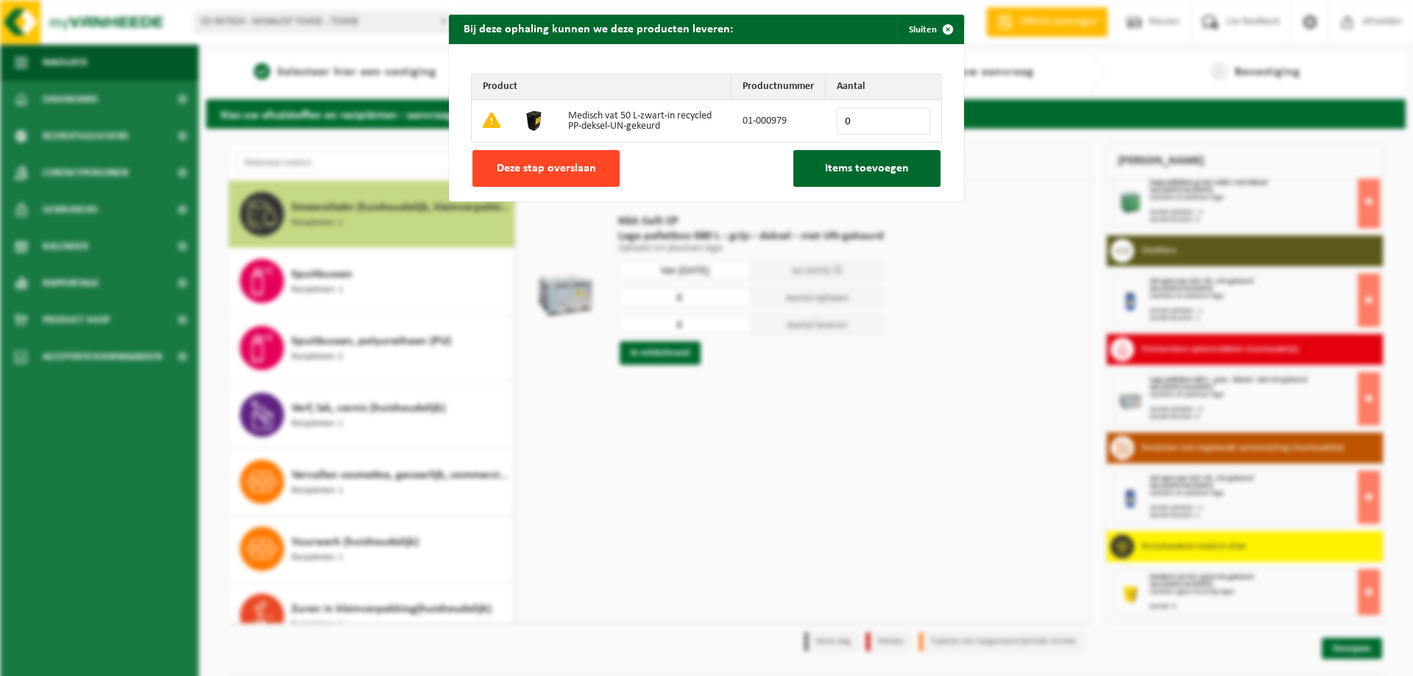
click at [557, 163] on span "Deze stap overslaan" at bounding box center [546, 169] width 99 height 12
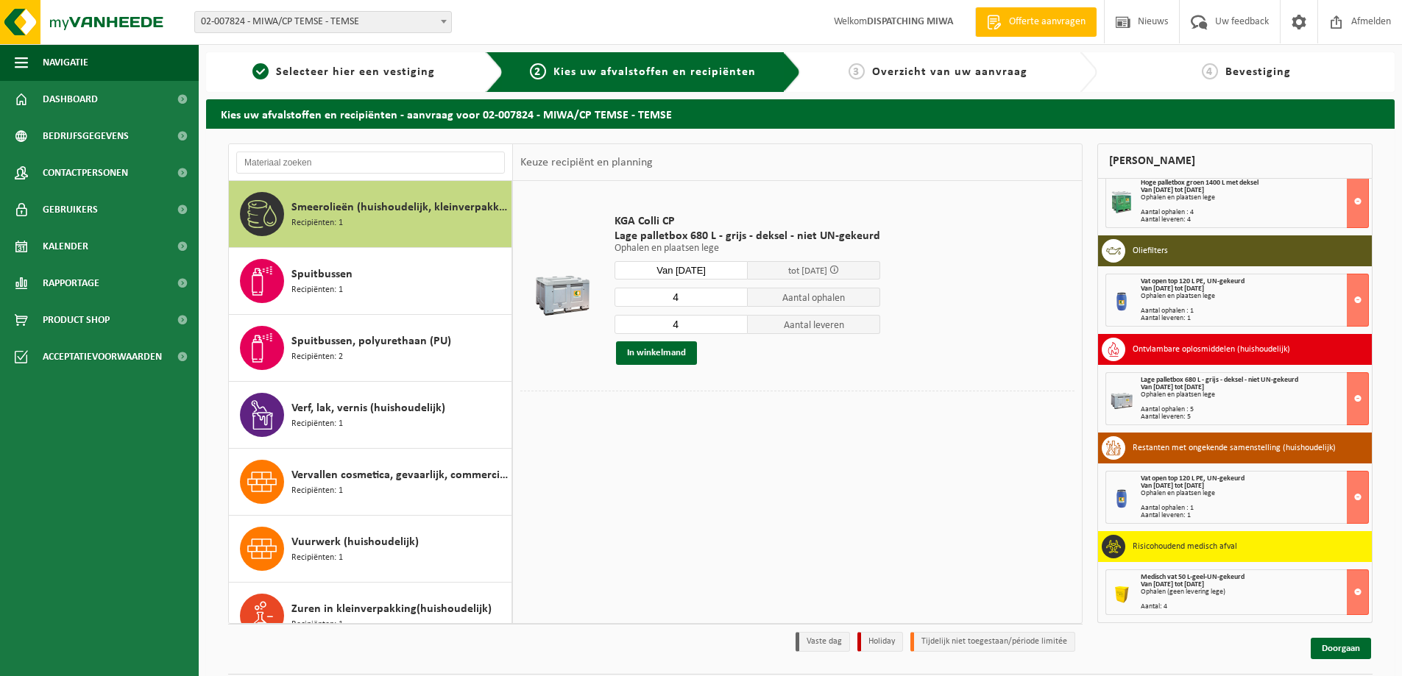
scroll to position [634, 0]
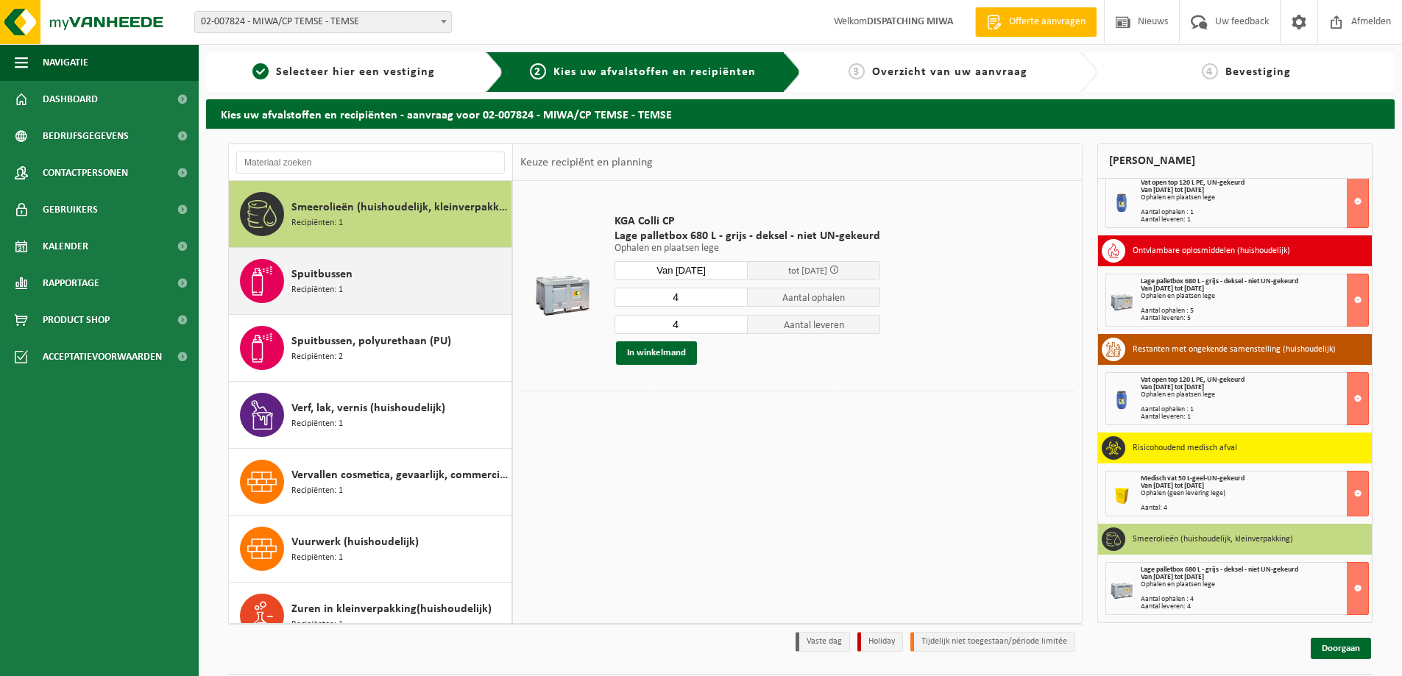
click at [389, 285] on div "Spuitbussen Recipiënten: 1" at bounding box center [399, 281] width 216 height 44
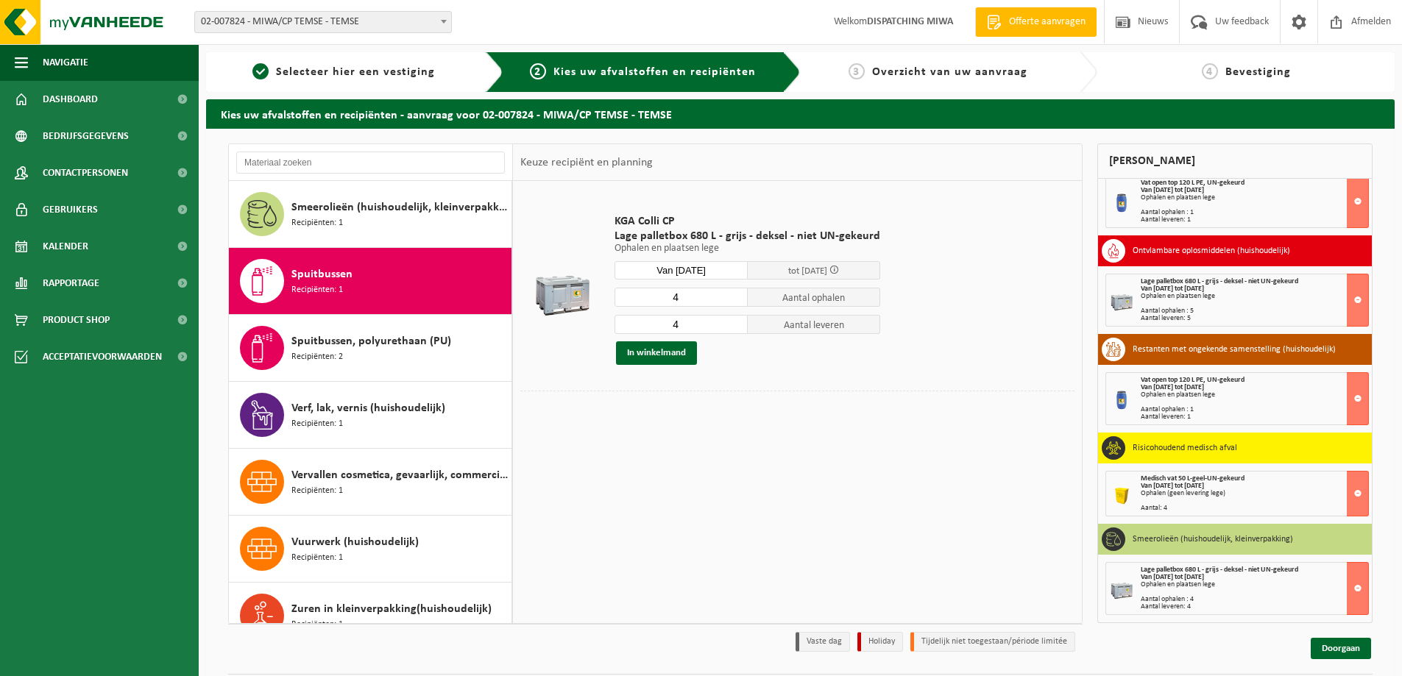
scroll to position [1432, 0]
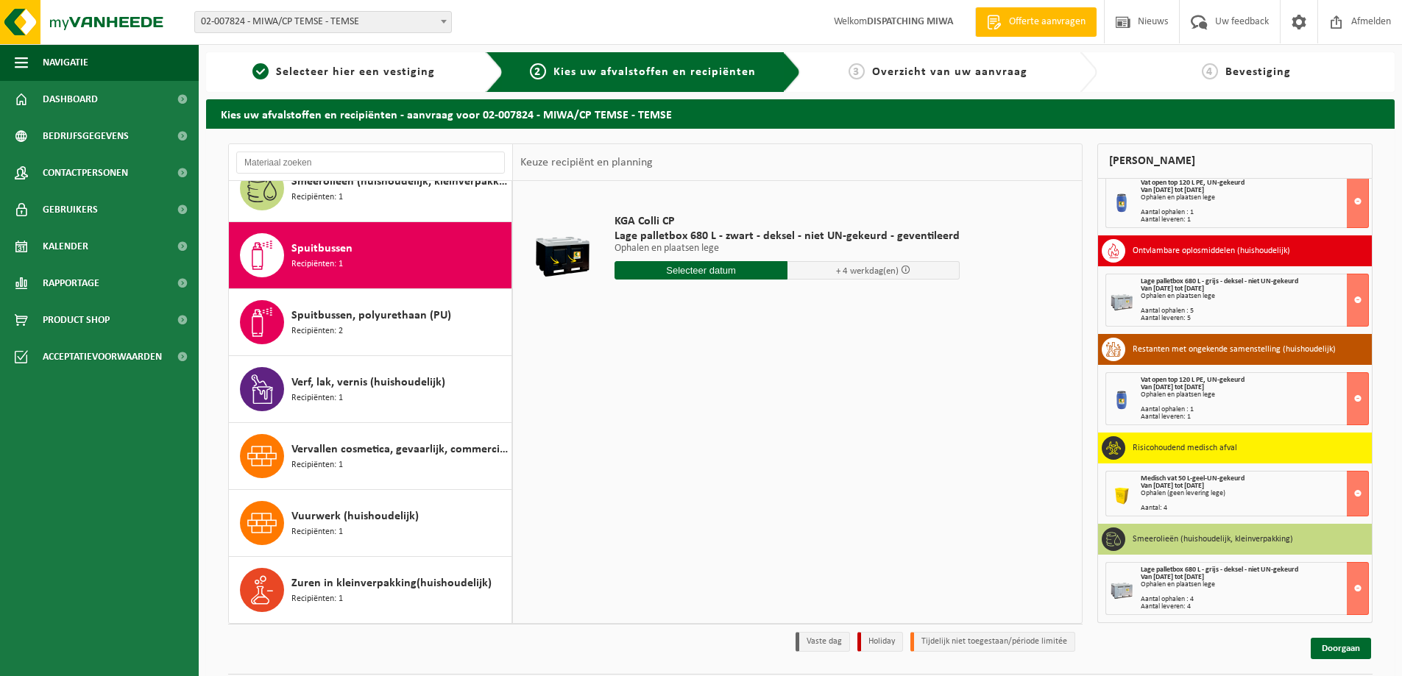
click at [636, 264] on input "text" at bounding box center [701, 270] width 173 height 18
click at [707, 452] on div "28" at bounding box center [706, 448] width 26 height 24
type input "Van 2025-08-28"
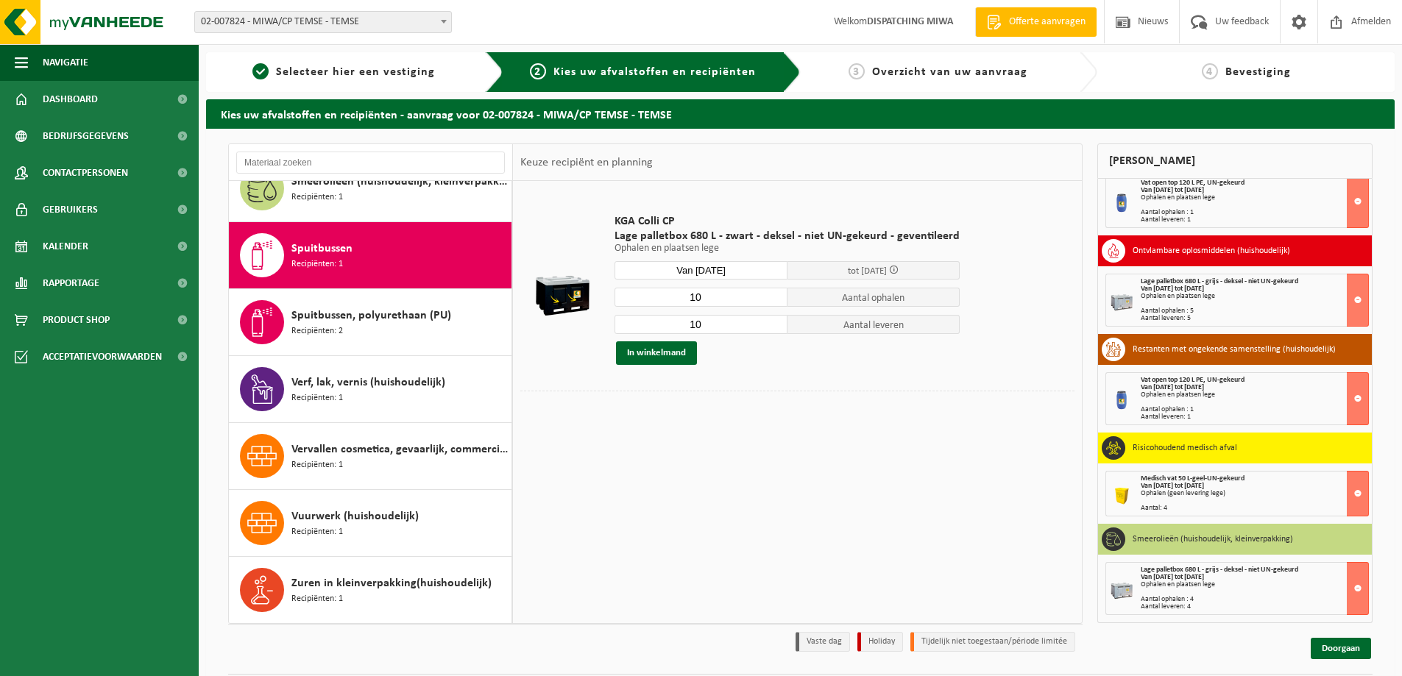
click at [721, 298] on input "10" at bounding box center [701, 297] width 173 height 19
type input "1"
type input "2"
click at [723, 331] on input "10" at bounding box center [701, 324] width 173 height 19
type input "1"
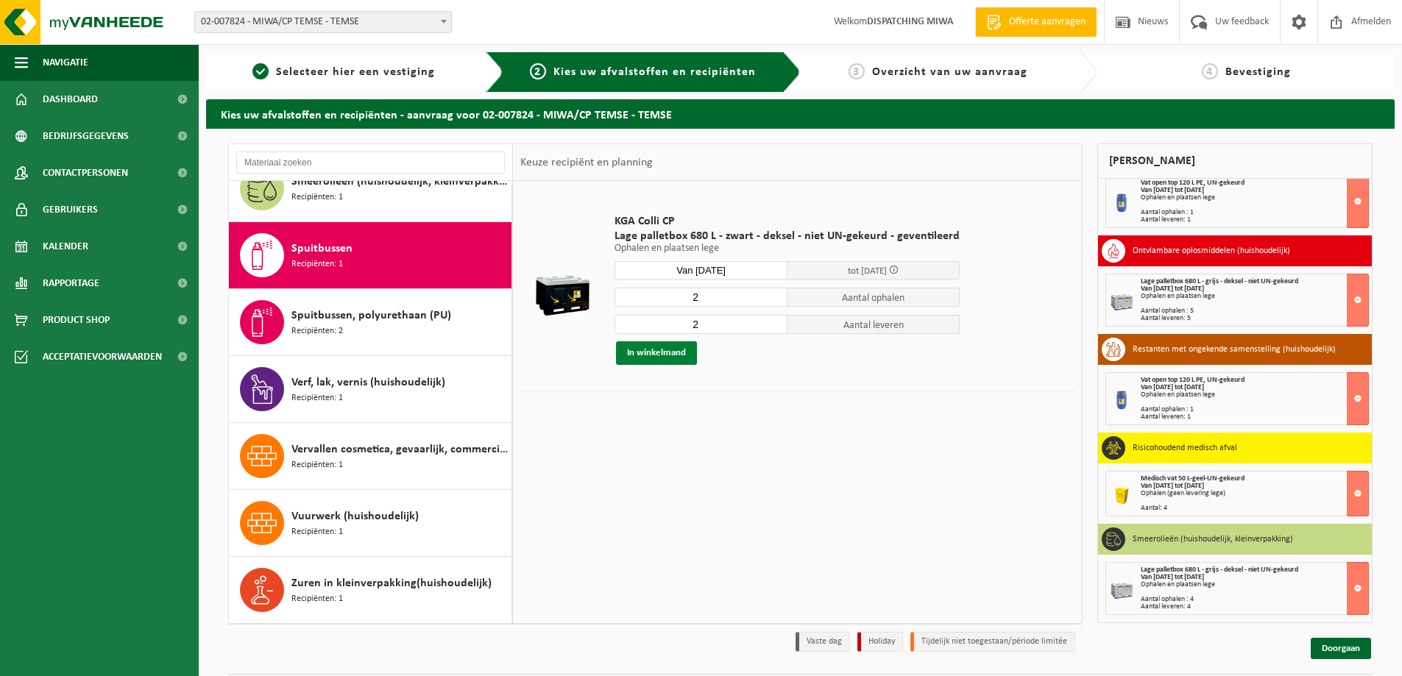
type input "2"
click at [663, 354] on button "In winkelmand" at bounding box center [656, 354] width 81 height 24
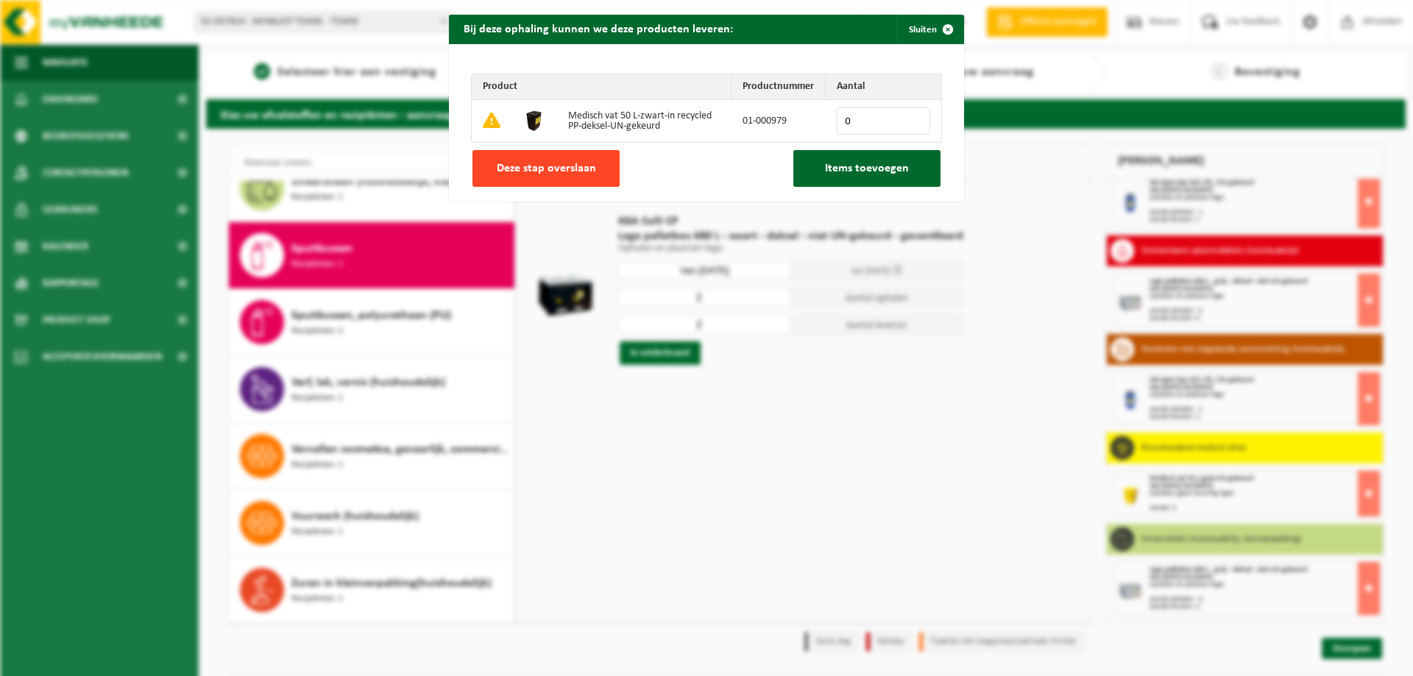
click at [563, 164] on span "Deze stap overslaan" at bounding box center [546, 169] width 99 height 12
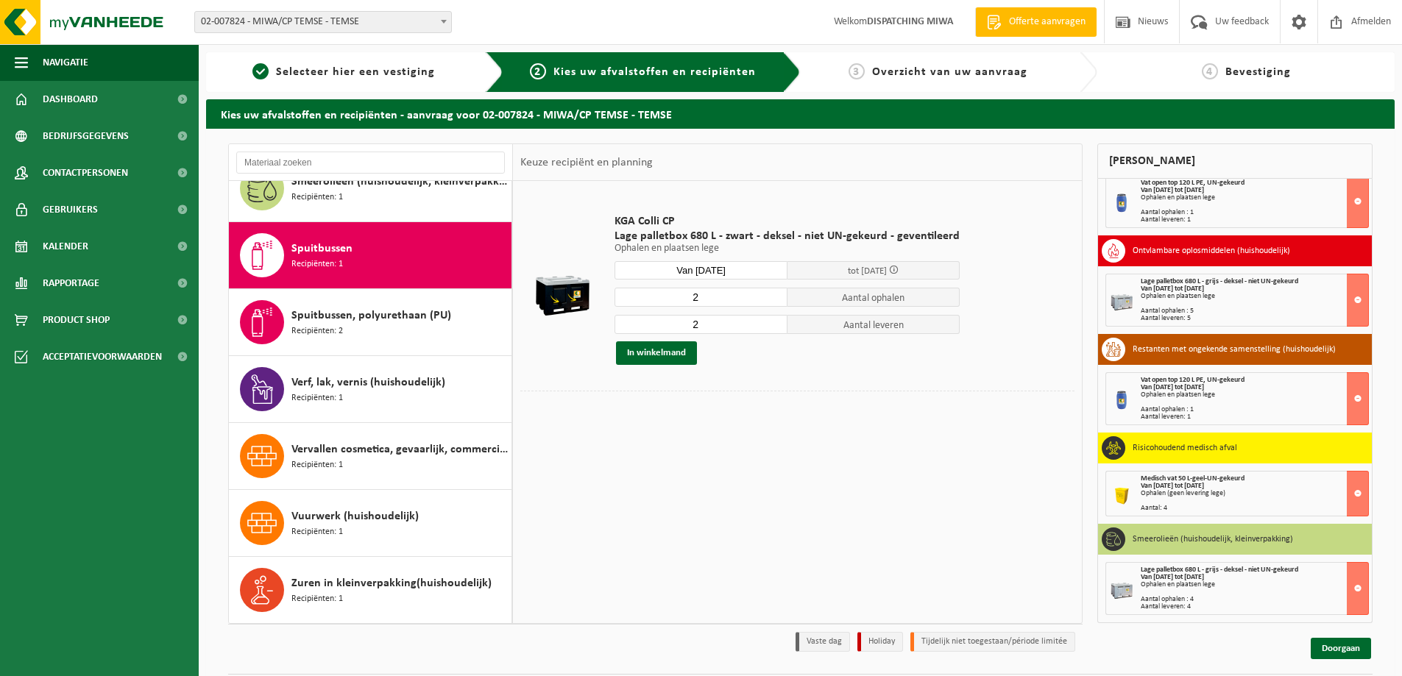
scroll to position [732, 0]
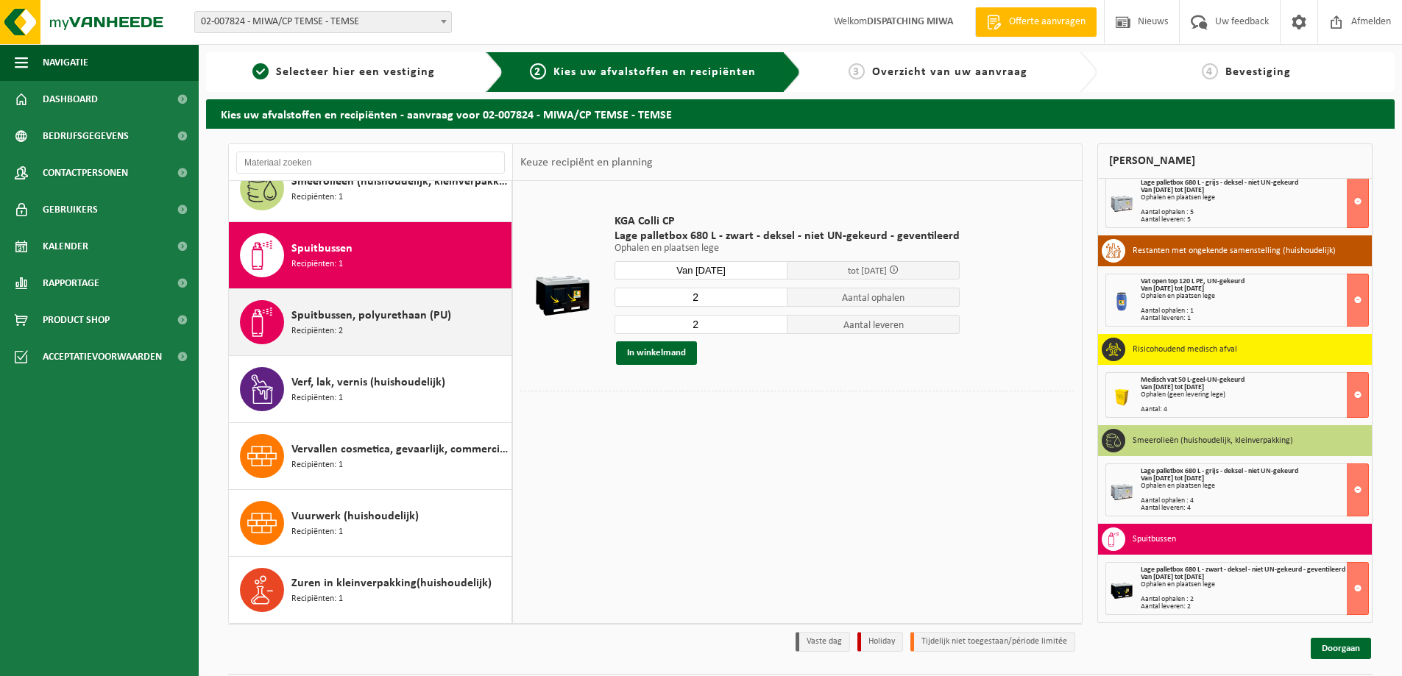
click at [338, 321] on span "Spuitbussen, polyurethaan (PU)" at bounding box center [371, 316] width 160 height 18
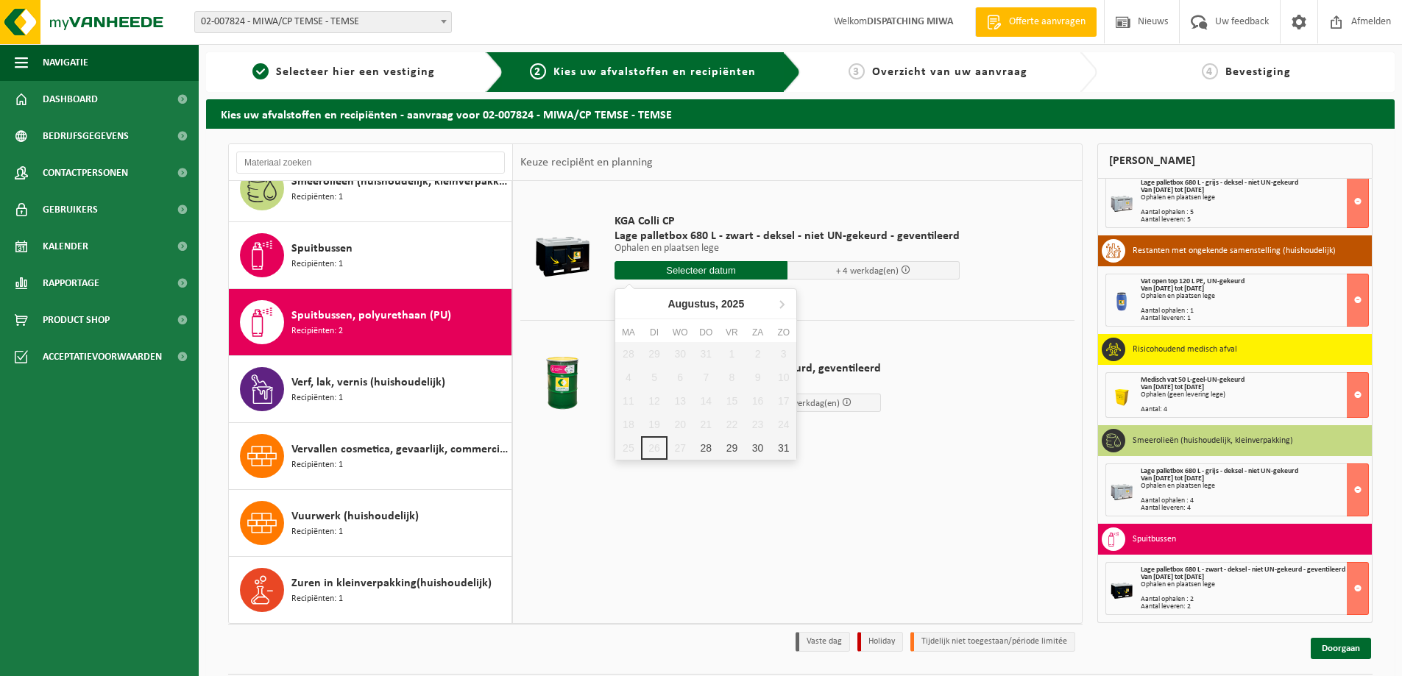
click at [651, 266] on input "text" at bounding box center [701, 270] width 173 height 18
click at [707, 449] on div "28" at bounding box center [706, 448] width 26 height 24
type input "Van 2025-08-28"
type input "2025-08-28"
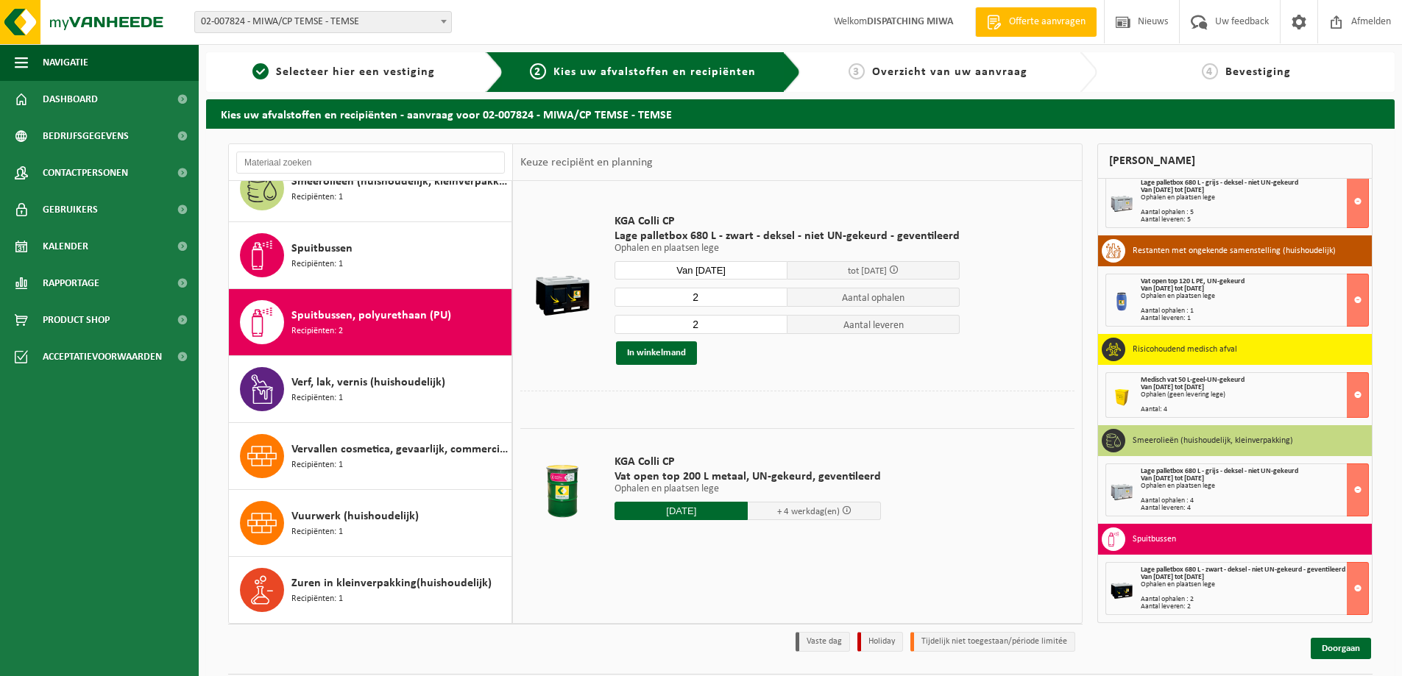
click at [703, 296] on input "2" at bounding box center [701, 297] width 173 height 19
type input "1"
click at [704, 328] on input "2" at bounding box center [701, 324] width 173 height 19
type input "1"
click at [648, 351] on button "In winkelmand" at bounding box center [656, 354] width 81 height 24
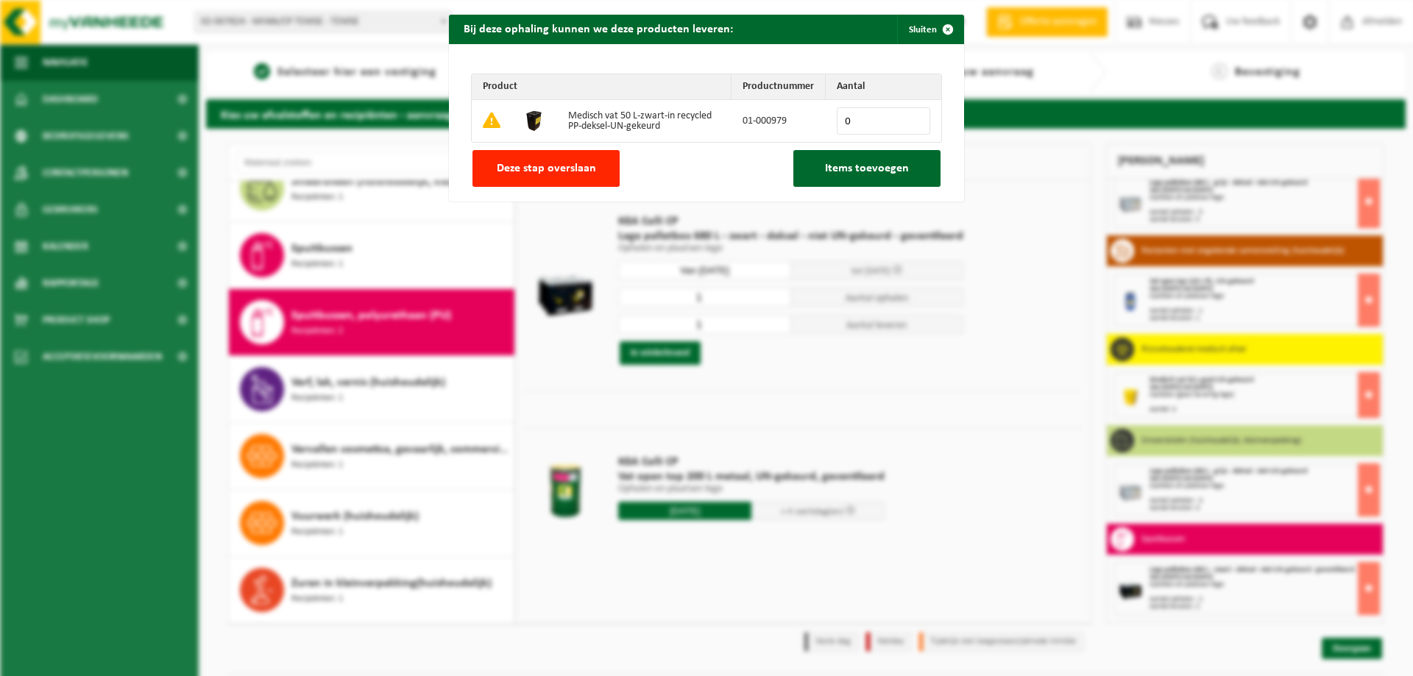
click at [865, 113] on input "0" at bounding box center [883, 120] width 93 height 27
click at [915, 118] on input "1" at bounding box center [883, 120] width 93 height 27
click at [915, 118] on input "2" at bounding box center [883, 120] width 93 height 27
click at [915, 118] on input "3" at bounding box center [883, 120] width 93 height 27
type input "4"
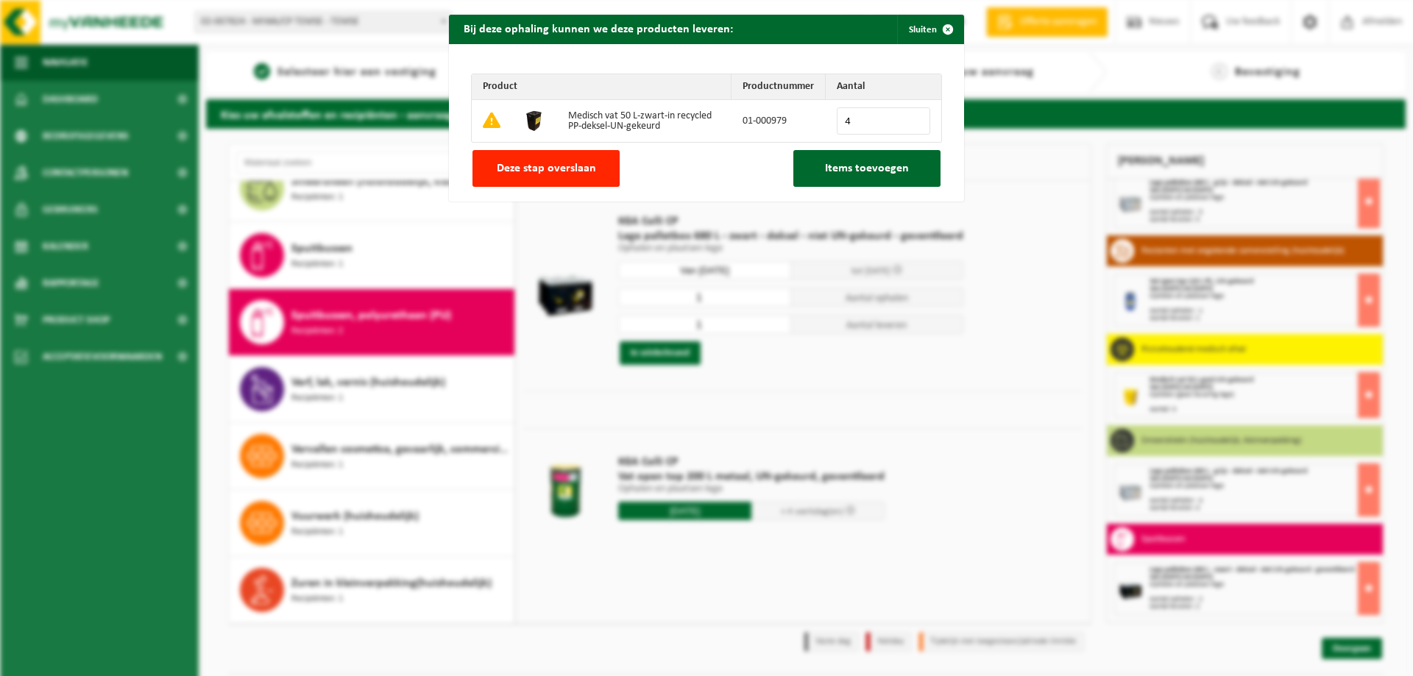
click at [915, 118] on input "4" at bounding box center [883, 120] width 93 height 27
click at [860, 166] on span "Items toevoegen" at bounding box center [867, 169] width 84 height 12
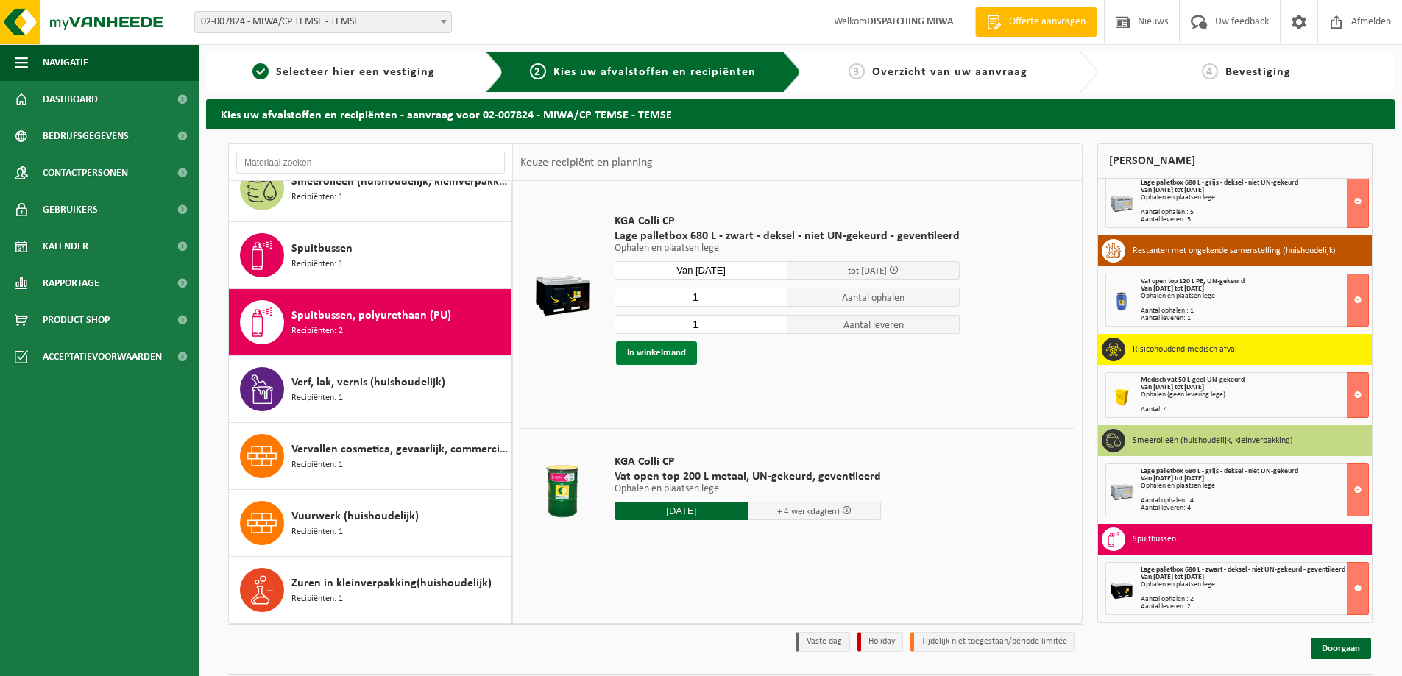
click at [662, 353] on button "In winkelmand" at bounding box center [656, 354] width 81 height 24
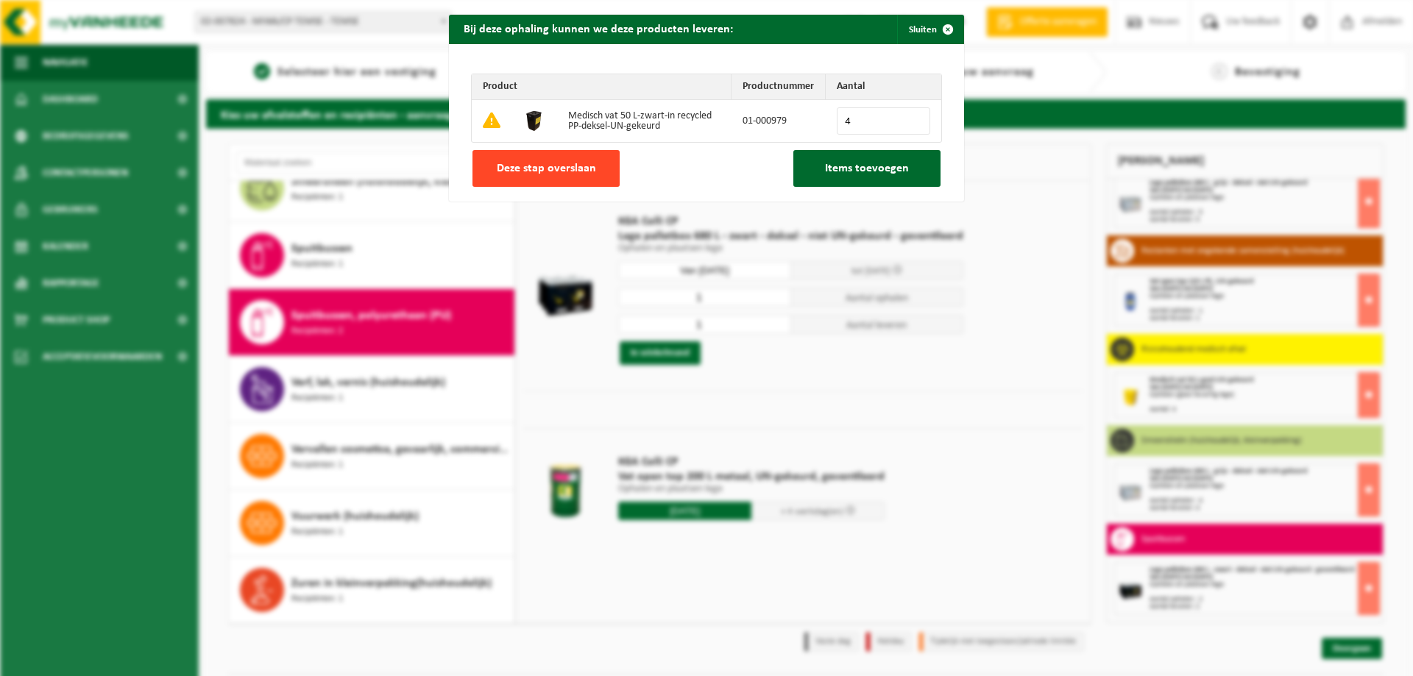
click at [562, 163] on span "Deze stap overslaan" at bounding box center [546, 169] width 99 height 12
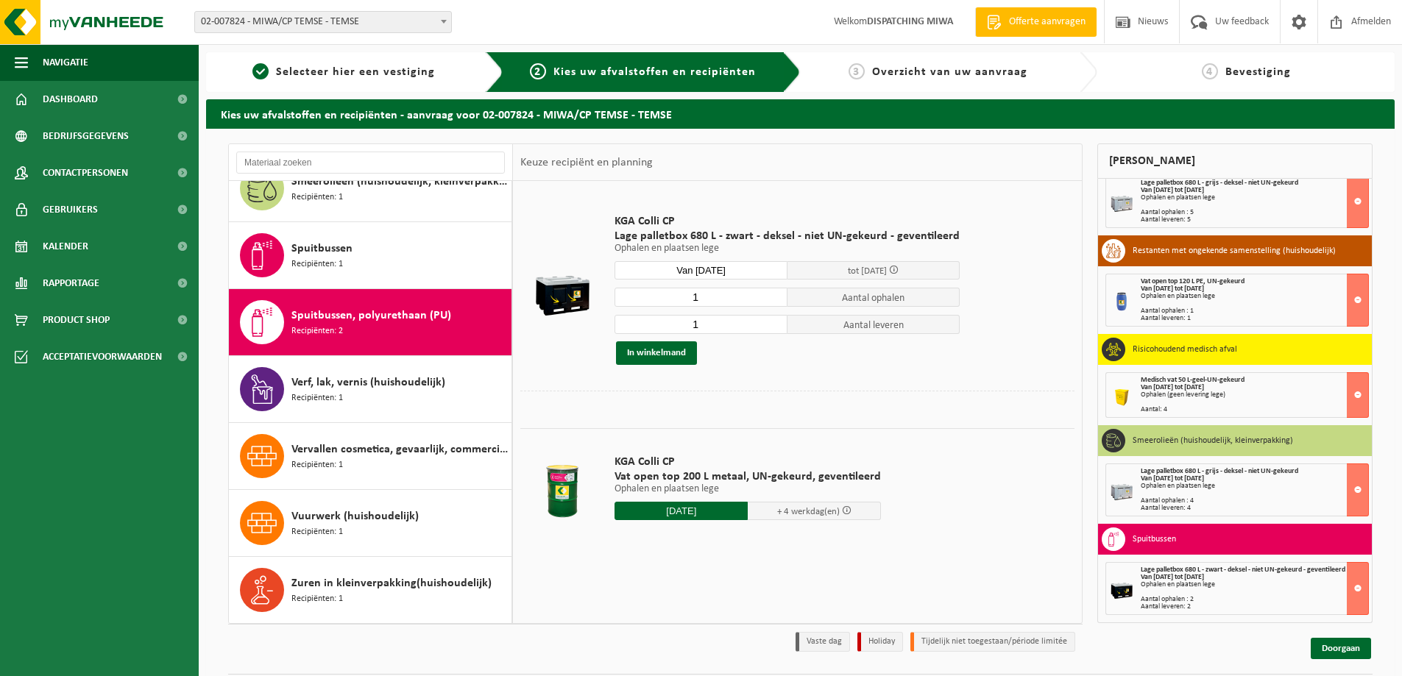
scroll to position [831, 0]
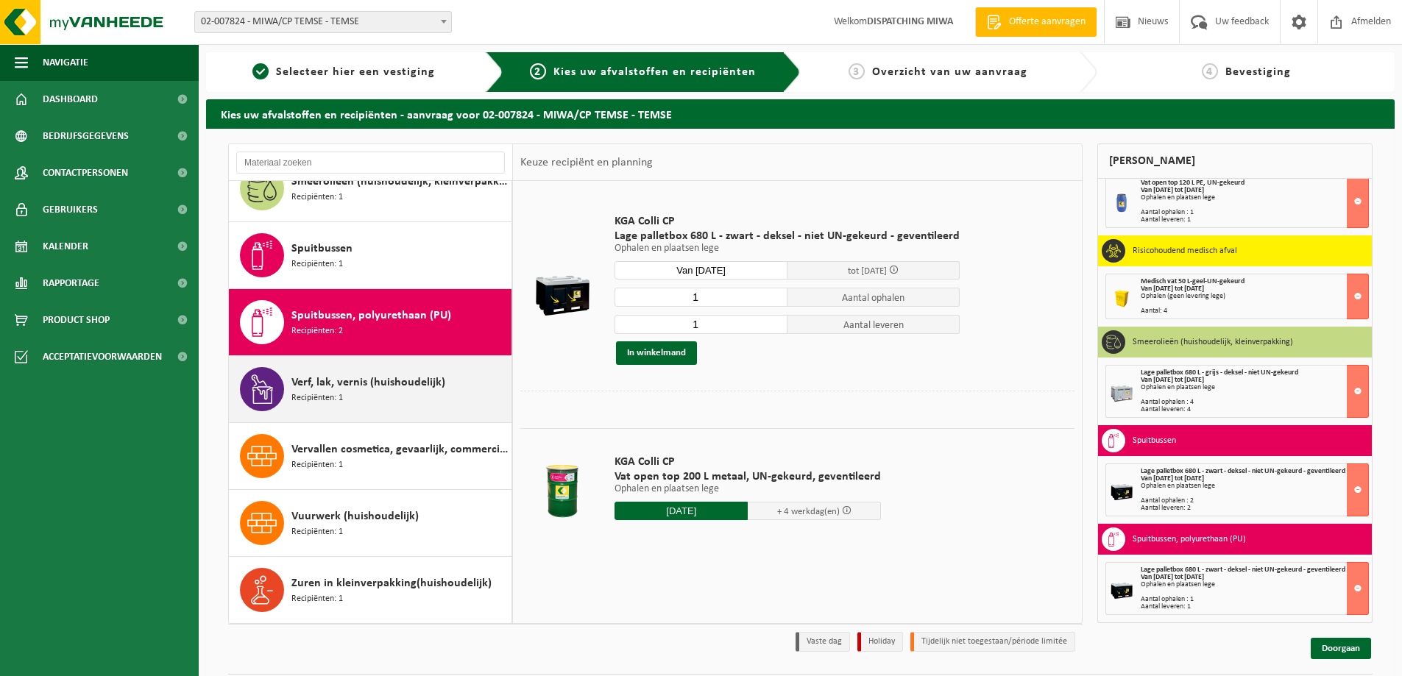
click at [420, 383] on span "Verf, lak, vernis (huishoudelijk)" at bounding box center [368, 383] width 154 height 18
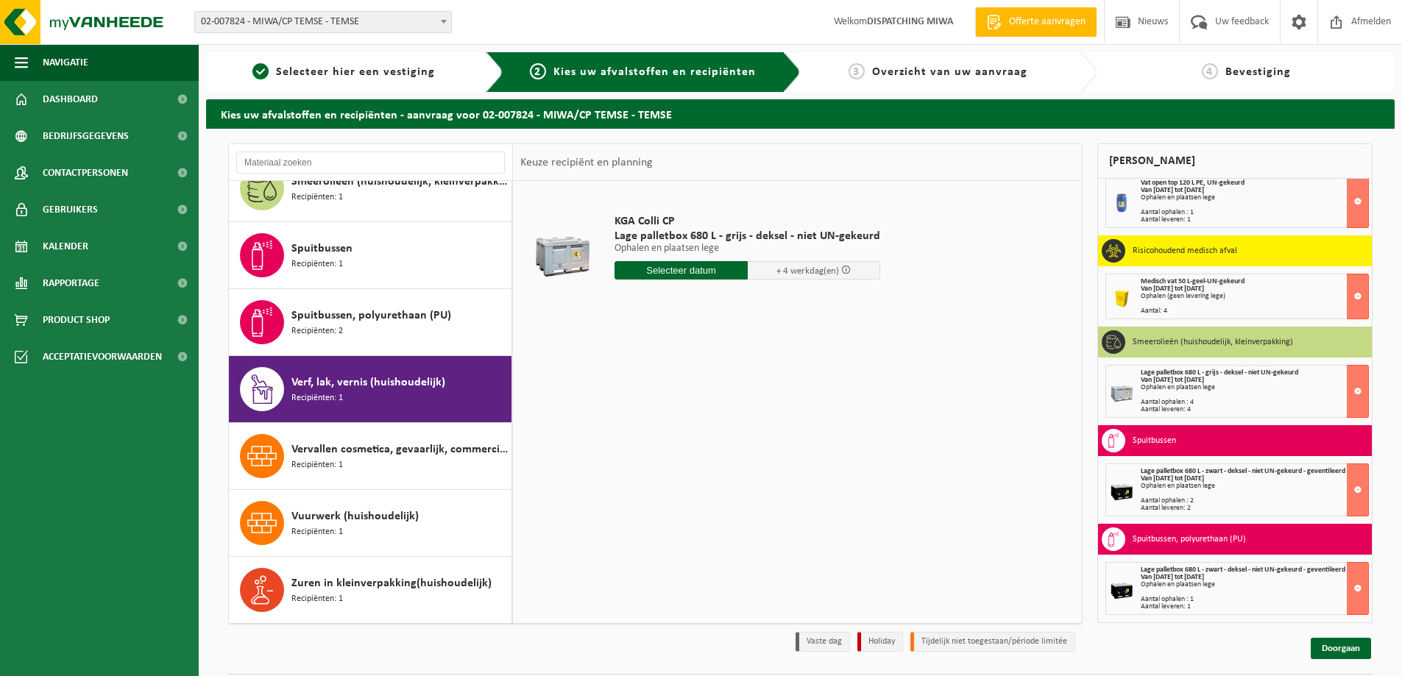
click at [670, 270] on input "text" at bounding box center [681, 270] width 133 height 18
click at [706, 448] on div "28" at bounding box center [706, 448] width 26 height 24
type input "Van 2025-08-28"
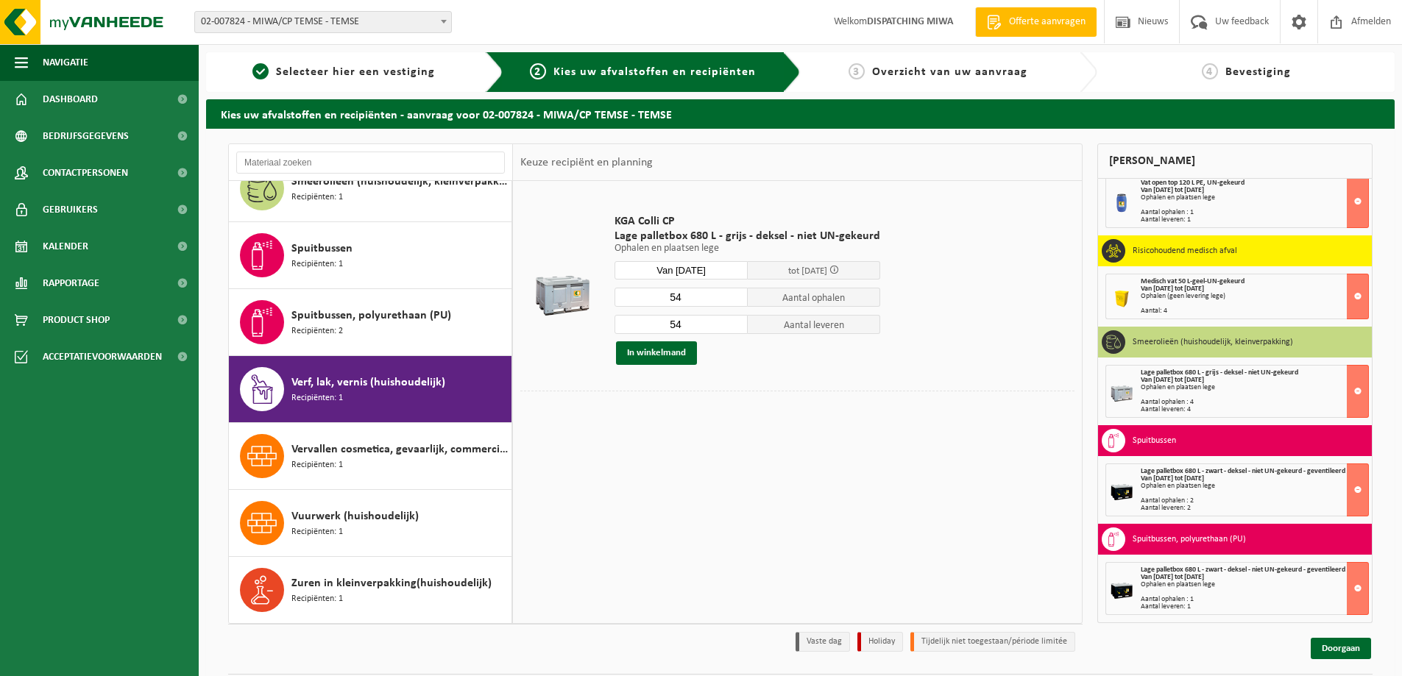
click at [693, 300] on input "54" at bounding box center [681, 297] width 133 height 19
type input "5"
type input "36"
click at [681, 328] on input "54" at bounding box center [681, 324] width 133 height 19
type input "5"
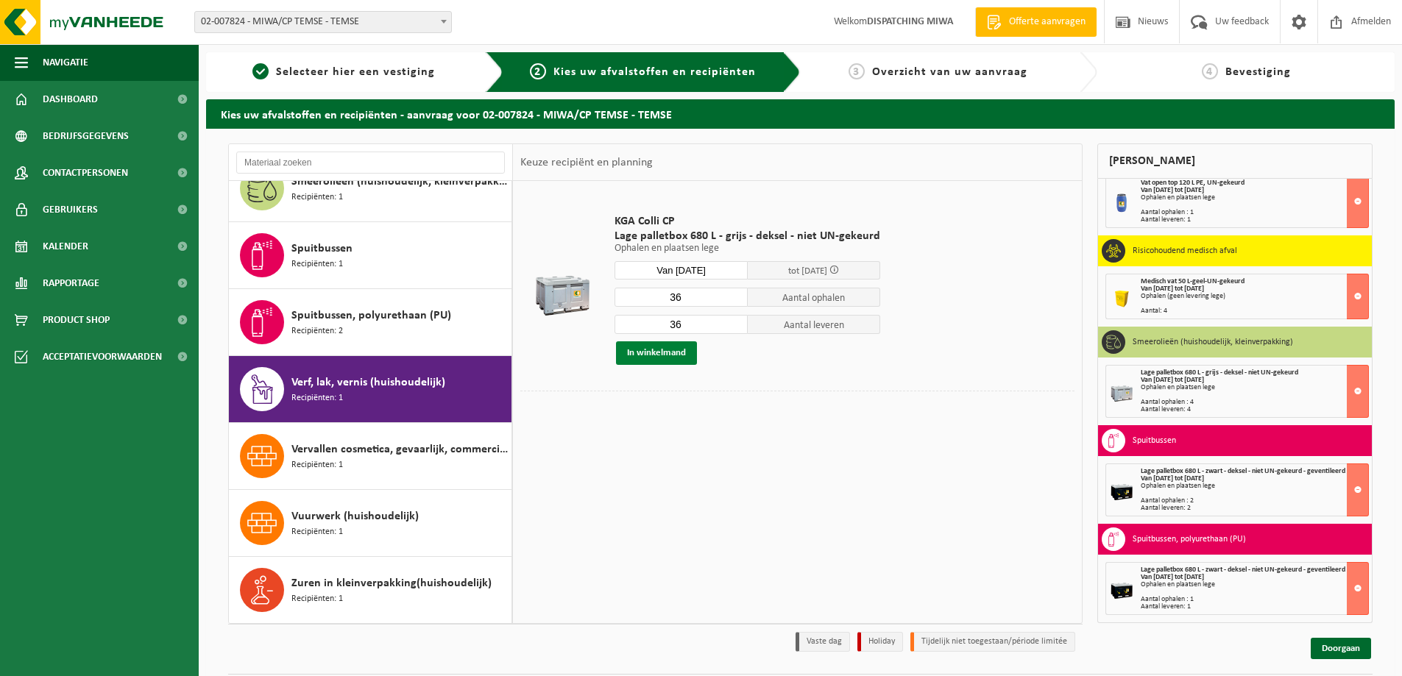
type input "36"
click at [640, 350] on button "In winkelmand" at bounding box center [656, 354] width 81 height 24
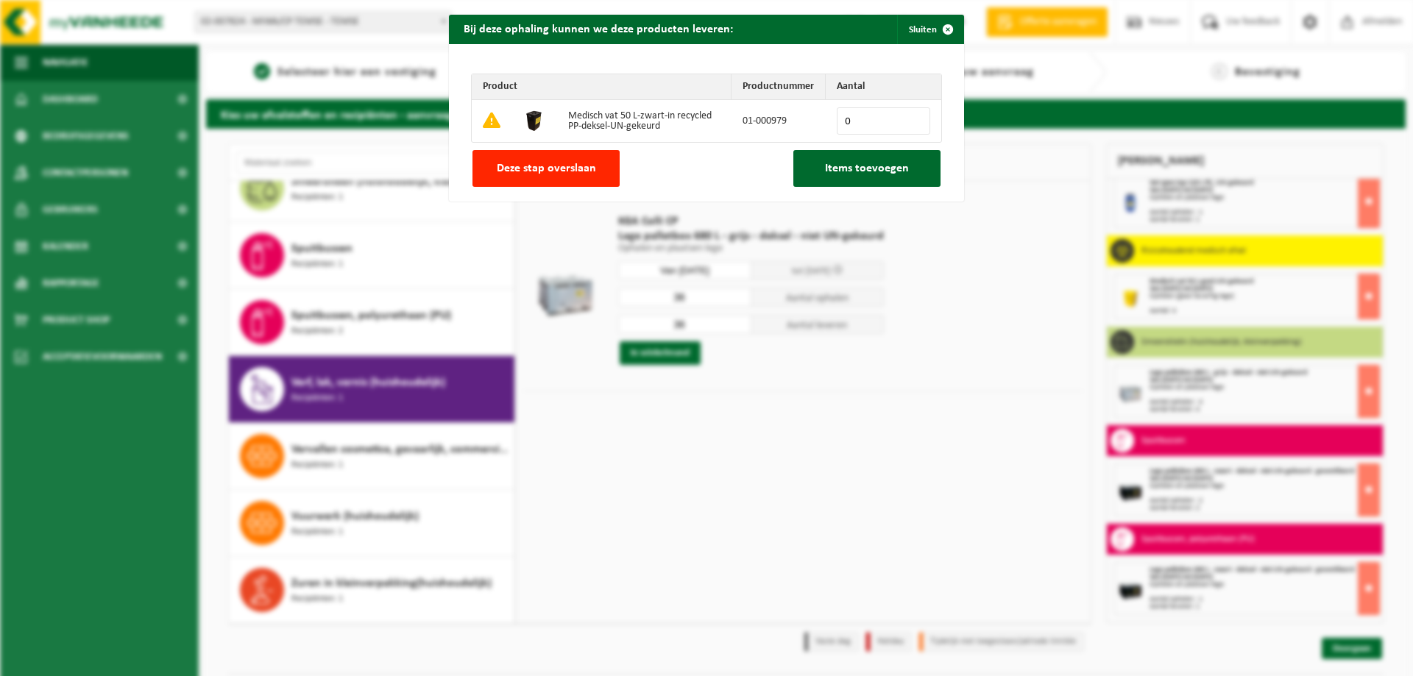
click at [652, 356] on div "Bij deze ophaling kunnen we deze producten leveren: Sluiten Product Productnumm…" at bounding box center [706, 338] width 1413 height 676
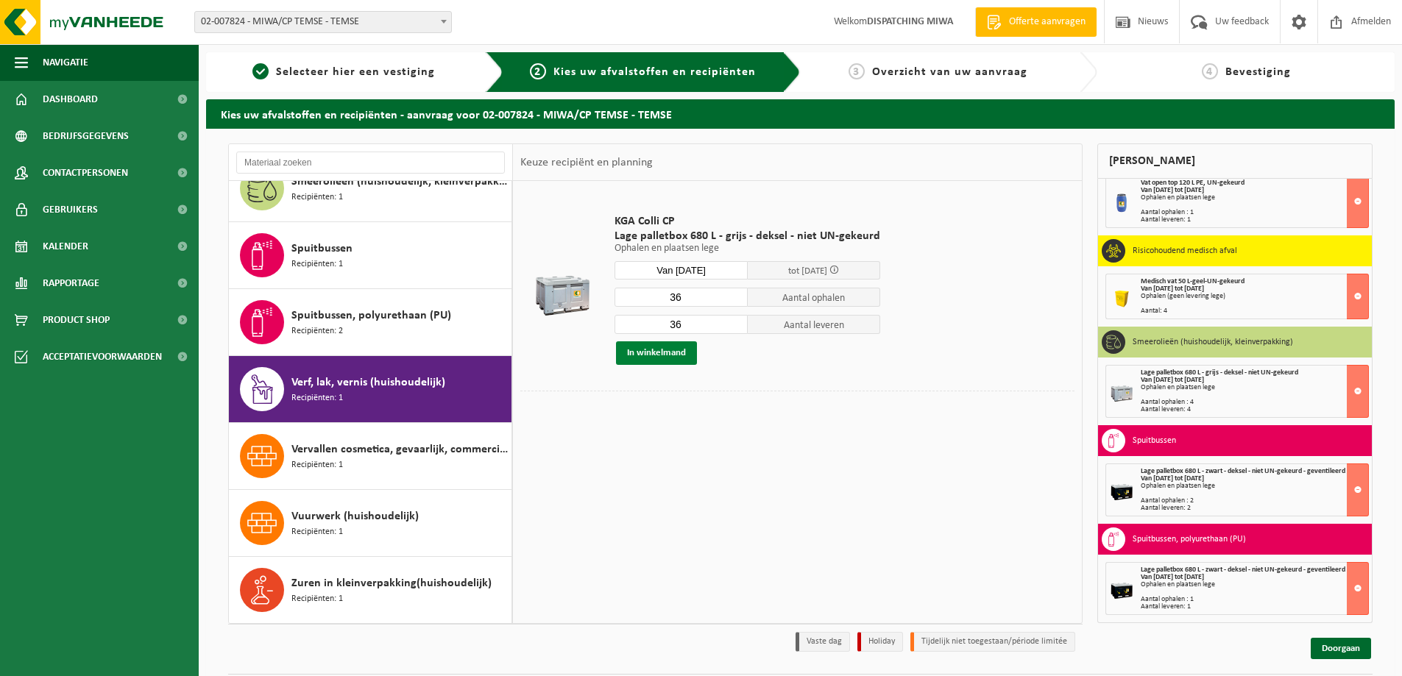
click at [640, 351] on button "In winkelmand" at bounding box center [656, 354] width 81 height 24
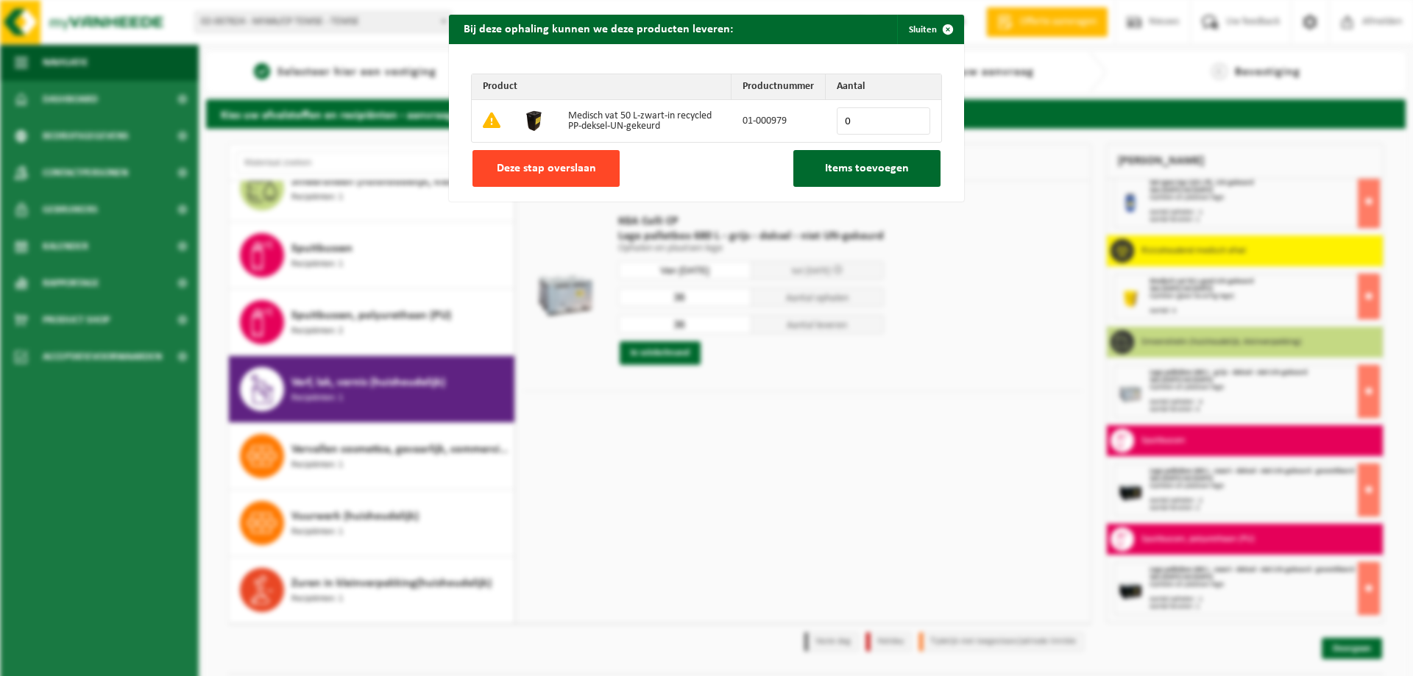
click at [548, 167] on span "Deze stap overslaan" at bounding box center [546, 169] width 99 height 12
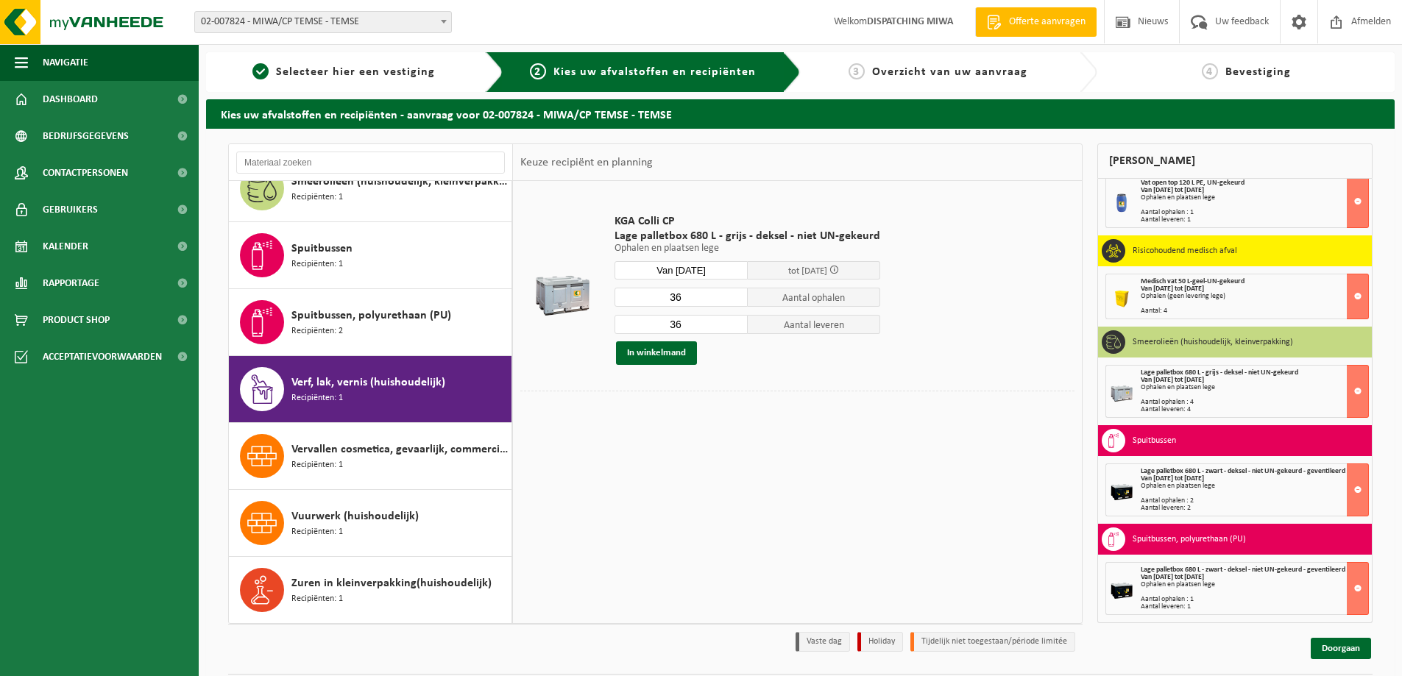
scroll to position [930, 0]
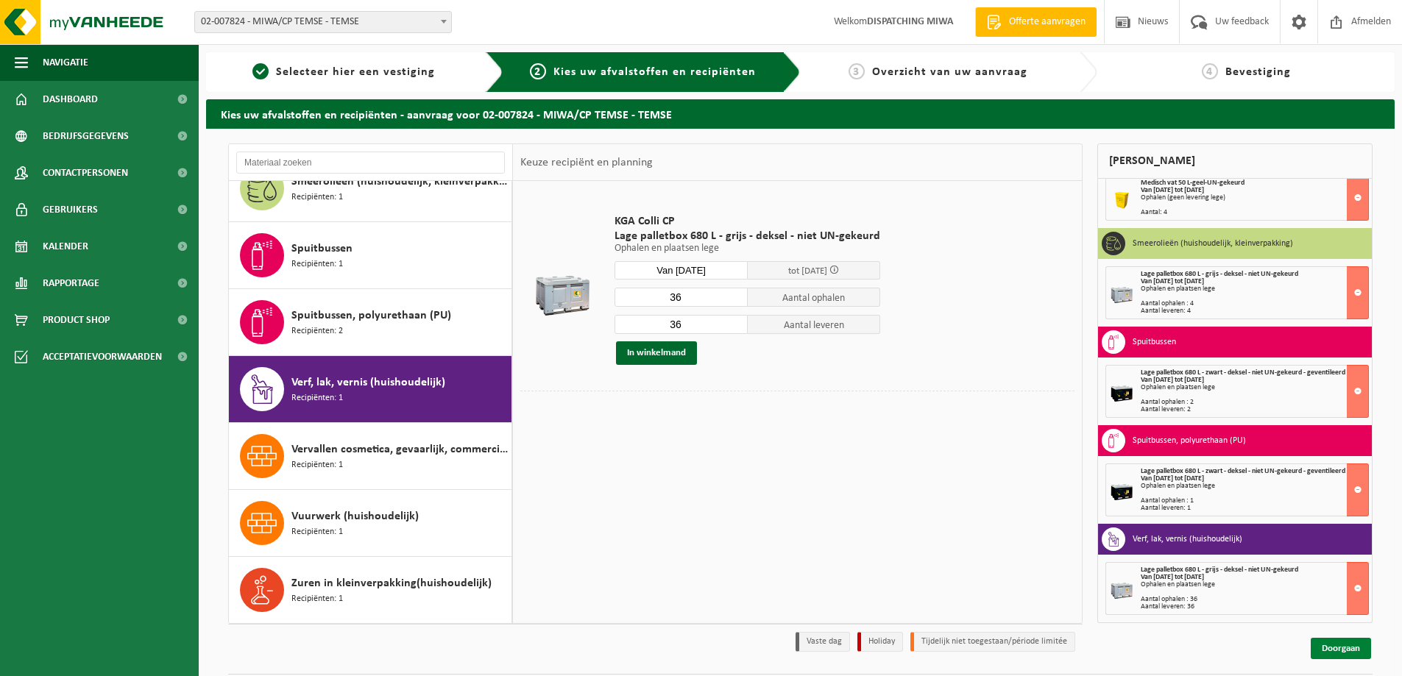
click at [1346, 649] on link "Doorgaan" at bounding box center [1341, 648] width 60 height 21
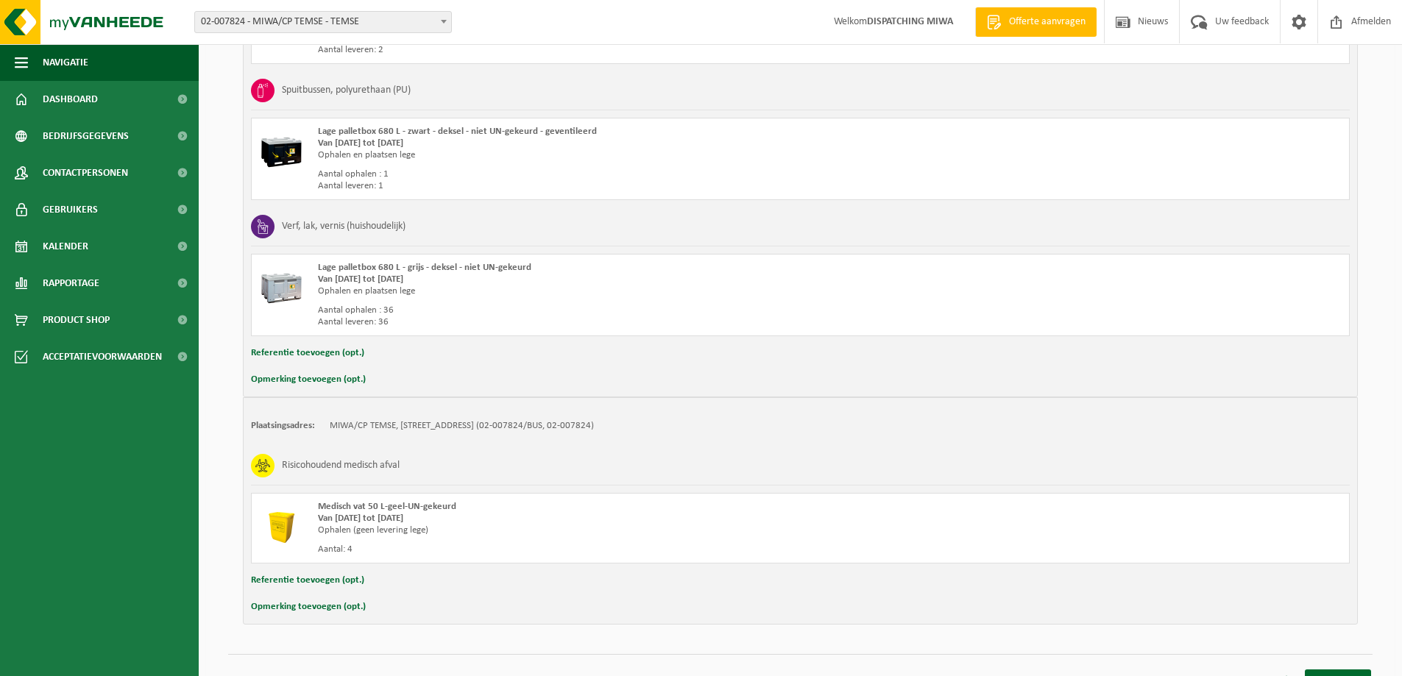
scroll to position [1828, 0]
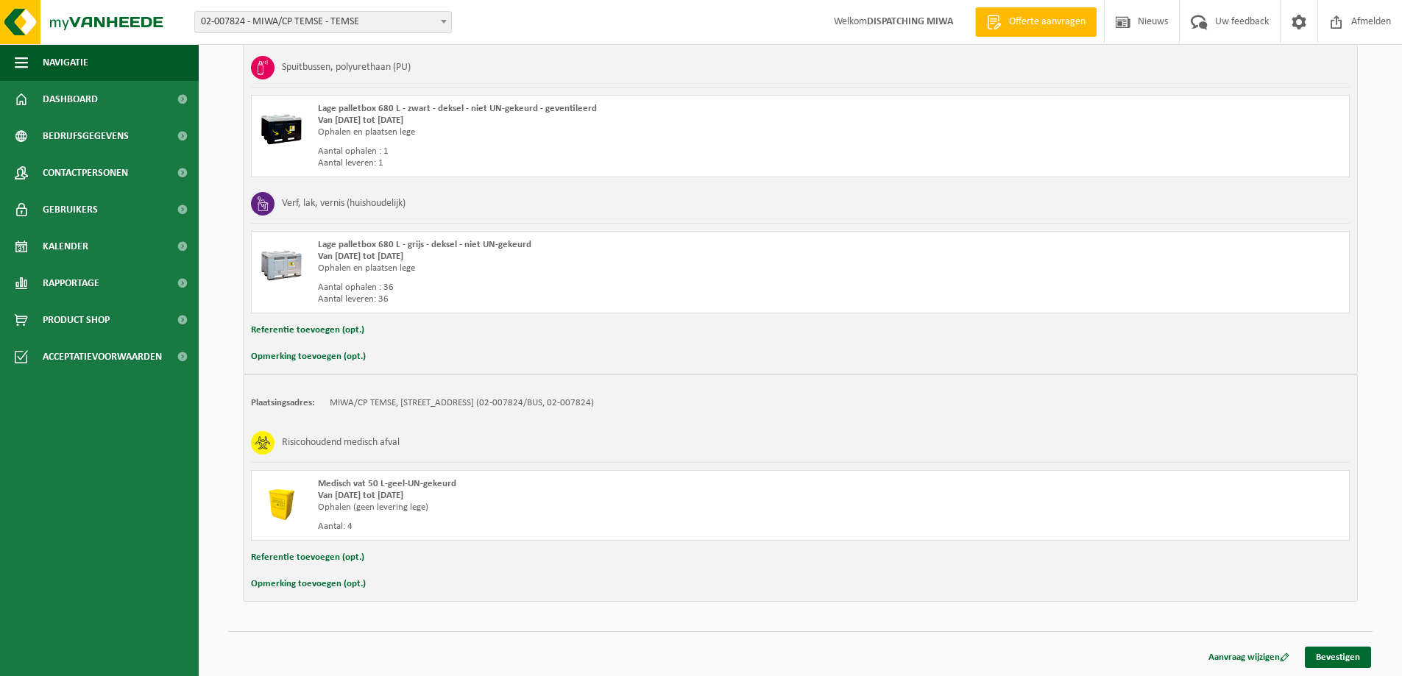
click at [285, 583] on button "Opmerking toevoegen (opt.)" at bounding box center [308, 584] width 115 height 19
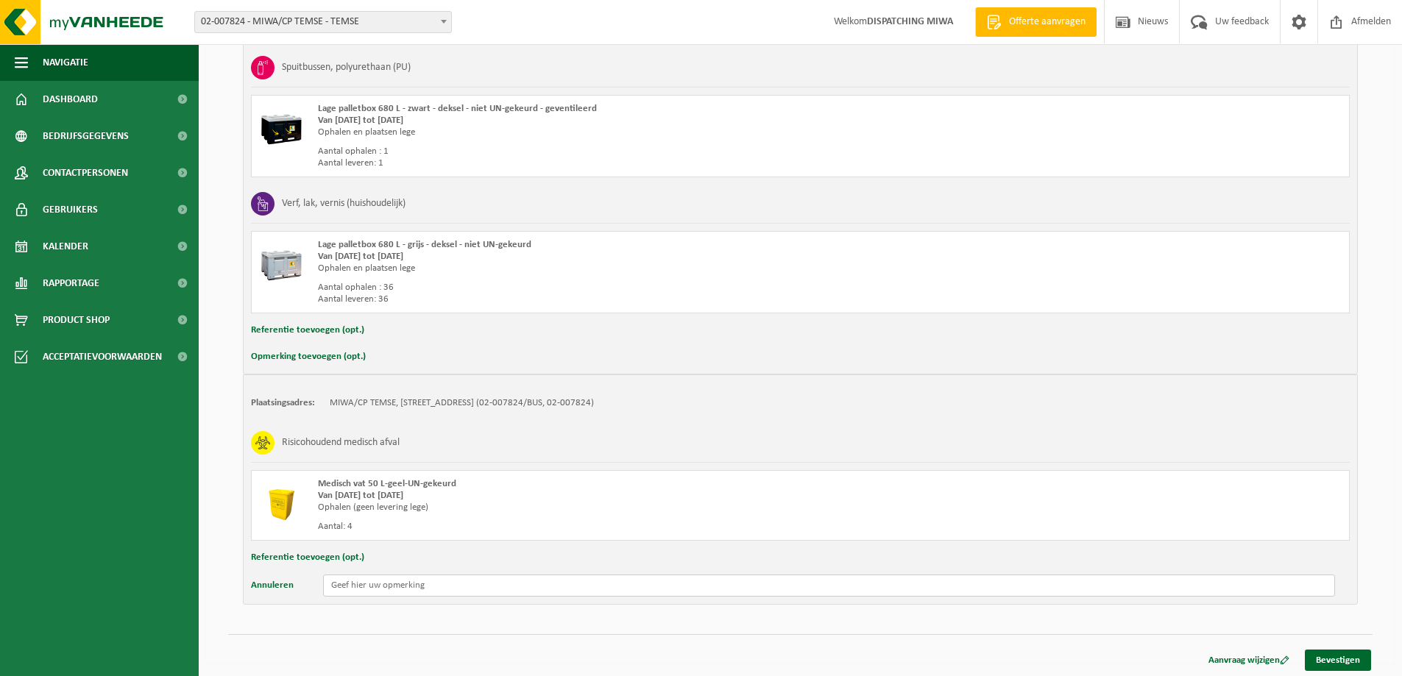
click at [350, 587] on input "text" at bounding box center [829, 586] width 1012 height 22
type input "ophaling liefst voorzien op maandag ganse dag mogelijk of anders in vm tot 12.0…"
click at [1333, 659] on link "Bevestigen" at bounding box center [1338, 660] width 66 height 21
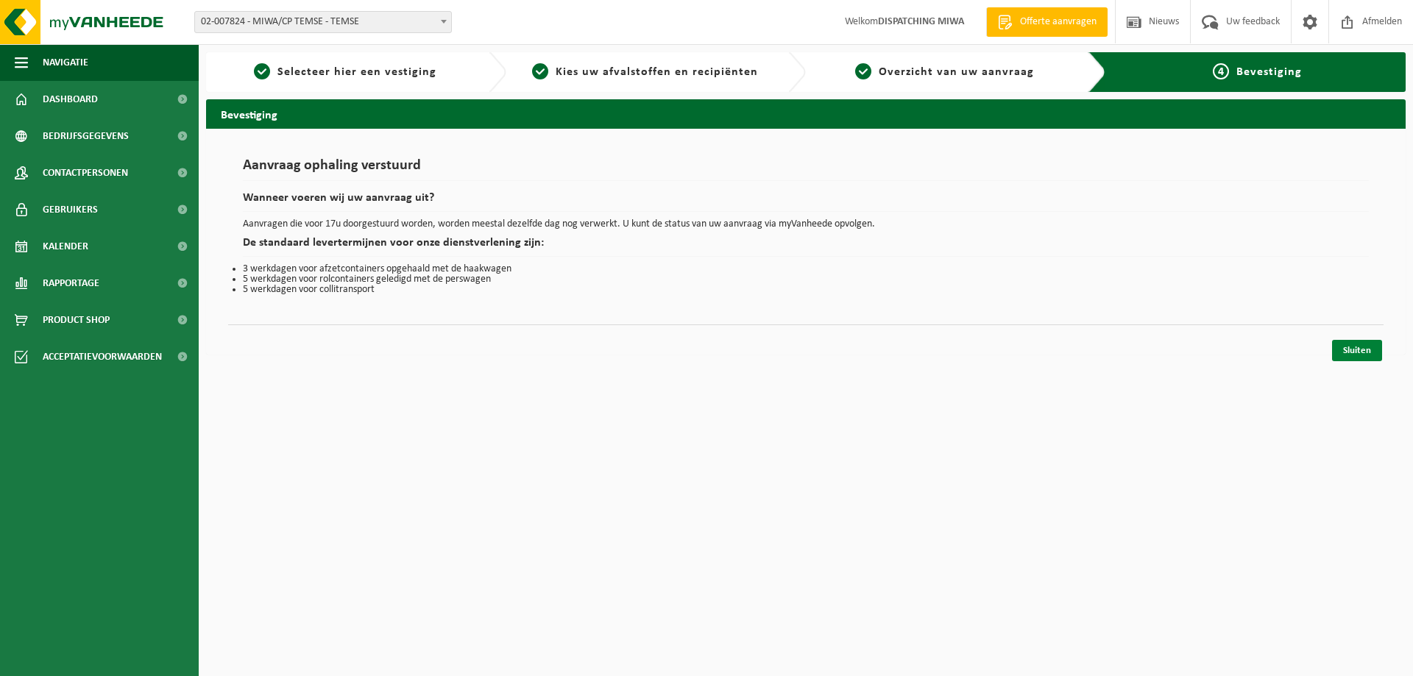
click at [1351, 356] on link "Sluiten" at bounding box center [1357, 350] width 50 height 21
